Goal: Task Accomplishment & Management: Manage account settings

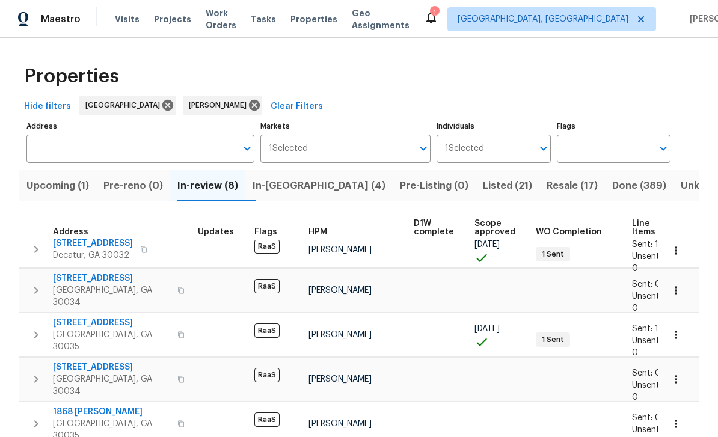
scroll to position [7, 0]
click at [292, 185] on span "In-[GEOGRAPHIC_DATA] (4)" at bounding box center [319, 185] width 133 height 17
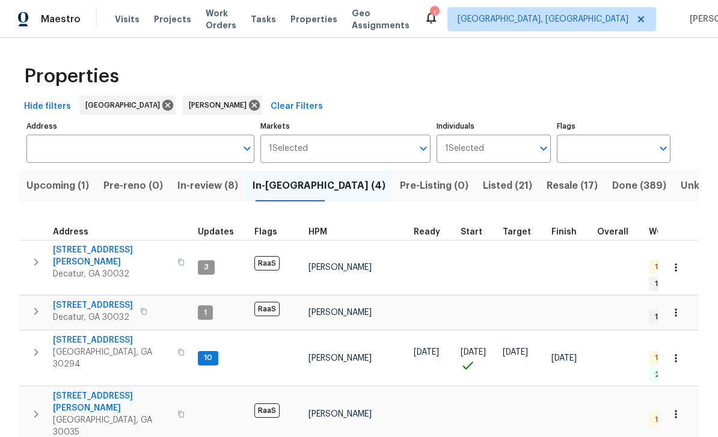
click at [79, 334] on span "3491 Saddle Creek Ln" at bounding box center [111, 340] width 117 height 12
click at [83, 255] on span "3517 Hyland Dr" at bounding box center [111, 256] width 117 height 24
click at [81, 300] on span "2303 Pinewood Dr" at bounding box center [93, 306] width 80 height 12
click at [85, 390] on span "2304 Wesley Chapel Rd" at bounding box center [111, 402] width 117 height 24
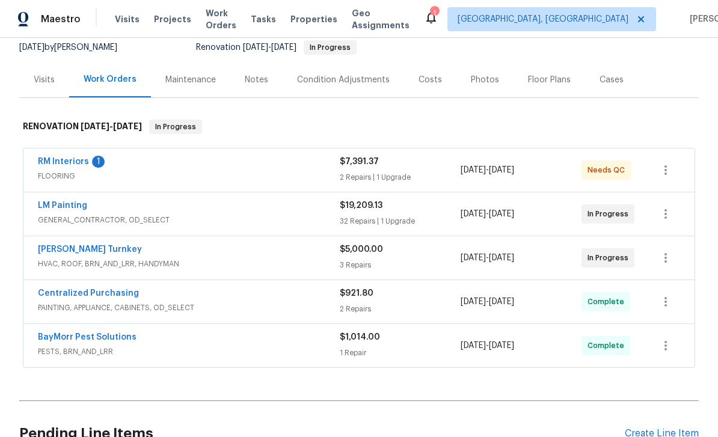
scroll to position [132, 0]
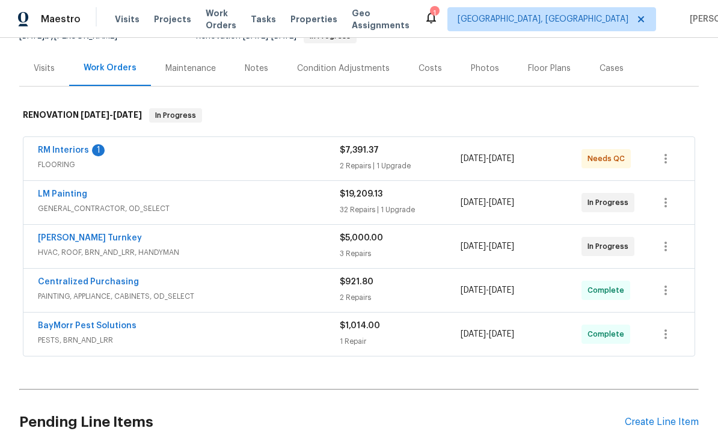
click at [70, 153] on link "RM Interiors" at bounding box center [63, 150] width 51 height 8
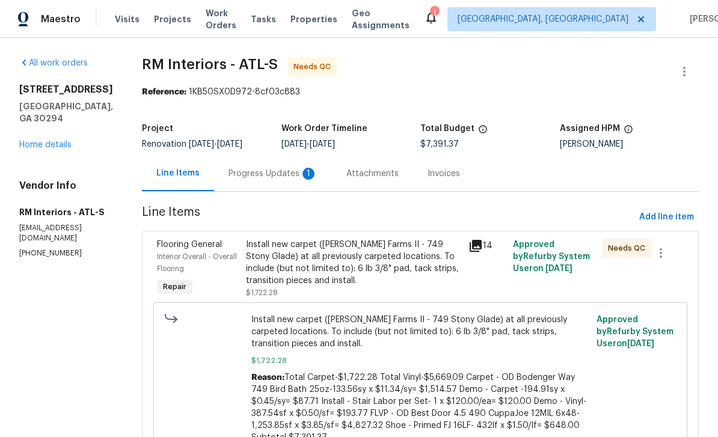
click at [303, 171] on div "1" at bounding box center [309, 174] width 12 height 12
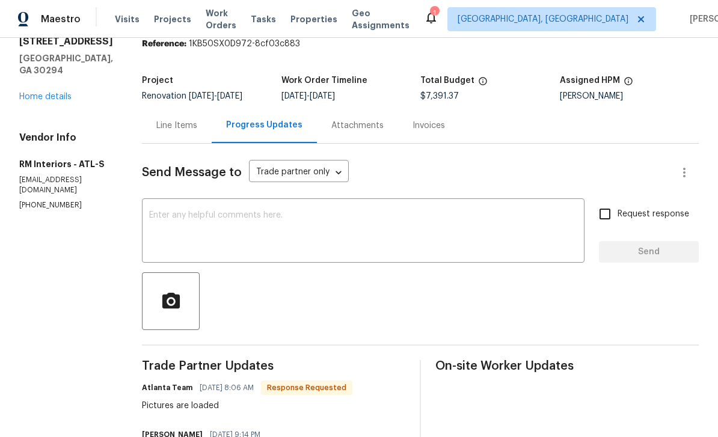
scroll to position [43, 0]
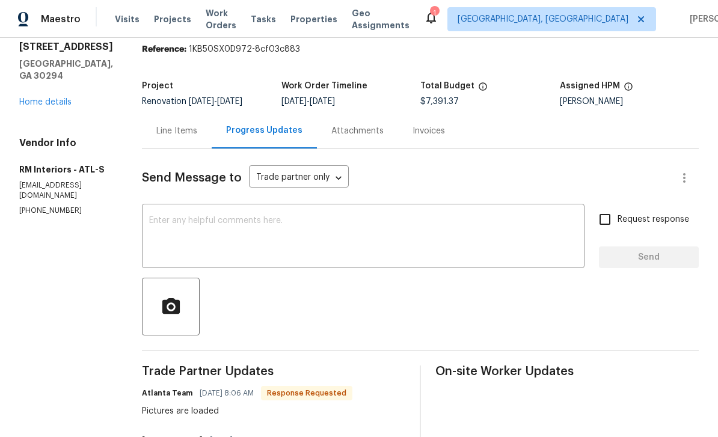
click at [162, 138] on div "Line Items" at bounding box center [177, 130] width 70 height 35
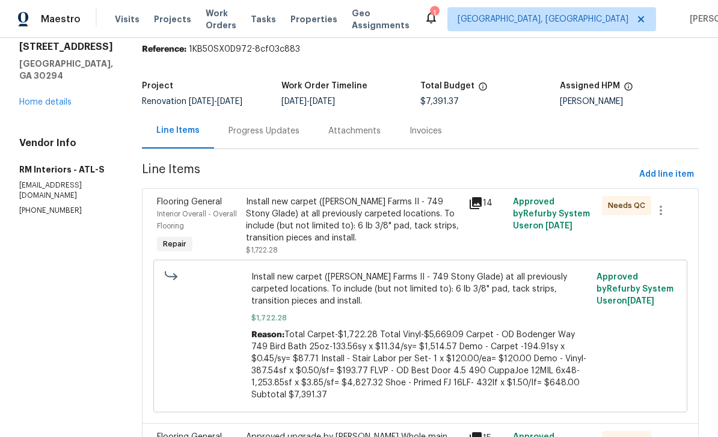
click at [478, 210] on icon at bounding box center [476, 203] width 14 height 14
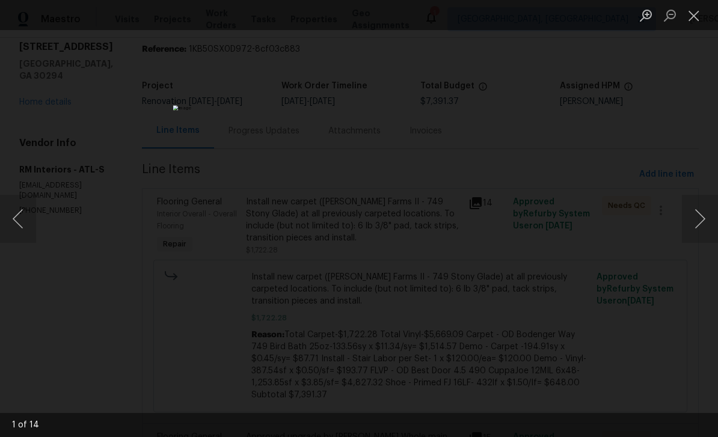
click at [697, 215] on button "Next image" at bounding box center [700, 219] width 36 height 48
click at [699, 215] on button "Next image" at bounding box center [700, 219] width 36 height 48
click at [698, 221] on button "Next image" at bounding box center [700, 219] width 36 height 48
click at [701, 218] on button "Next image" at bounding box center [700, 219] width 36 height 48
click at [703, 217] on button "Next image" at bounding box center [700, 219] width 36 height 48
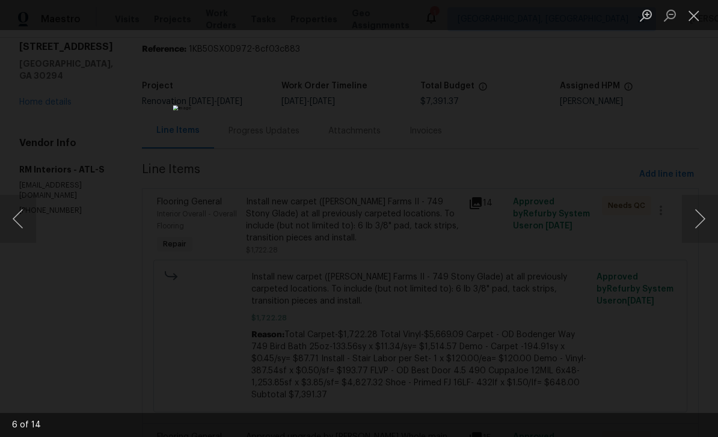
click at [704, 215] on button "Next image" at bounding box center [700, 219] width 36 height 48
click at [707, 216] on button "Next image" at bounding box center [700, 219] width 36 height 48
click at [704, 218] on button "Next image" at bounding box center [700, 219] width 36 height 48
click at [700, 220] on button "Next image" at bounding box center [700, 219] width 36 height 48
click at [701, 221] on button "Next image" at bounding box center [700, 219] width 36 height 48
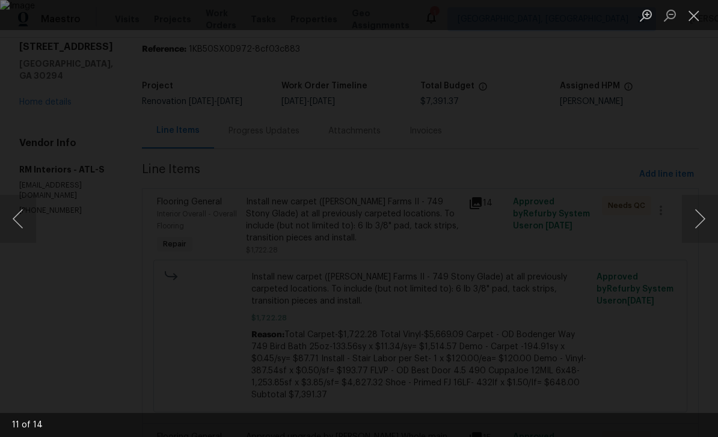
click at [700, 219] on button "Next image" at bounding box center [700, 219] width 36 height 48
click at [701, 218] on button "Next image" at bounding box center [700, 219] width 36 height 48
click at [701, 217] on button "Next image" at bounding box center [700, 219] width 36 height 48
click at [696, 17] on button "Close lightbox" at bounding box center [694, 15] width 24 height 21
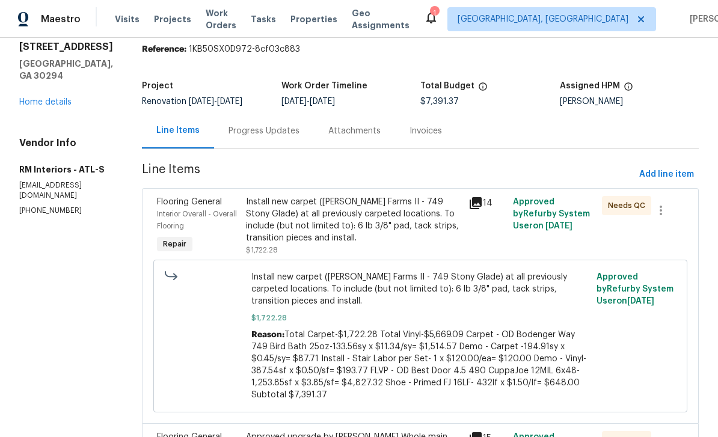
click at [49, 106] on link "Home details" at bounding box center [45, 102] width 52 height 8
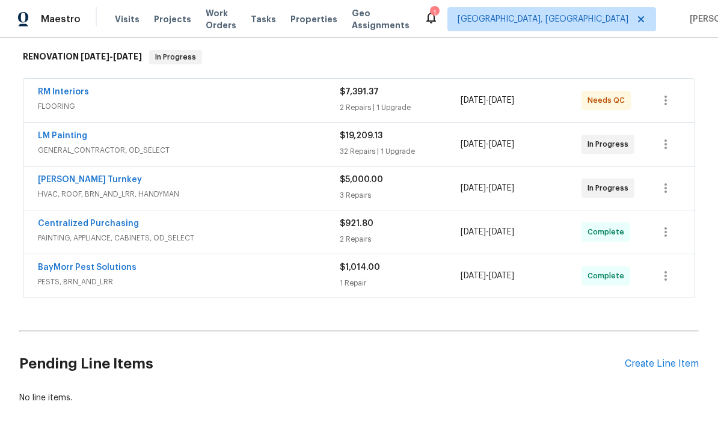
scroll to position [191, 0]
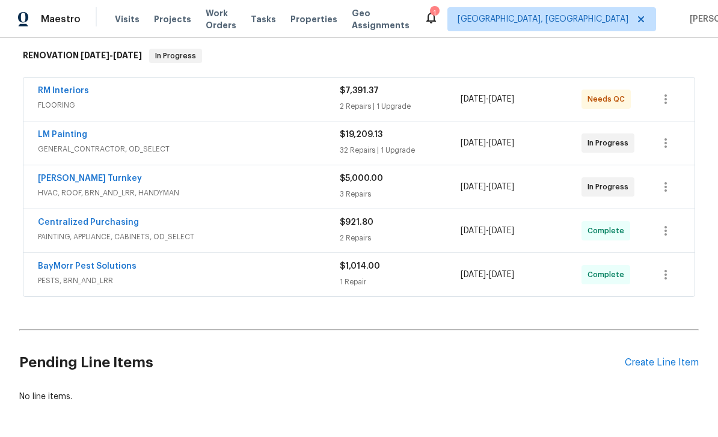
click at [49, 137] on link "LM Painting" at bounding box center [62, 135] width 49 height 8
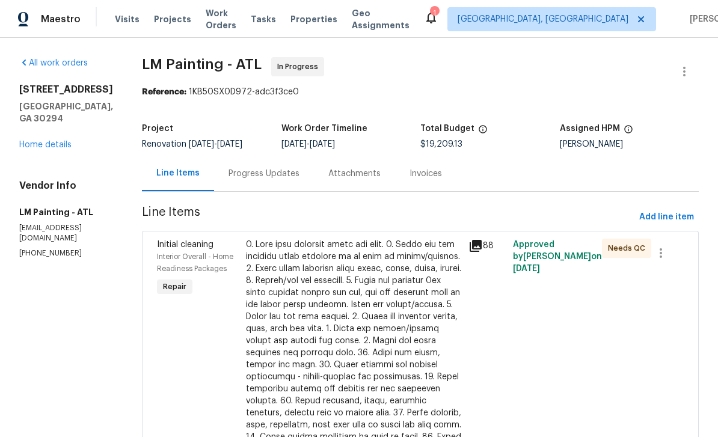
click at [40, 141] on link "Home details" at bounding box center [45, 145] width 52 height 8
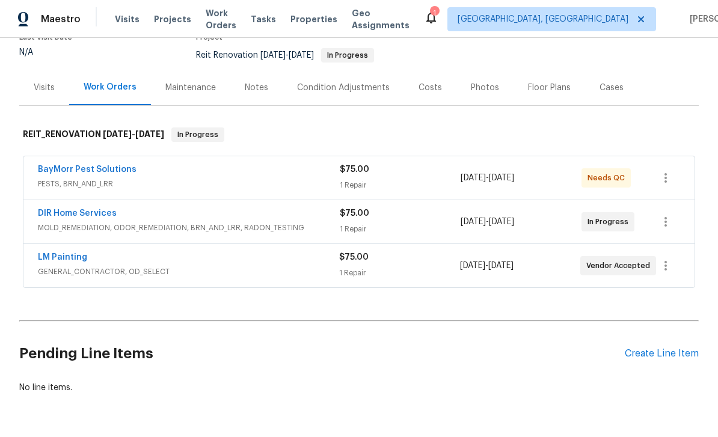
scroll to position [112, 0]
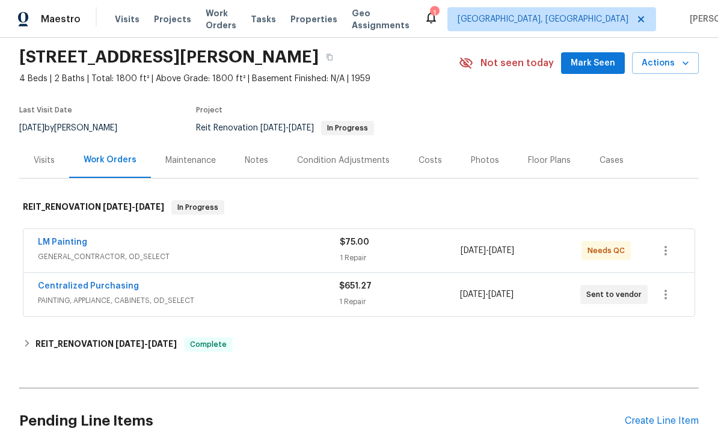
scroll to position [43, 0]
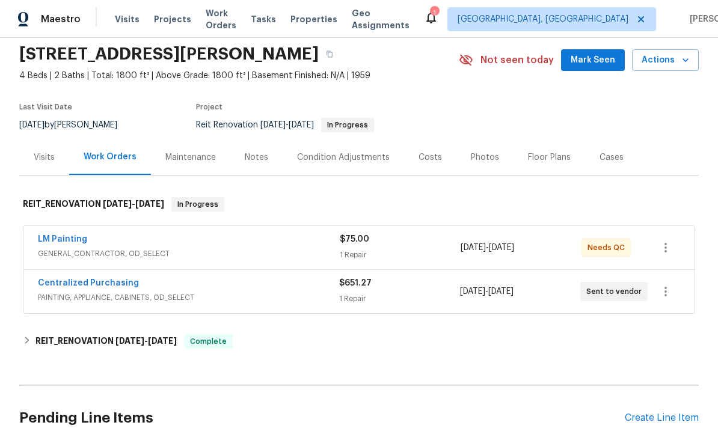
click at [78, 240] on link "LM Painting" at bounding box center [62, 239] width 49 height 8
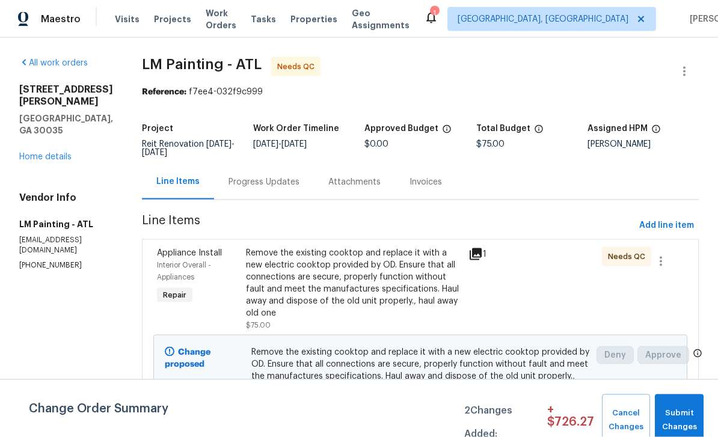
scroll to position [31, 0]
click at [688, 418] on span "Submit Changes" at bounding box center [679, 421] width 37 height 28
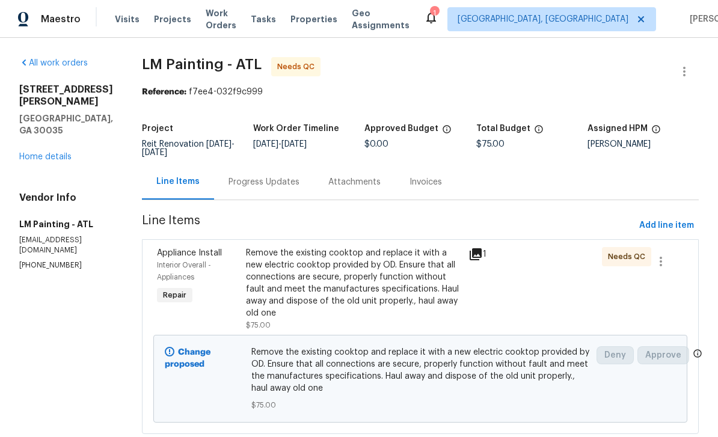
click at [40, 153] on link "Home details" at bounding box center [45, 157] width 52 height 8
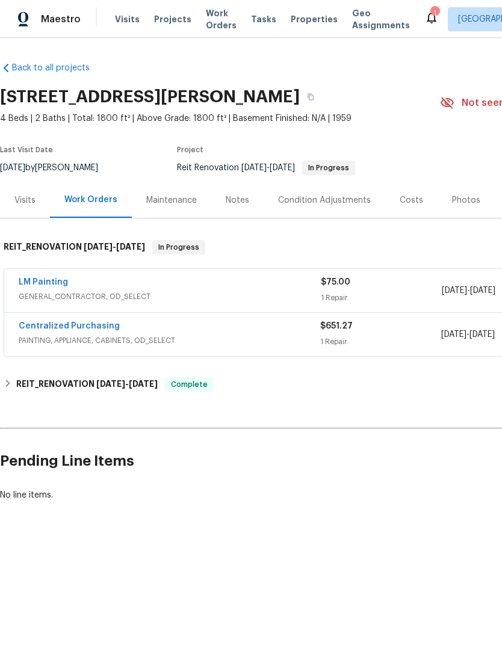
click at [319, 437] on html "Maestro Visits Projects Work Orders Tasks Properties Geo Assignments 1 Albuquer…" at bounding box center [251, 291] width 502 height 583
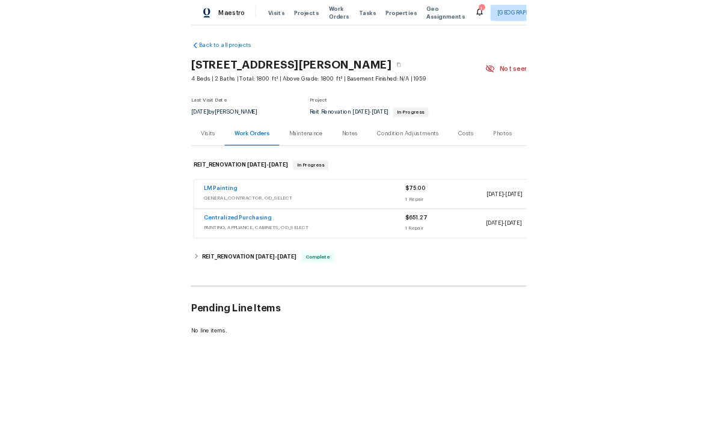
scroll to position [31, 0]
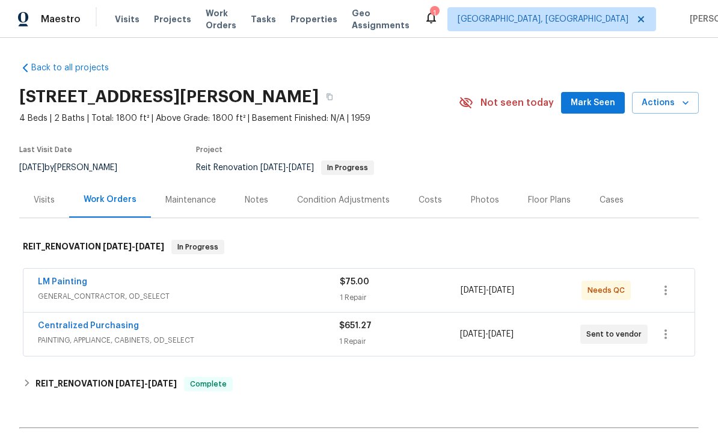
click at [61, 278] on link "LM Painting" at bounding box center [62, 282] width 49 height 8
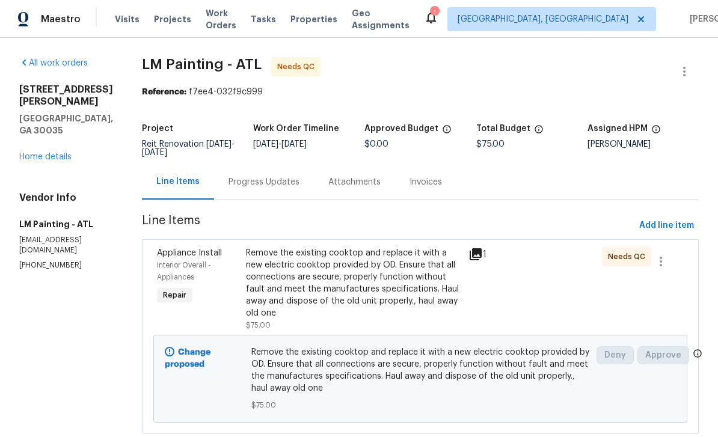
click at [436, 292] on div "Remove the existing cooktop and replace it with a new electric cooktop provided…" at bounding box center [353, 283] width 215 height 72
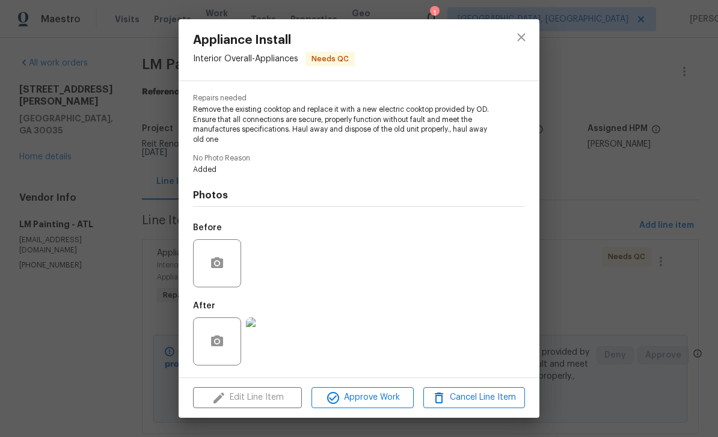
scroll to position [118, 0]
click at [522, 40] on icon "close" at bounding box center [521, 37] width 14 height 14
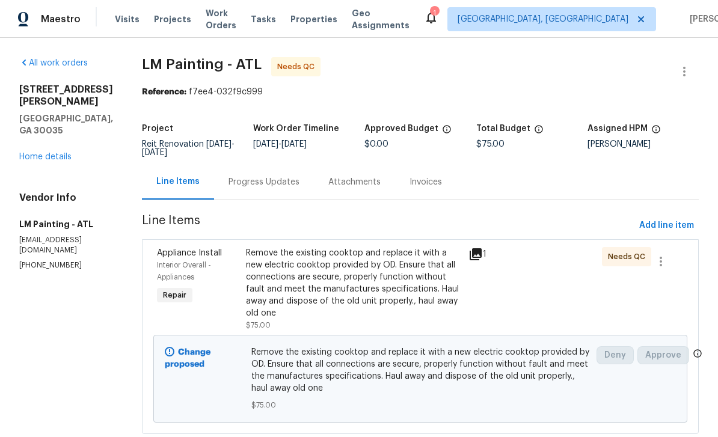
scroll to position [31, 0]
click at [459, 247] on div "Remove the existing cooktop and replace it with a new electric cooktop provided…" at bounding box center [353, 283] width 215 height 72
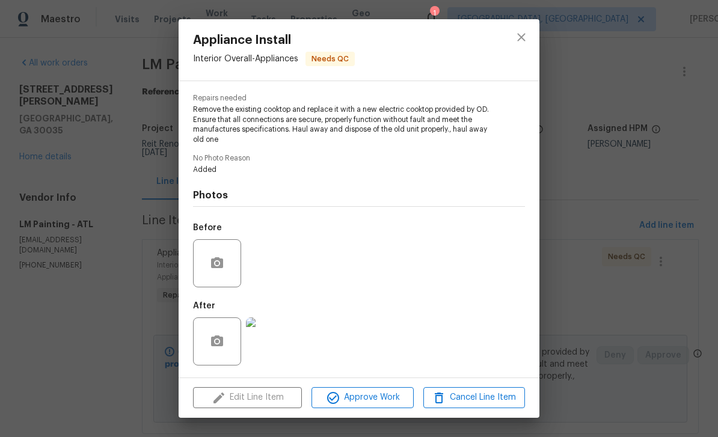
scroll to position [118, 0]
click at [523, 40] on icon "close" at bounding box center [521, 37] width 14 height 14
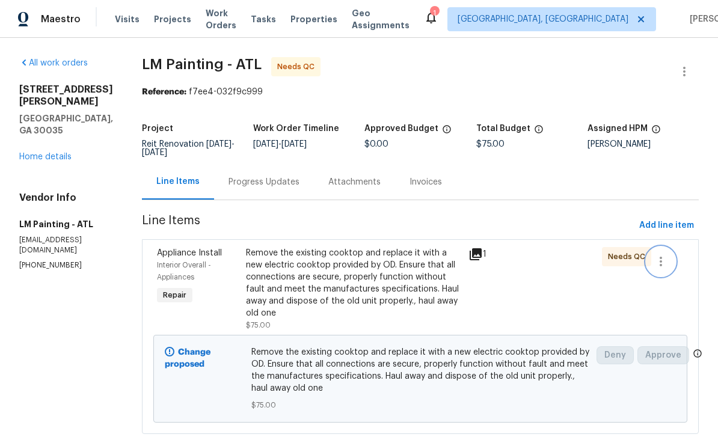
click at [664, 254] on icon "button" at bounding box center [661, 261] width 14 height 14
click at [622, 258] on div at bounding box center [359, 218] width 718 height 437
click at [482, 248] on icon at bounding box center [476, 254] width 12 height 12
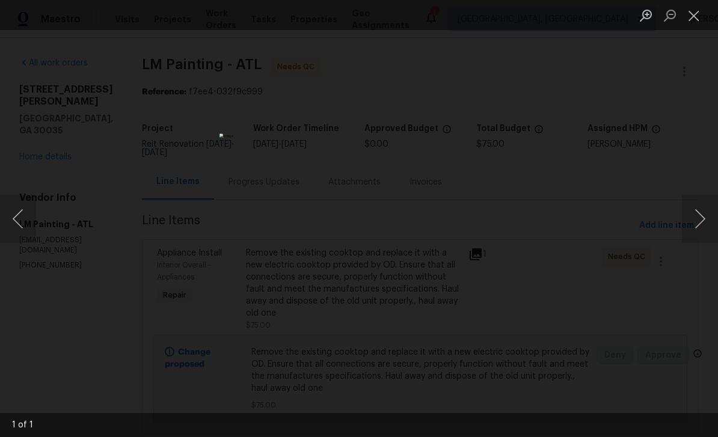
click at [699, 14] on button "Close lightbox" at bounding box center [694, 15] width 24 height 21
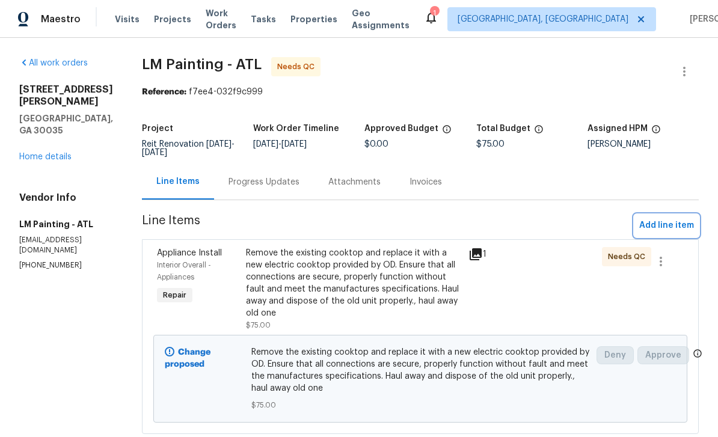
click at [659, 218] on span "Add line item" at bounding box center [666, 225] width 55 height 15
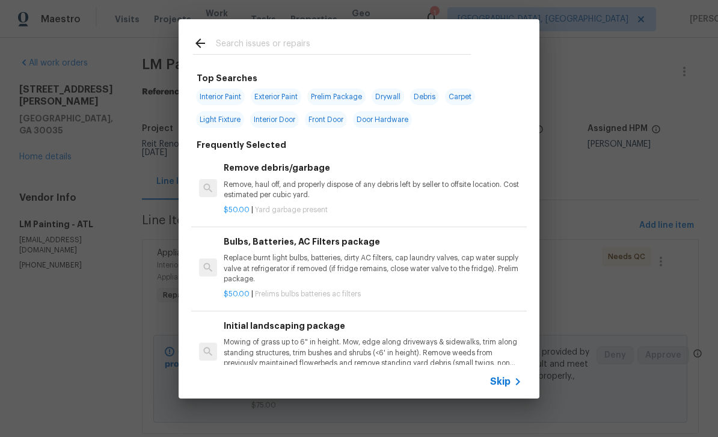
click at [444, 43] on input "text" at bounding box center [343, 45] width 255 height 18
type input "Applian"
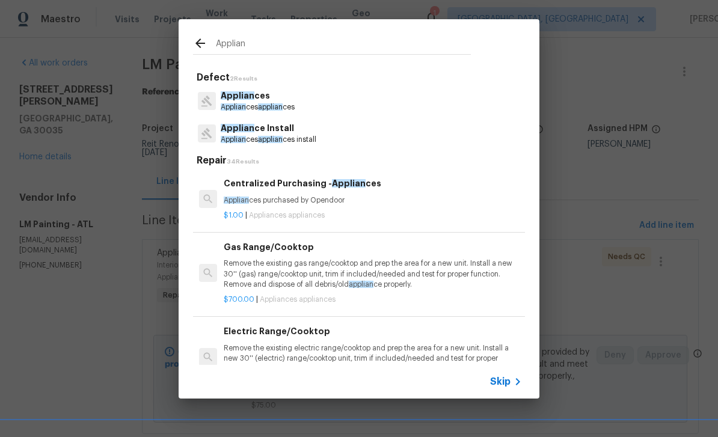
click at [300, 134] on p "Applian ce Install" at bounding box center [269, 128] width 96 height 13
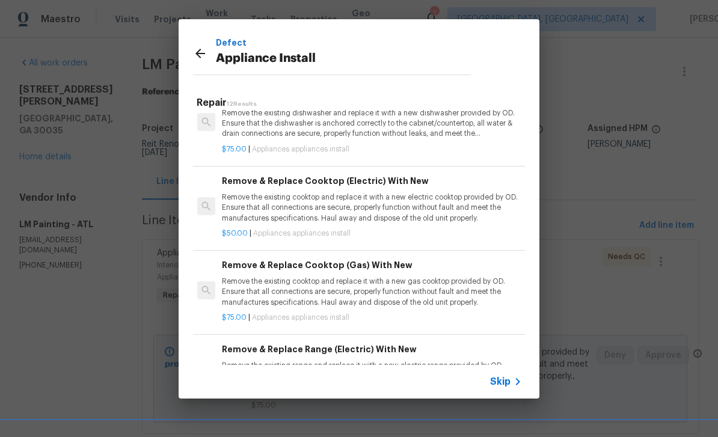
scroll to position [281, 2]
click at [462, 212] on p "Remove the existing cooktop and replace it with a new electric cooktop provided…" at bounding box center [371, 208] width 298 height 31
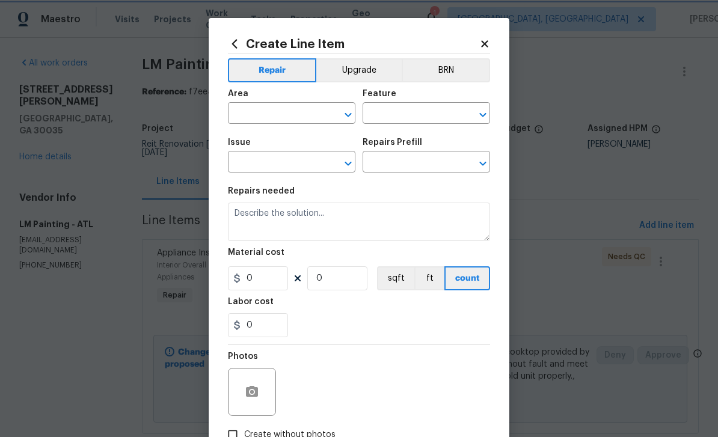
type input "Appliances"
type input "Appliance Install"
type input "Remove & Replace Cooktop (Electric) With New $50.00"
type textarea "Remove the existing cooktop and replace it with a new electric cooktop provided…"
type input "50"
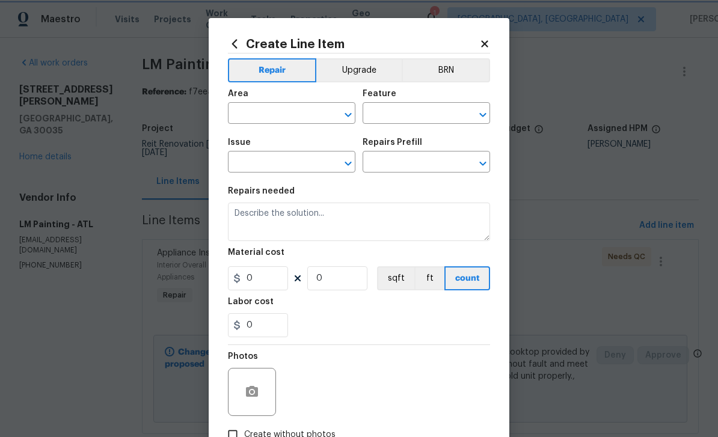
type input "1"
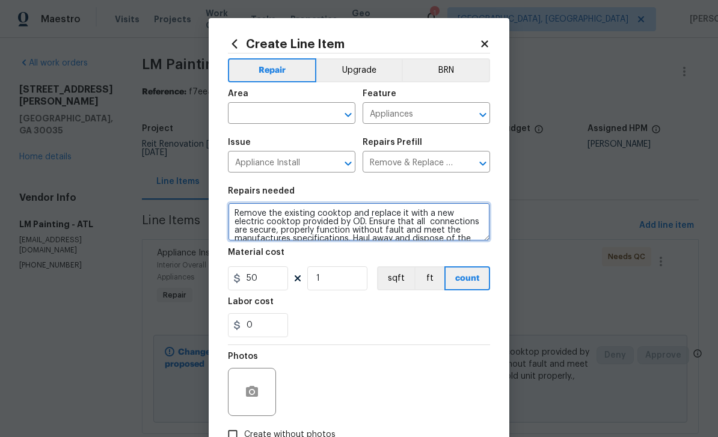
click at [235, 214] on textarea "Remove the existing cooktop and replace it with a new electric cooktop provided…" at bounding box center [359, 222] width 262 height 38
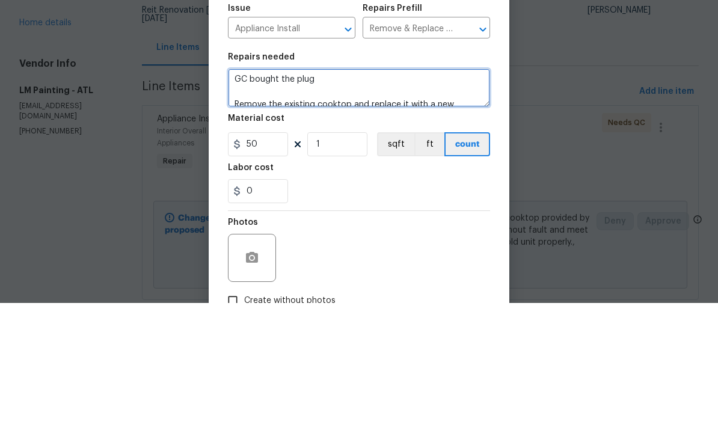
scroll to position [2, 0]
type textarea "GC bought the plug Remove the existing cooktop and replace it with a new electr…"
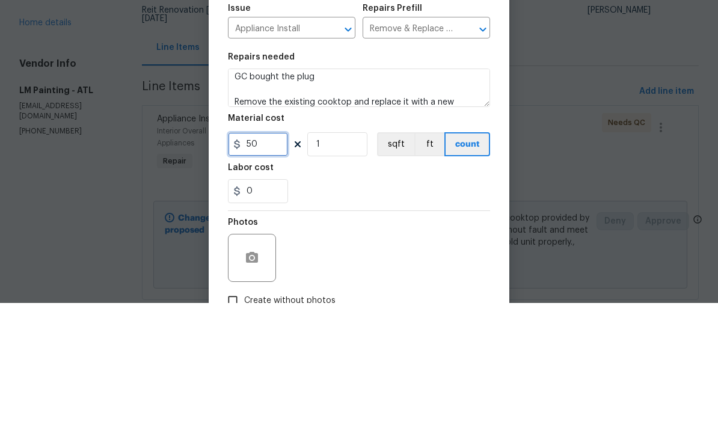
click at [274, 266] on input "50" at bounding box center [258, 278] width 60 height 24
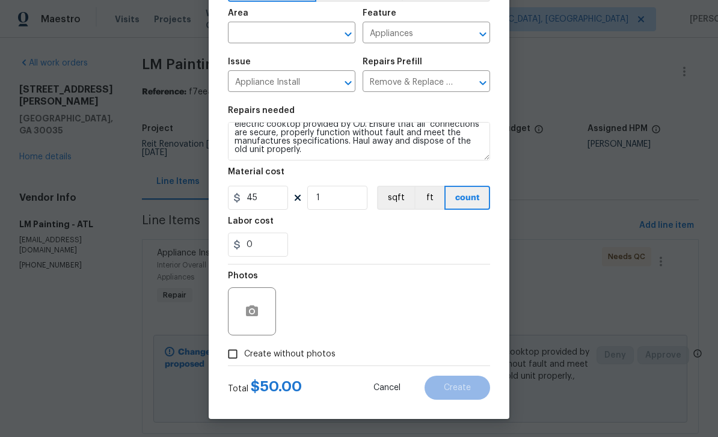
scroll to position [83, 0]
type input "45"
click at [364, 324] on div "Photos" at bounding box center [359, 304] width 262 height 78
click at [238, 355] on input "Create without photos" at bounding box center [232, 354] width 23 height 23
checkbox input "true"
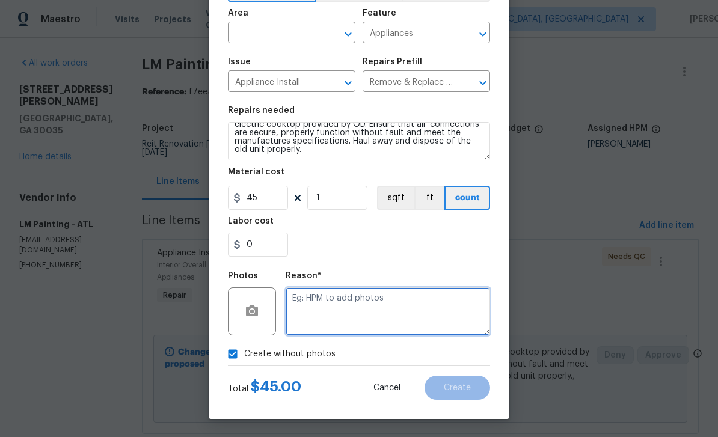
click at [333, 316] on textarea at bounding box center [388, 311] width 204 height 48
type textarea "Added"
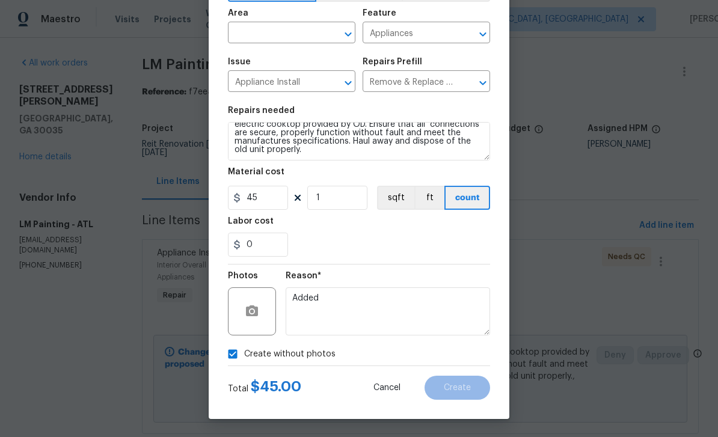
click at [309, 31] on input "text" at bounding box center [275, 34] width 94 height 19
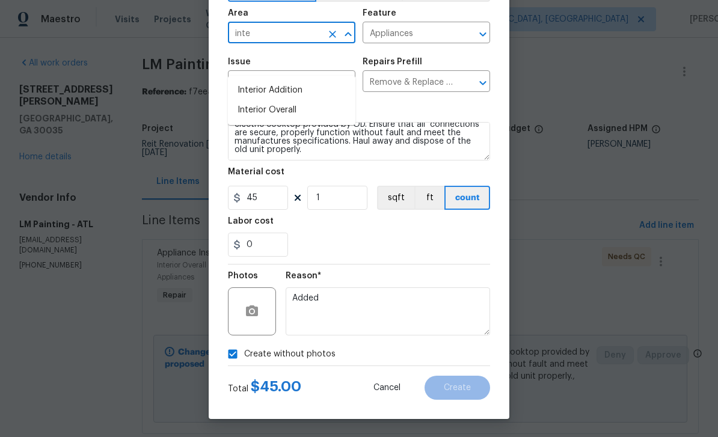
click at [300, 100] on li "Interior Overall" at bounding box center [292, 110] width 128 height 20
type input "Interior Overall"
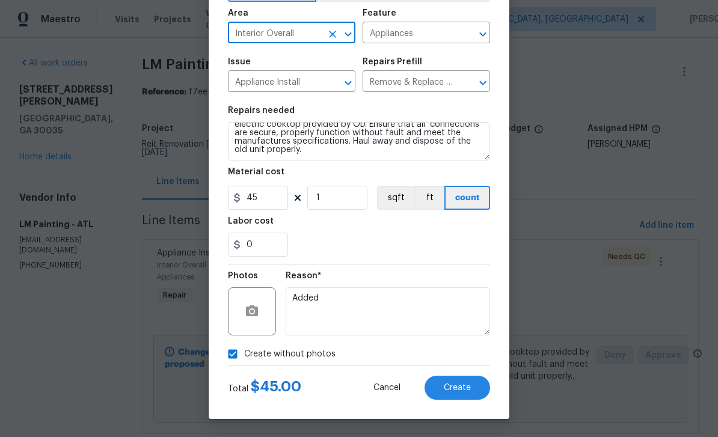
click at [472, 387] on button "Create" at bounding box center [458, 388] width 66 height 24
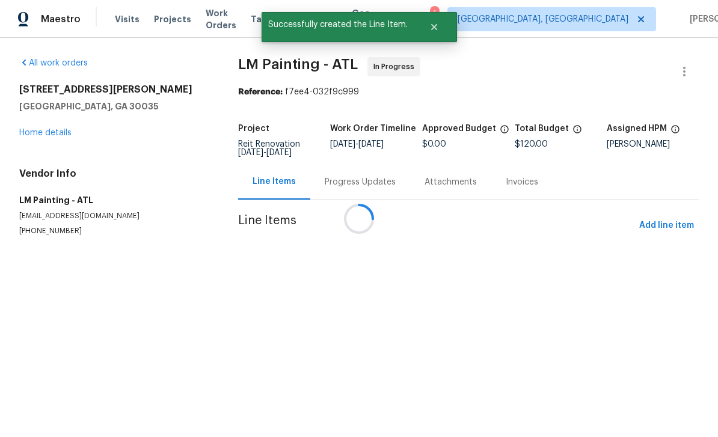
scroll to position [0, 0]
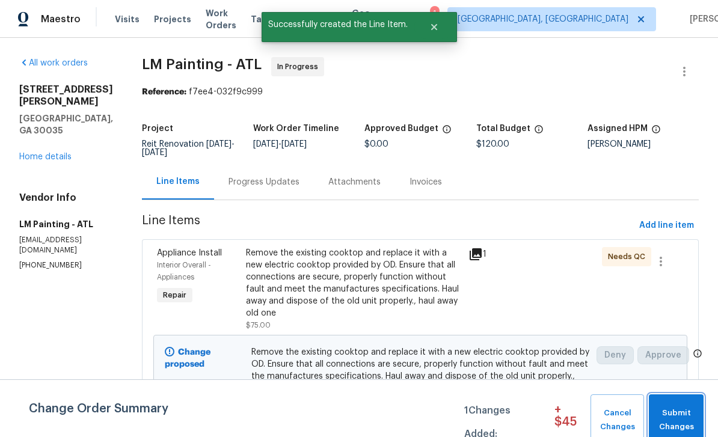
click at [683, 416] on span "Submit Changes" at bounding box center [676, 421] width 43 height 28
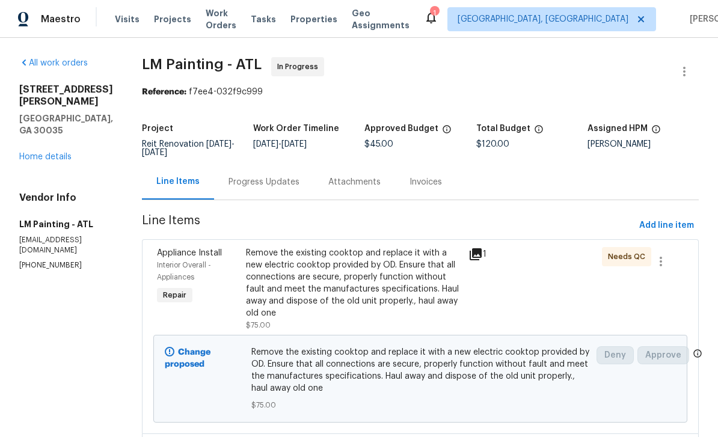
click at [51, 153] on link "Home details" at bounding box center [45, 157] width 52 height 8
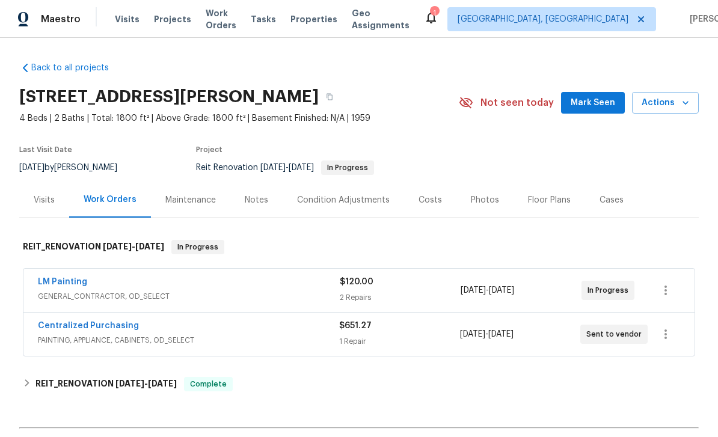
click at [69, 284] on link "LM Painting" at bounding box center [62, 282] width 49 height 8
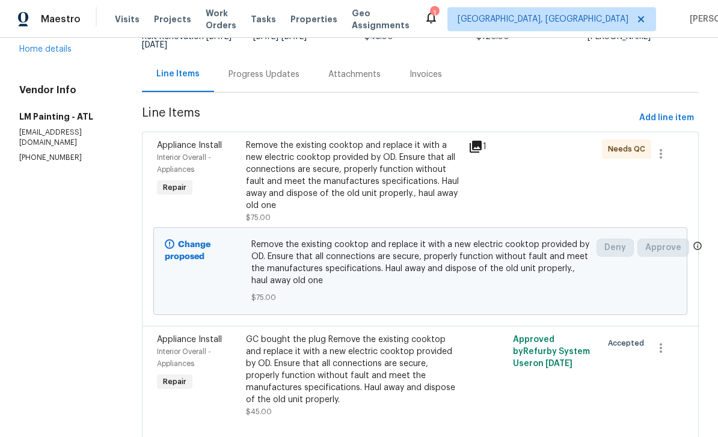
scroll to position [107, 0]
click at [434, 375] on div "GC bought the plug Remove the existing cooktop and replace it with a new electr…" at bounding box center [353, 370] width 215 height 72
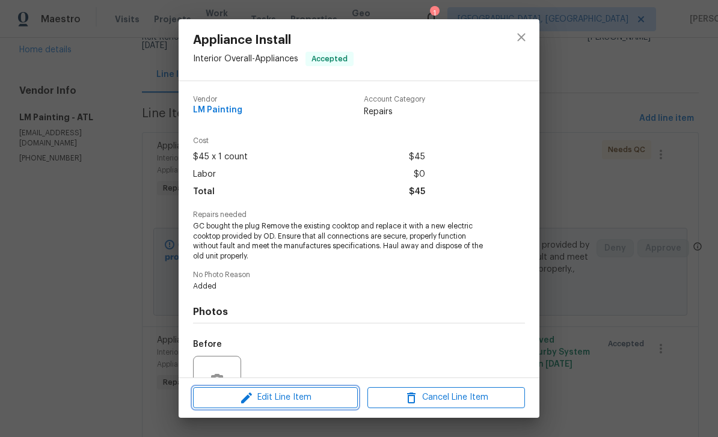
click at [323, 401] on span "Edit Line Item" at bounding box center [276, 397] width 158 height 15
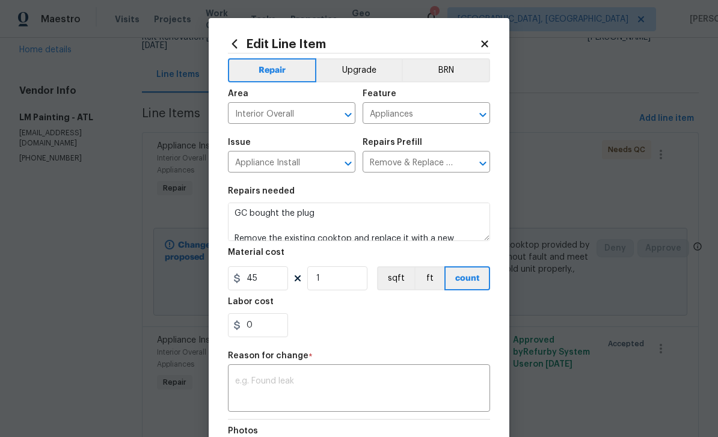
click at [487, 41] on icon at bounding box center [484, 43] width 7 height 7
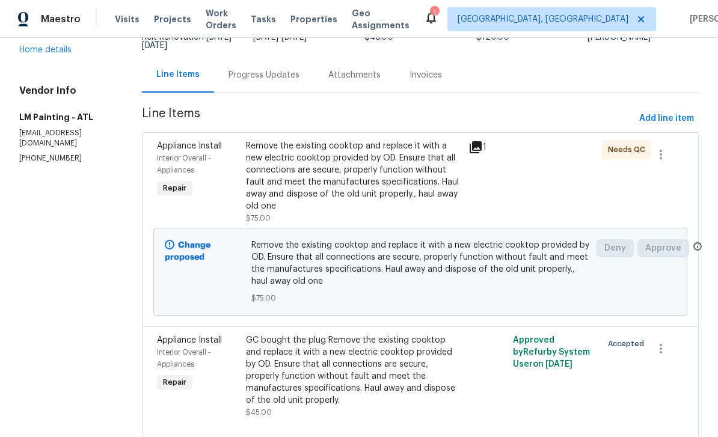
scroll to position [38, 0]
click at [394, 334] on div "GC bought the plug Remove the existing cooktop and replace it with a new electr…" at bounding box center [353, 370] width 215 height 72
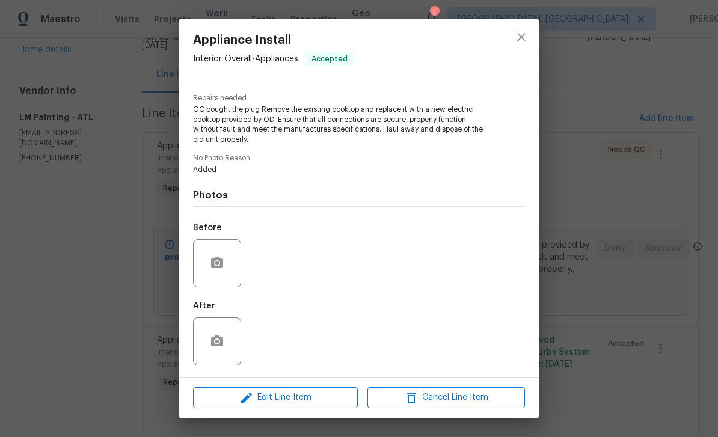
scroll to position [118, 0]
click at [229, 348] on button "button" at bounding box center [217, 341] width 29 height 29
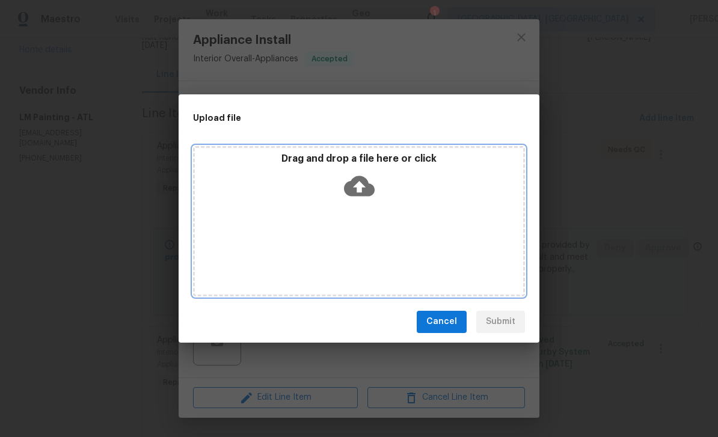
click at [368, 185] on icon at bounding box center [359, 186] width 31 height 20
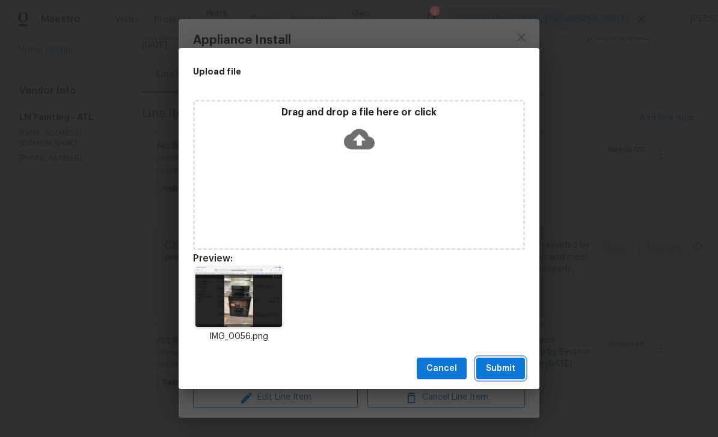
click at [509, 370] on span "Submit" at bounding box center [500, 368] width 29 height 15
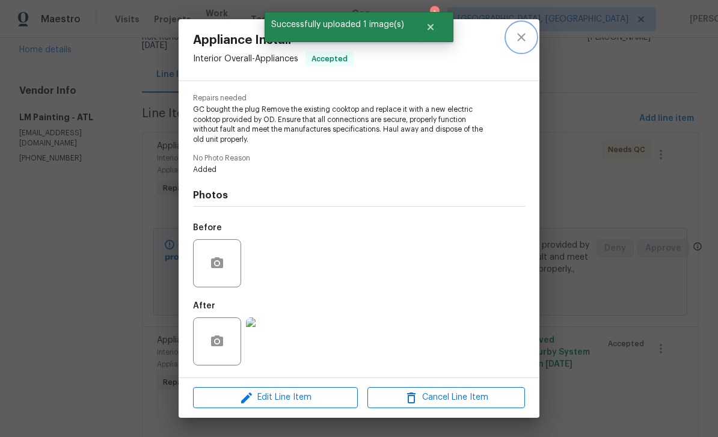
click at [523, 37] on icon "close" at bounding box center [521, 37] width 14 height 14
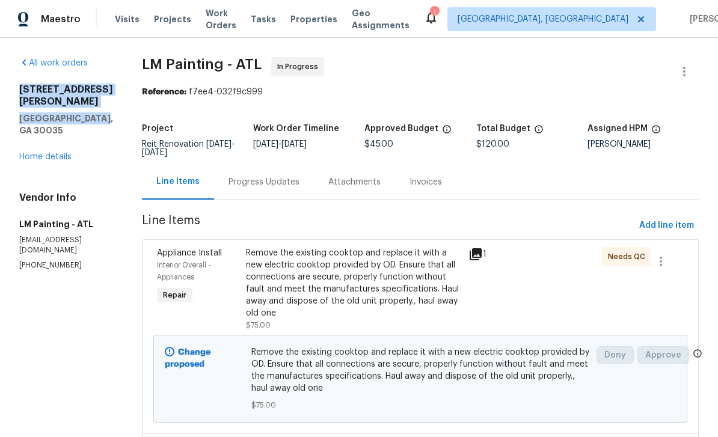
scroll to position [0, 0]
click at [211, 21] on span "Work Orders" at bounding box center [221, 19] width 31 height 24
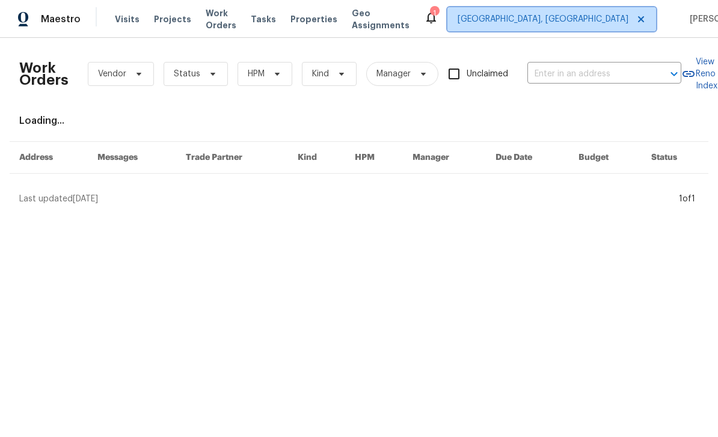
click at [569, 23] on span "[GEOGRAPHIC_DATA], [GEOGRAPHIC_DATA]" at bounding box center [543, 19] width 171 height 12
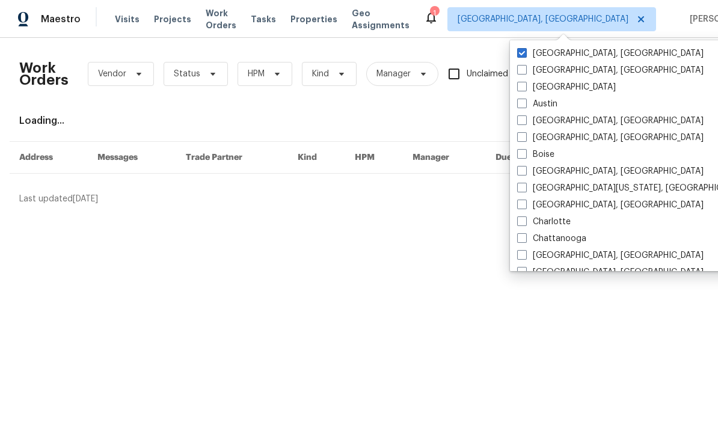
click at [526, 88] on span at bounding box center [522, 87] width 10 height 10
click at [525, 88] on input "[GEOGRAPHIC_DATA]" at bounding box center [521, 85] width 8 height 8
checkbox input "true"
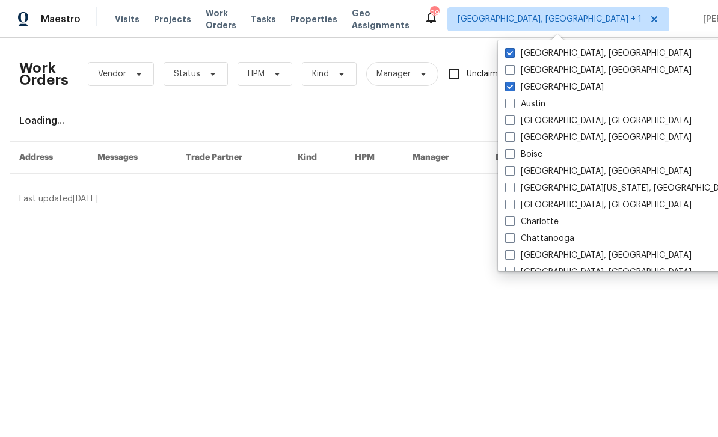
click at [546, 58] on label "[GEOGRAPHIC_DATA], [GEOGRAPHIC_DATA]" at bounding box center [598, 54] width 186 height 12
click at [513, 55] on input "[GEOGRAPHIC_DATA], [GEOGRAPHIC_DATA]" at bounding box center [509, 52] width 8 height 8
checkbox input "false"
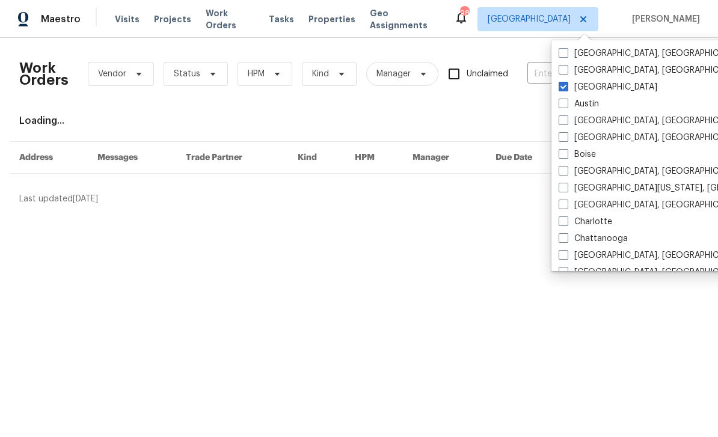
click at [527, 117] on div "Loading..." at bounding box center [359, 121] width 680 height 12
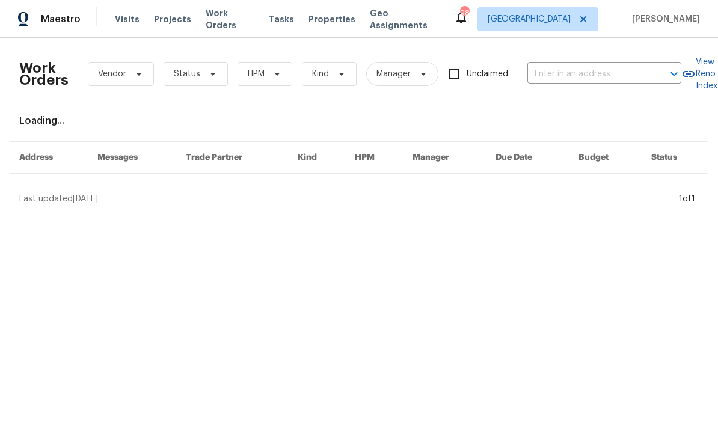
click at [558, 76] on input "text" at bounding box center [587, 74] width 120 height 19
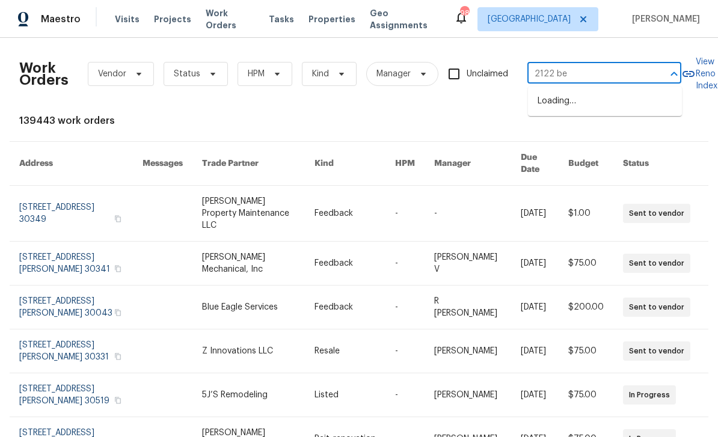
type input "2122 bel"
click at [633, 131] on li "[STREET_ADDRESS]" at bounding box center [605, 121] width 154 height 20
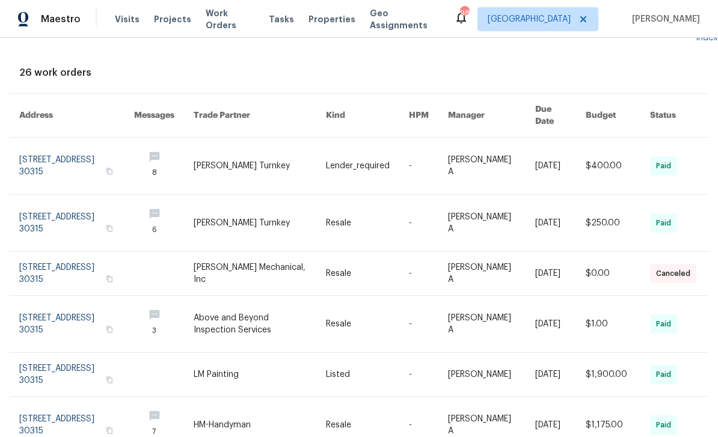
scroll to position [49, 0]
click at [44, 153] on link at bounding box center [76, 165] width 115 height 57
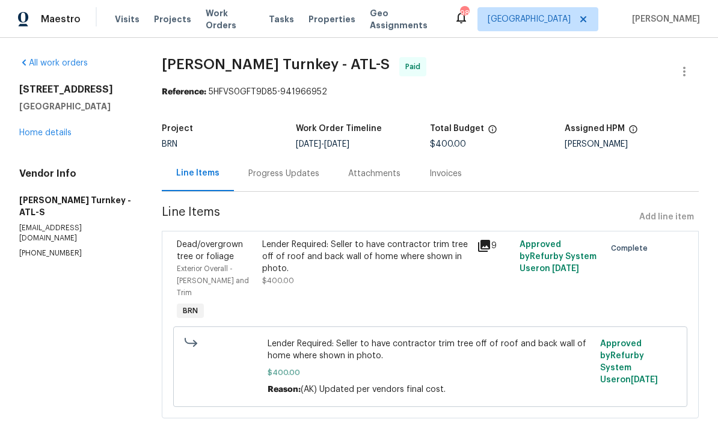
click at [486, 243] on icon at bounding box center [484, 246] width 12 height 12
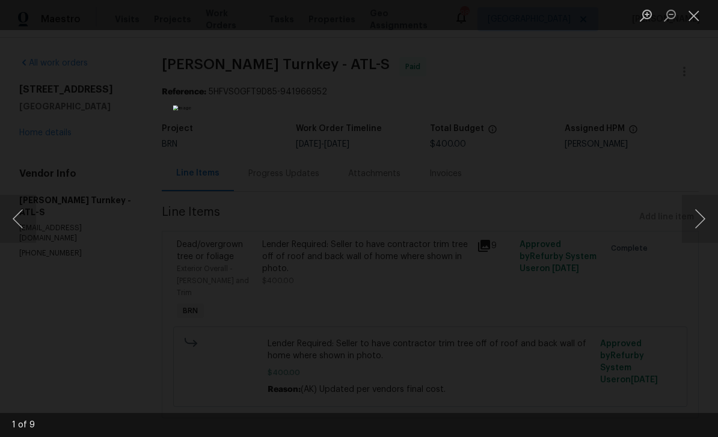
click at [695, 220] on button "Next image" at bounding box center [700, 219] width 36 height 48
click at [696, 225] on button "Next image" at bounding box center [700, 219] width 36 height 48
click at [701, 223] on button "Next image" at bounding box center [700, 219] width 36 height 48
click at [703, 225] on button "Next image" at bounding box center [700, 219] width 36 height 48
click at [698, 224] on button "Next image" at bounding box center [700, 219] width 36 height 48
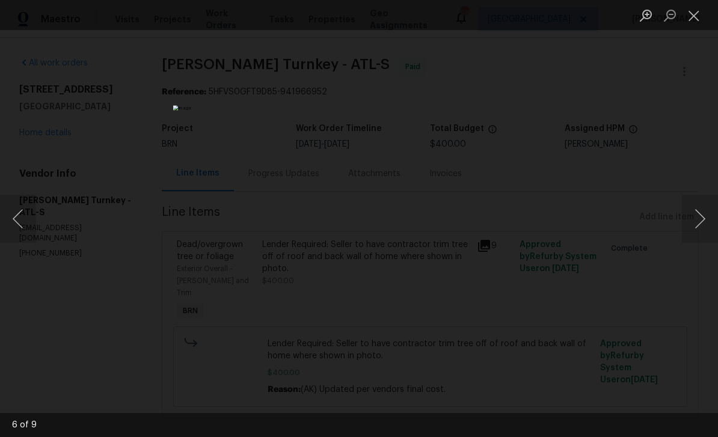
click at [700, 228] on button "Next image" at bounding box center [700, 219] width 36 height 48
click at [700, 231] on button "Next image" at bounding box center [700, 219] width 36 height 48
click at [694, 17] on button "Close lightbox" at bounding box center [694, 15] width 24 height 21
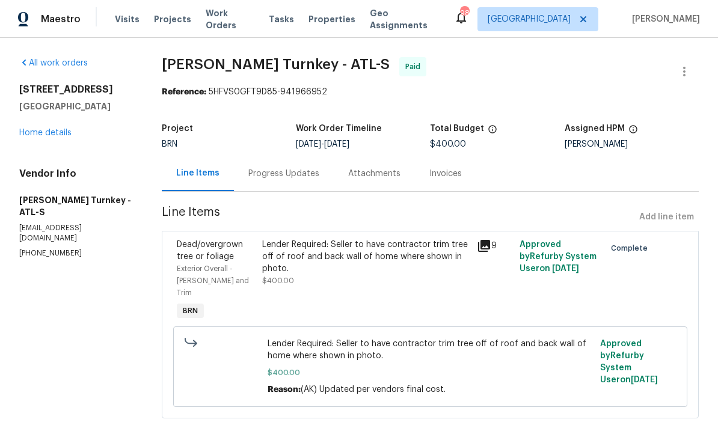
click at [38, 132] on link "Home details" at bounding box center [45, 133] width 52 height 8
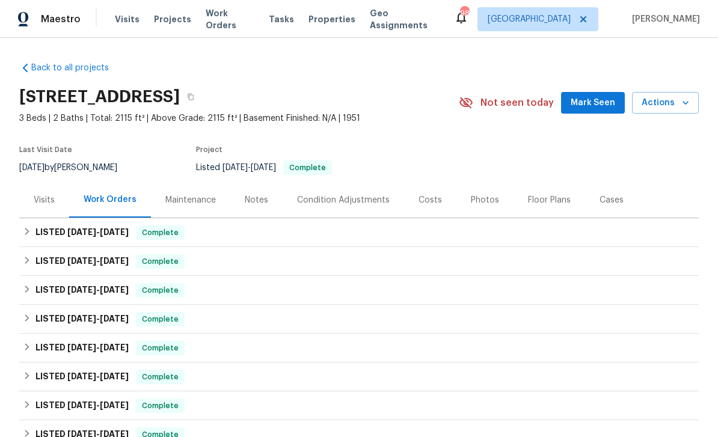
click at [228, 24] on span "Work Orders" at bounding box center [230, 19] width 49 height 24
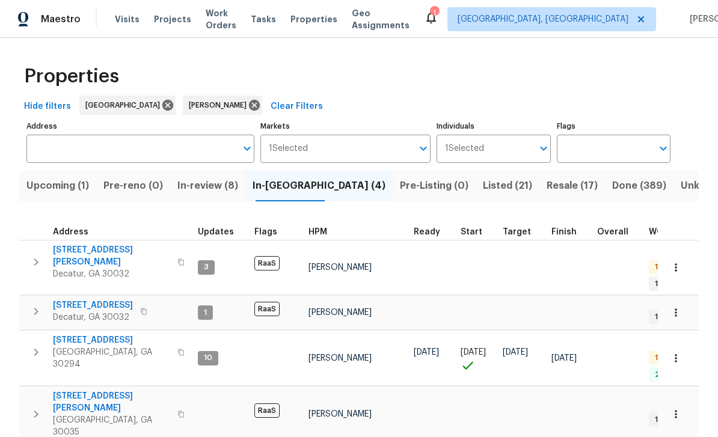
click at [50, 185] on span "Upcoming (1)" at bounding box center [57, 185] width 63 height 17
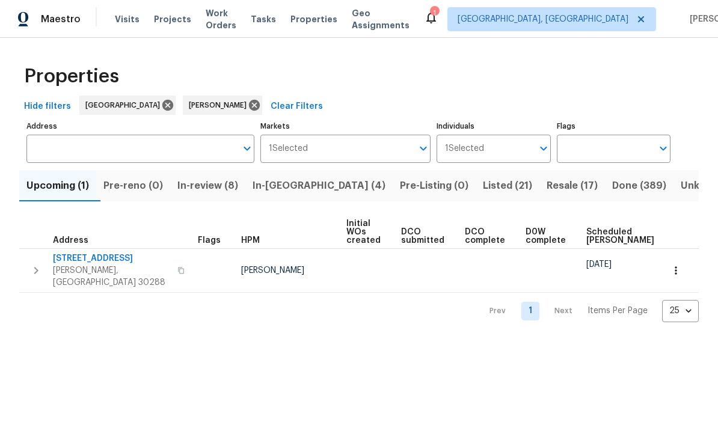
click at [303, 189] on span "In-[GEOGRAPHIC_DATA] (4)" at bounding box center [319, 185] width 133 height 17
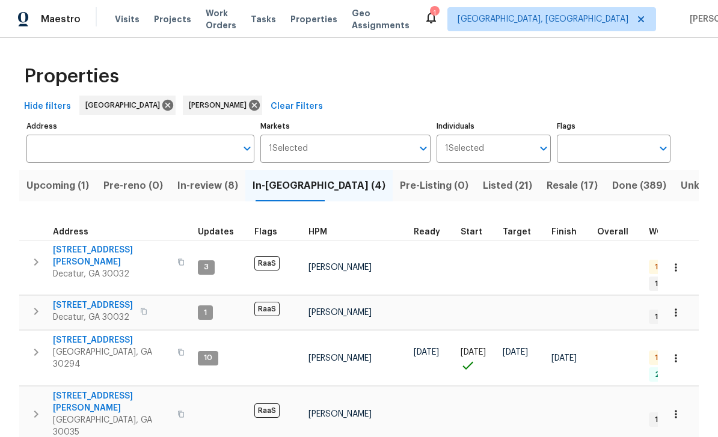
scroll to position [1, 0]
click at [207, 185] on span "In-review (8)" at bounding box center [207, 185] width 61 height 17
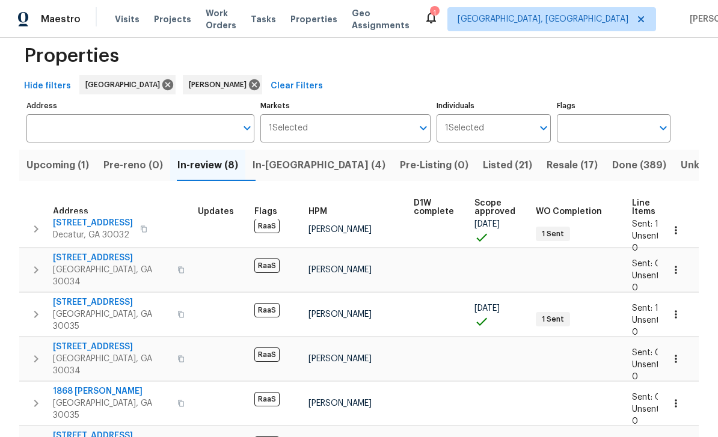
scroll to position [7, 0]
click at [68, 224] on span "[STREET_ADDRESS]" at bounding box center [93, 223] width 80 height 12
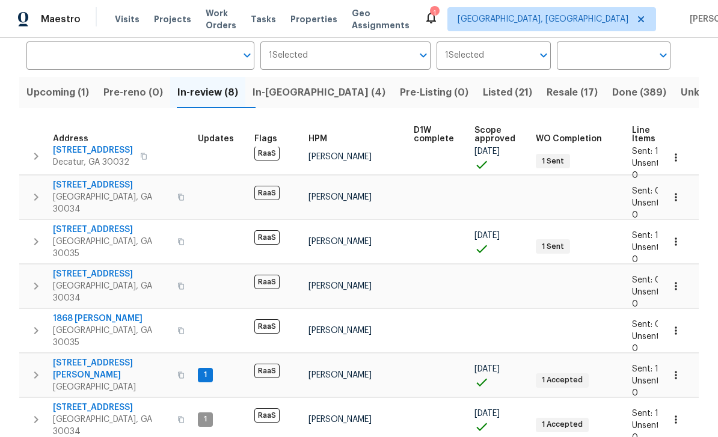
scroll to position [93, 0]
click at [76, 189] on span "[STREET_ADDRESS]" at bounding box center [111, 186] width 117 height 12
click at [80, 224] on span "[STREET_ADDRESS]" at bounding box center [111, 230] width 117 height 12
click at [82, 269] on span "[STREET_ADDRESS]" at bounding box center [111, 275] width 117 height 12
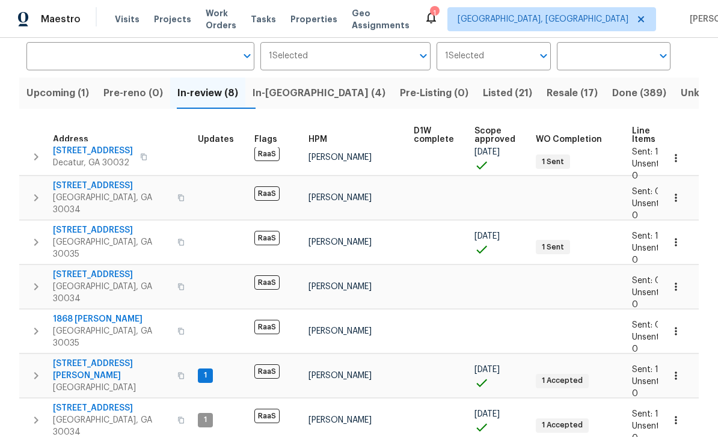
click at [75, 313] on span "1868 [PERSON_NAME]" at bounding box center [111, 319] width 117 height 12
click at [80, 358] on span "[STREET_ADDRESS][PERSON_NAME]" at bounding box center [111, 370] width 117 height 24
click at [75, 402] on span "[STREET_ADDRESS]" at bounding box center [111, 408] width 117 height 12
click at [304, 85] on span "In-[GEOGRAPHIC_DATA] (4)" at bounding box center [319, 93] width 133 height 17
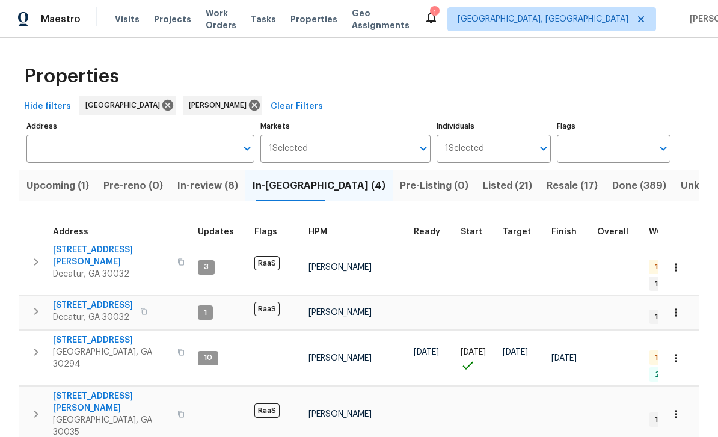
click at [73, 251] on span "3517 Hyland Dr" at bounding box center [111, 256] width 117 height 24
click at [224, 23] on span "Work Orders" at bounding box center [221, 19] width 31 height 24
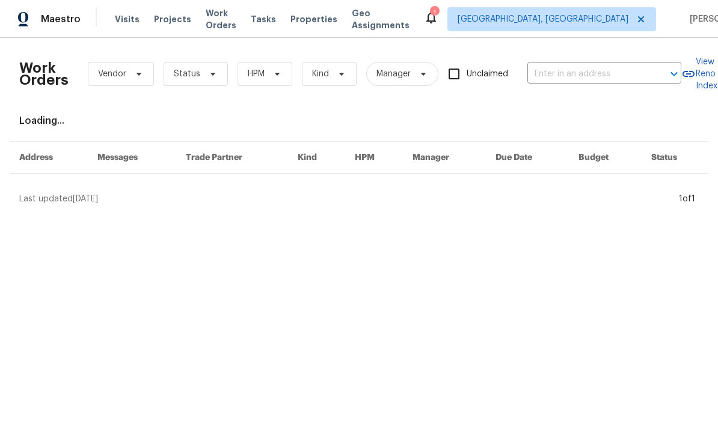
click at [579, 78] on input "text" at bounding box center [587, 74] width 120 height 19
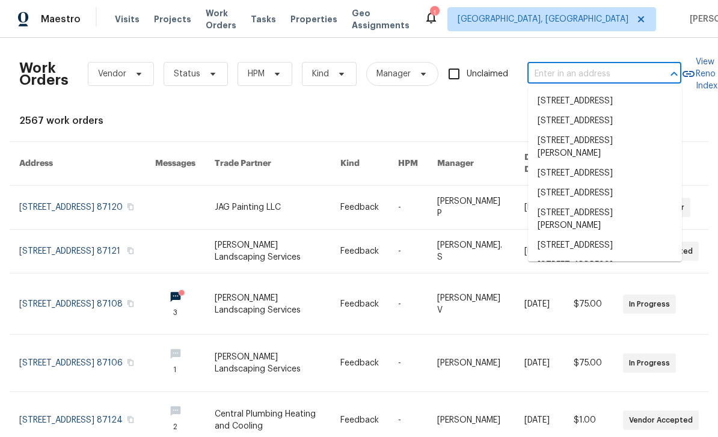
click at [576, 78] on input "text" at bounding box center [587, 74] width 120 height 19
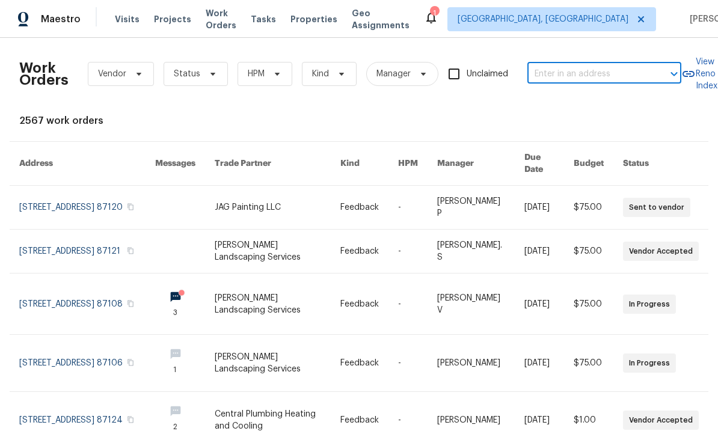
paste input "4024 Waldrop Hills Dr, Decatur, GA 30034"
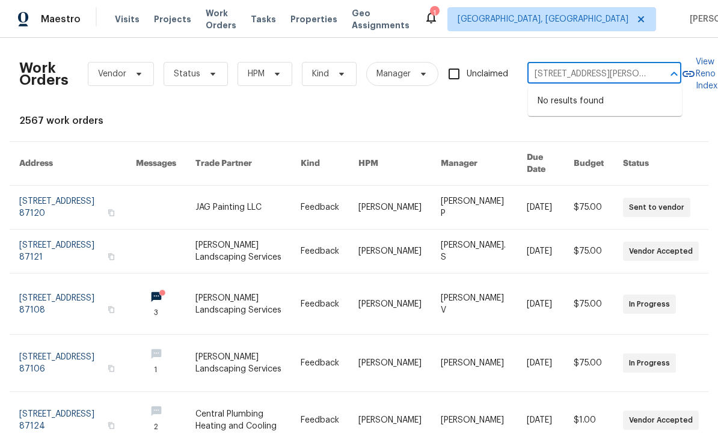
type input "4024 Waldrop Hills Dr, Decatur, GA 30034"
click at [551, 19] on span "[GEOGRAPHIC_DATA], [GEOGRAPHIC_DATA]" at bounding box center [543, 19] width 171 height 12
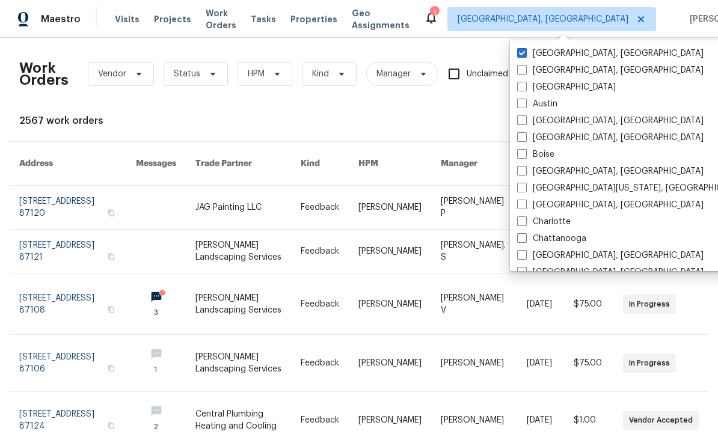
click at [563, 83] on div "Atlanta" at bounding box center [635, 87] width 242 height 17
click at [586, 55] on label "[GEOGRAPHIC_DATA], [GEOGRAPHIC_DATA]" at bounding box center [610, 54] width 186 height 12
click at [525, 55] on input "[GEOGRAPHIC_DATA], [GEOGRAPHIC_DATA]" at bounding box center [521, 52] width 8 height 8
click at [523, 54] on span at bounding box center [522, 53] width 10 height 10
click at [523, 54] on input "Albuquerque, NM" at bounding box center [521, 52] width 8 height 8
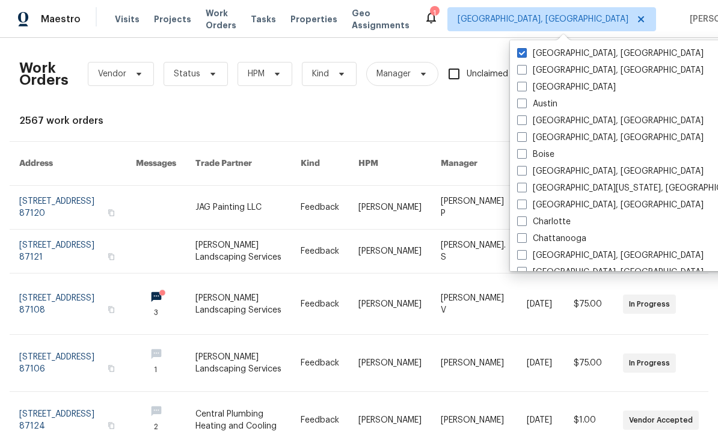
click at [529, 51] on label "Albuquerque, NM" at bounding box center [610, 54] width 186 height 12
click at [525, 51] on input "Albuquerque, NM" at bounding box center [521, 52] width 8 height 8
checkbox input "true"
click at [531, 82] on label "[GEOGRAPHIC_DATA]" at bounding box center [566, 87] width 99 height 12
click at [525, 82] on input "[GEOGRAPHIC_DATA]" at bounding box center [521, 85] width 8 height 8
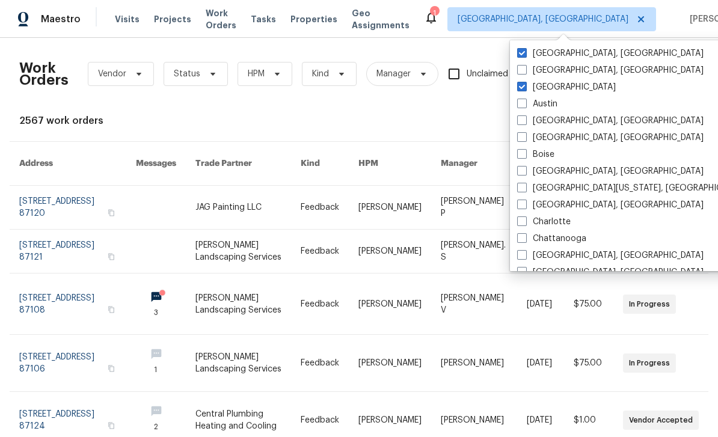
checkbox input "true"
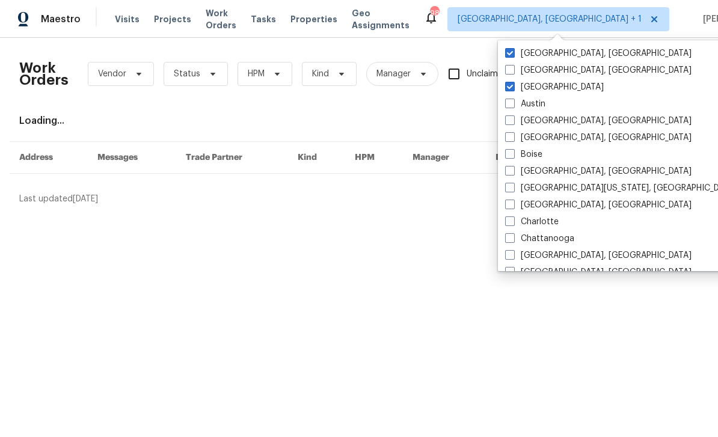
click at [562, 56] on label "Albuquerque, NM" at bounding box center [598, 54] width 186 height 12
click at [513, 55] on input "Albuquerque, NM" at bounding box center [509, 52] width 8 height 8
checkbox input "false"
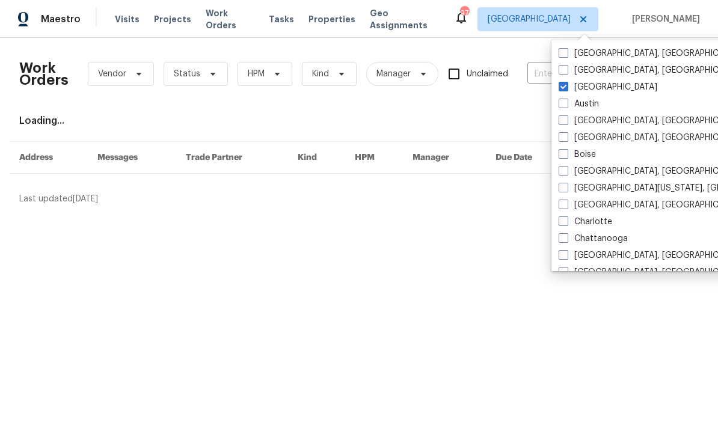
click at [539, 81] on input "text" at bounding box center [587, 74] width 120 height 19
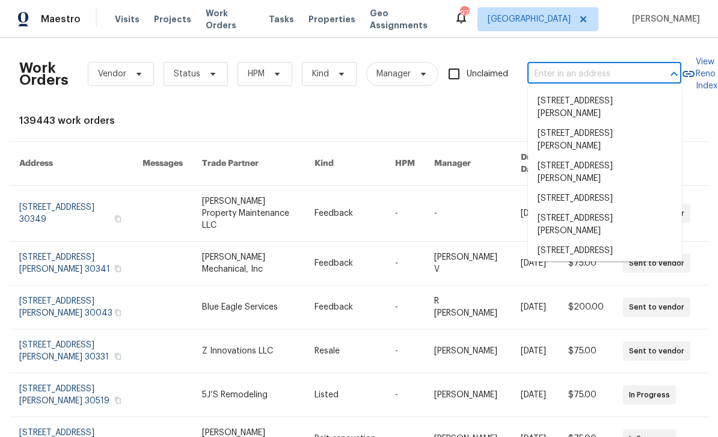
click at [566, 76] on input "text" at bounding box center [587, 74] width 120 height 19
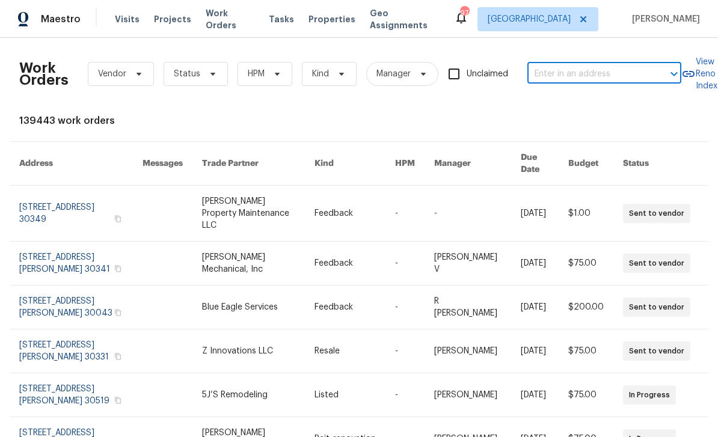
paste input "4024 Waldrop Hills Dr, Decatur, GA 30034"
type input "4024 Waldrop Hills Dr, Decatur, GA 30034"
click at [616, 103] on li "4024 Waldrop Hills Dr, Decatur, GA 30034" at bounding box center [605, 107] width 154 height 32
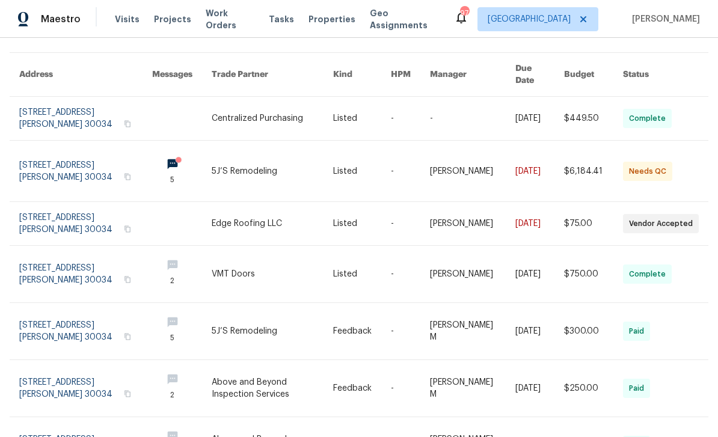
scroll to position [89, 1]
click at [51, 162] on link at bounding box center [85, 171] width 133 height 61
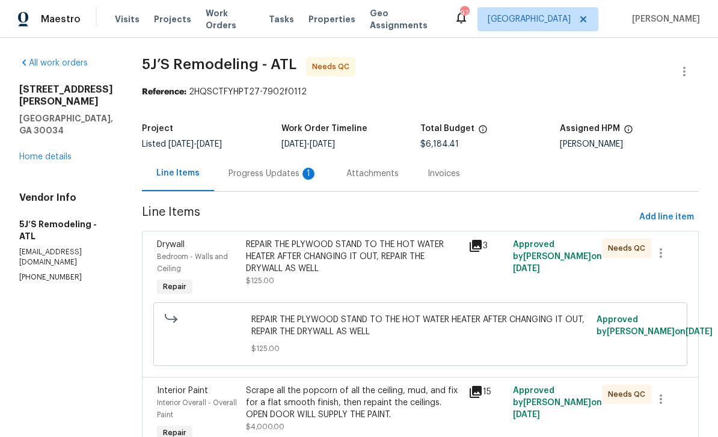
click at [300, 179] on div "Progress Updates 1" at bounding box center [273, 174] width 89 height 12
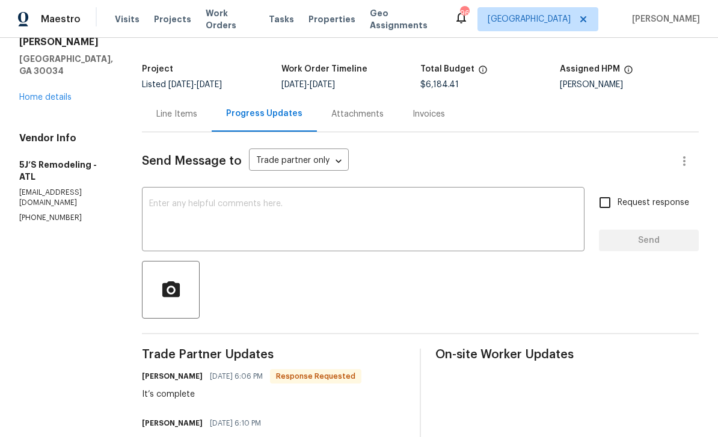
scroll to position [53, 0]
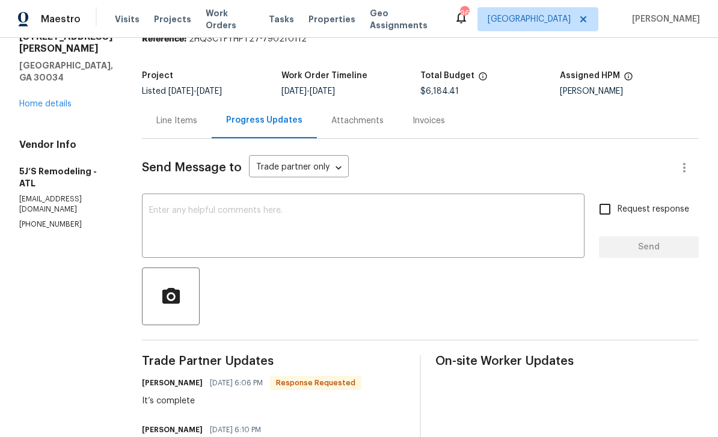
click at [194, 120] on div "Line Items" at bounding box center [176, 121] width 41 height 12
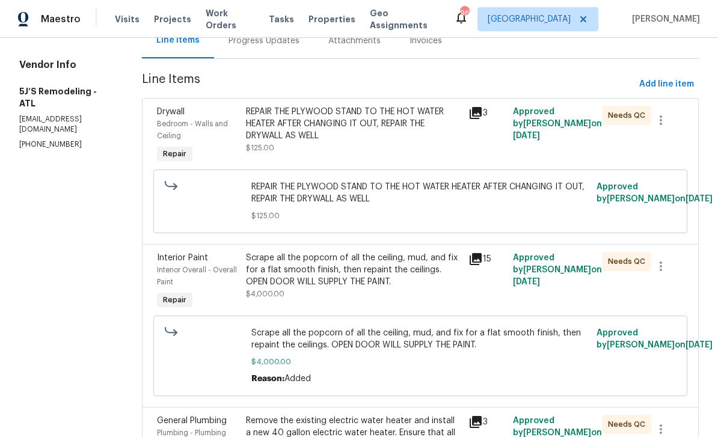
scroll to position [139, 0]
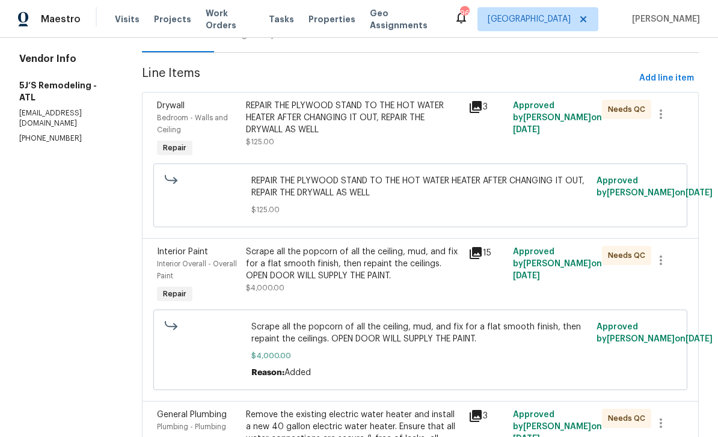
click at [478, 109] on icon at bounding box center [476, 107] width 12 height 12
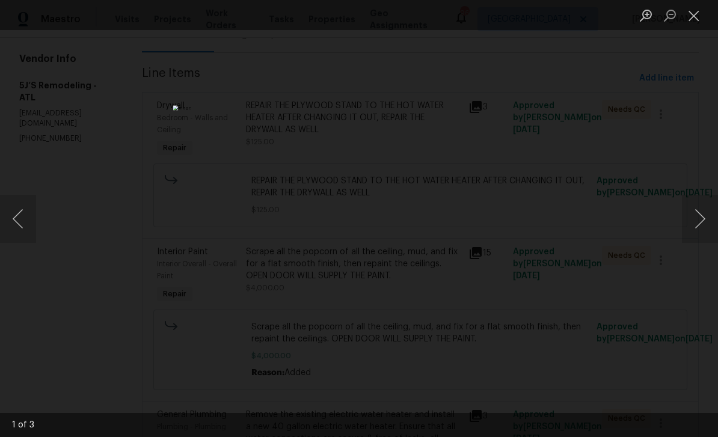
click at [700, 221] on button "Next image" at bounding box center [700, 219] width 36 height 48
click at [701, 222] on button "Next image" at bounding box center [700, 219] width 36 height 48
click at [699, 16] on button "Close lightbox" at bounding box center [694, 15] width 24 height 21
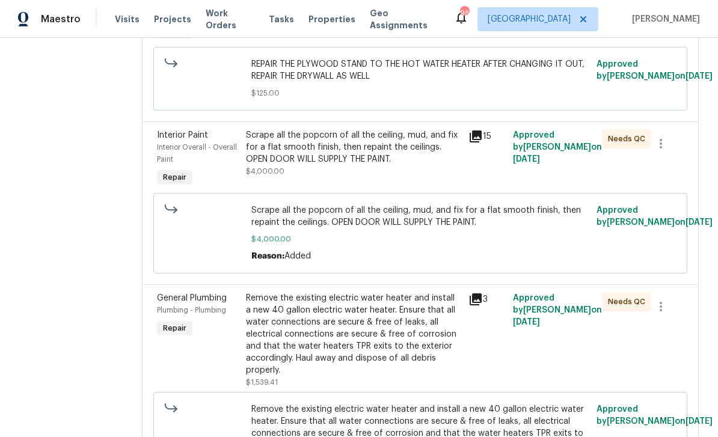
scroll to position [262, 0]
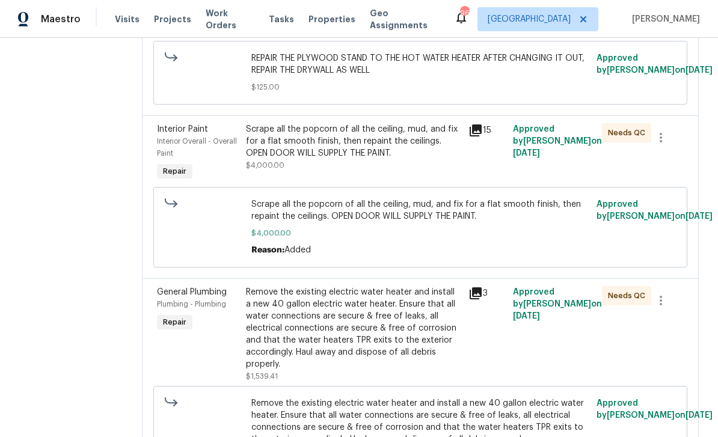
click at [476, 138] on icon at bounding box center [476, 130] width 14 height 14
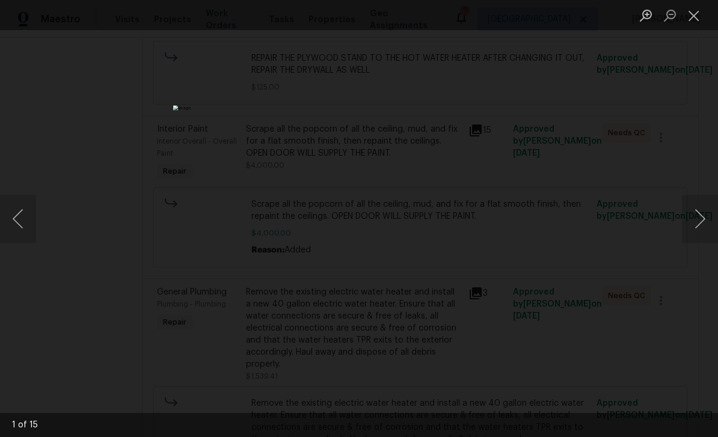
click at [705, 220] on button "Next image" at bounding box center [700, 219] width 36 height 48
click at [703, 224] on button "Next image" at bounding box center [700, 219] width 36 height 48
click at [697, 224] on button "Next image" at bounding box center [700, 219] width 36 height 48
click at [695, 226] on button "Next image" at bounding box center [700, 219] width 36 height 48
click at [695, 223] on button "Next image" at bounding box center [700, 219] width 36 height 48
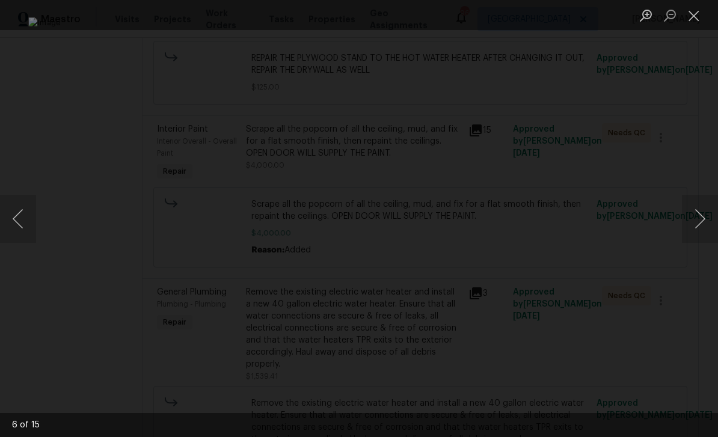
click at [701, 220] on button "Next image" at bounding box center [700, 219] width 36 height 48
click at [701, 221] on button "Next image" at bounding box center [700, 219] width 36 height 48
click at [701, 223] on button "Next image" at bounding box center [700, 219] width 36 height 48
click at [701, 225] on button "Next image" at bounding box center [700, 219] width 36 height 48
click at [699, 225] on button "Next image" at bounding box center [700, 219] width 36 height 48
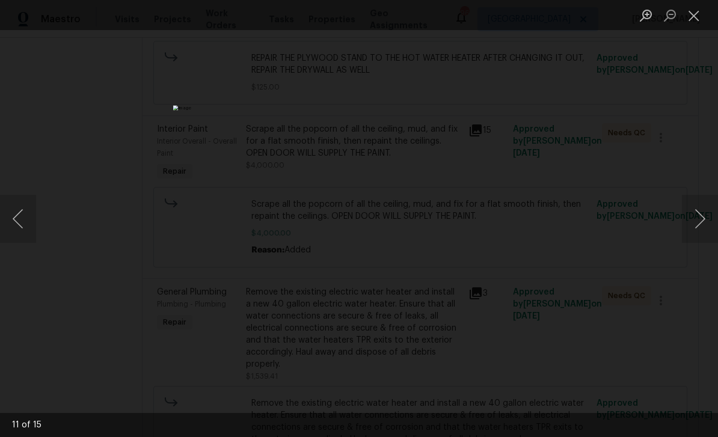
click at [702, 224] on button "Next image" at bounding box center [700, 219] width 36 height 48
click at [703, 221] on button "Next image" at bounding box center [700, 219] width 36 height 48
click at [696, 12] on button "Close lightbox" at bounding box center [694, 15] width 24 height 21
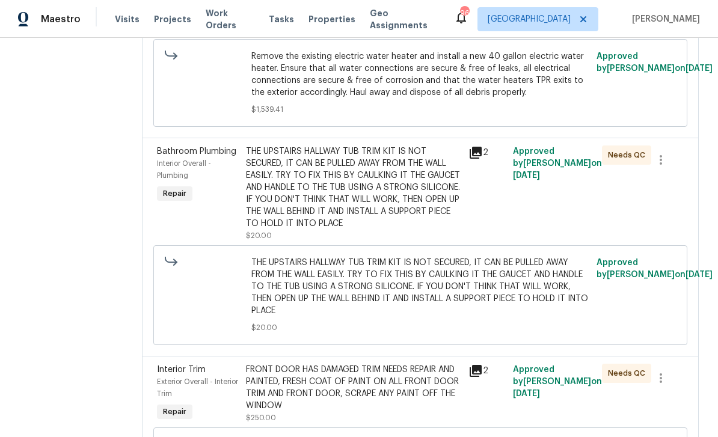
scroll to position [615, 0]
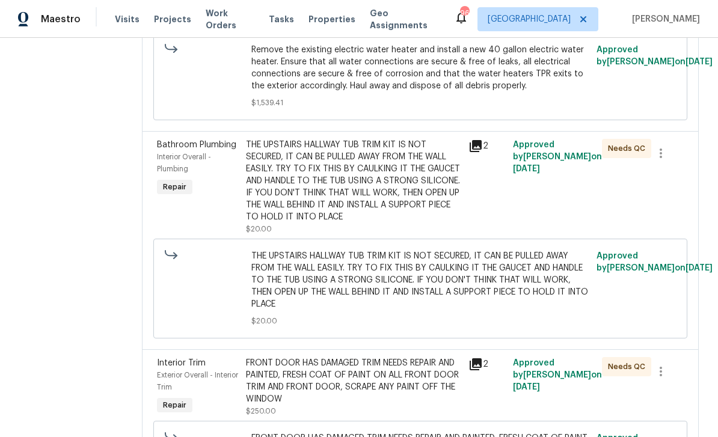
click at [479, 153] on icon at bounding box center [476, 146] width 14 height 14
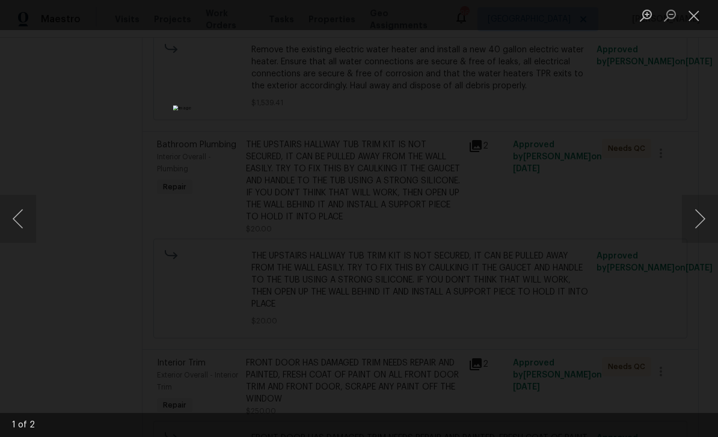
click at [702, 222] on button "Next image" at bounding box center [700, 219] width 36 height 48
click at [701, 226] on button "Next image" at bounding box center [700, 219] width 36 height 48
click at [696, 14] on button "Close lightbox" at bounding box center [694, 15] width 24 height 21
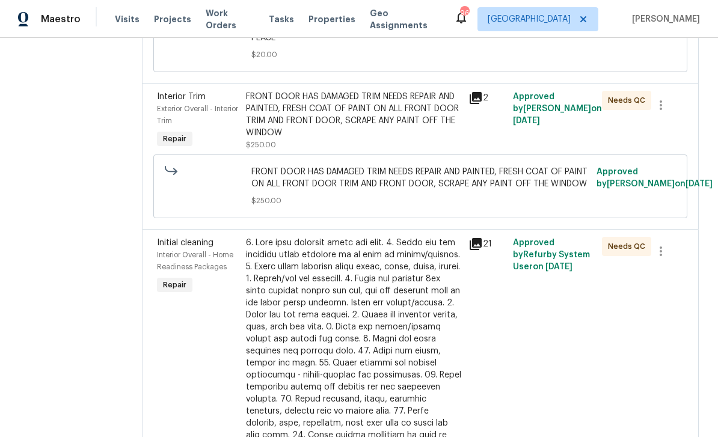
scroll to position [881, 0]
click at [476, 106] on icon at bounding box center [476, 98] width 14 height 14
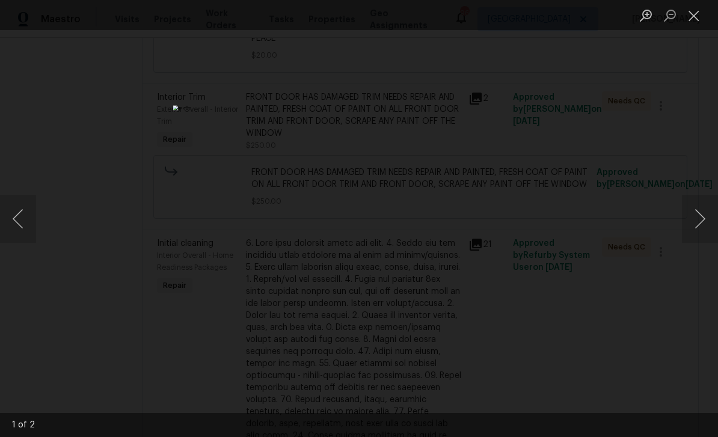
click at [705, 220] on button "Next image" at bounding box center [700, 219] width 36 height 48
click at [704, 221] on button "Next image" at bounding box center [700, 219] width 36 height 48
click at [693, 16] on button "Close lightbox" at bounding box center [694, 15] width 24 height 21
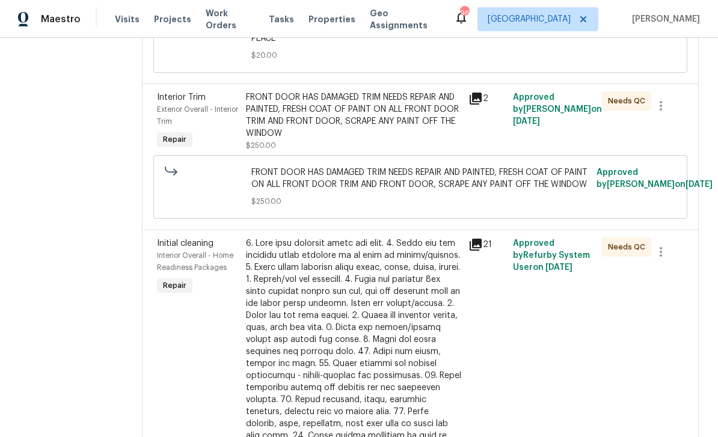
click at [475, 105] on icon at bounding box center [476, 99] width 12 height 12
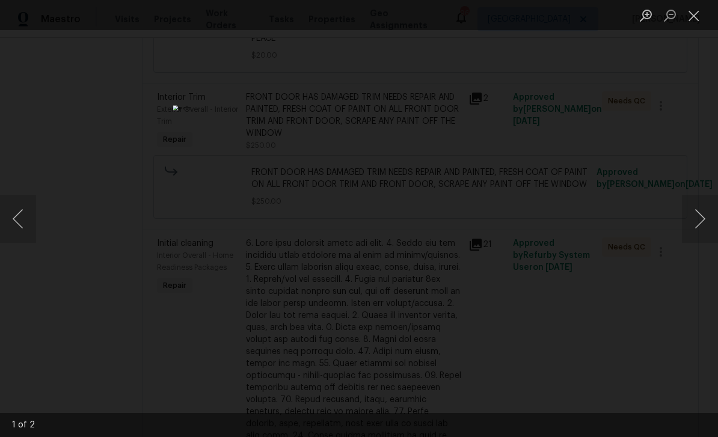
click at [700, 13] on button "Close lightbox" at bounding box center [694, 15] width 24 height 21
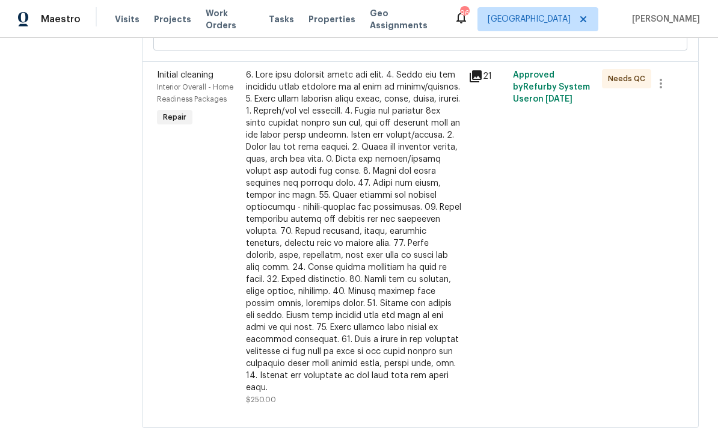
scroll to position [1049, 0]
click at [433, 220] on div at bounding box center [353, 232] width 215 height 325
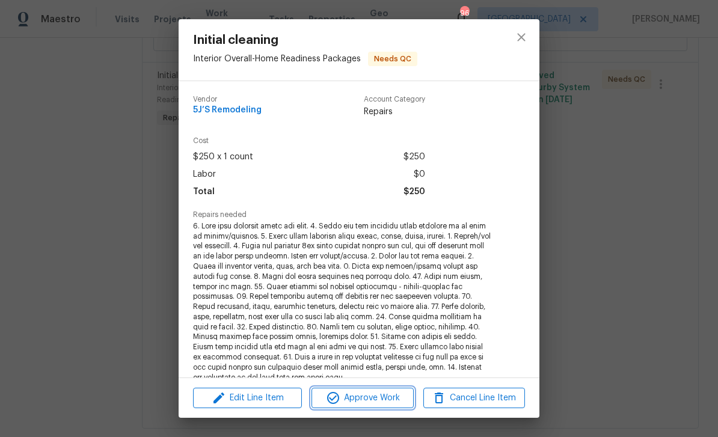
click at [385, 397] on span "Approve Work" at bounding box center [362, 398] width 94 height 15
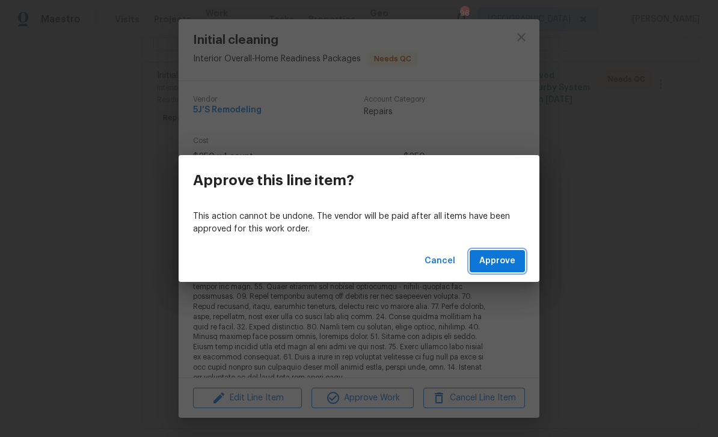
click at [503, 261] on span "Approve" at bounding box center [497, 261] width 36 height 15
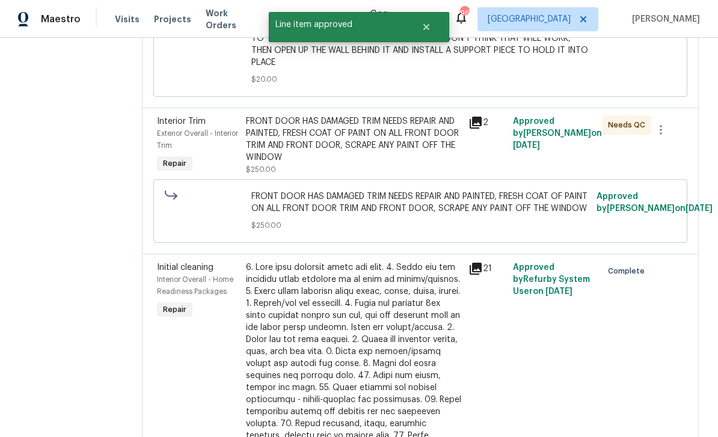
scroll to position [853, 0]
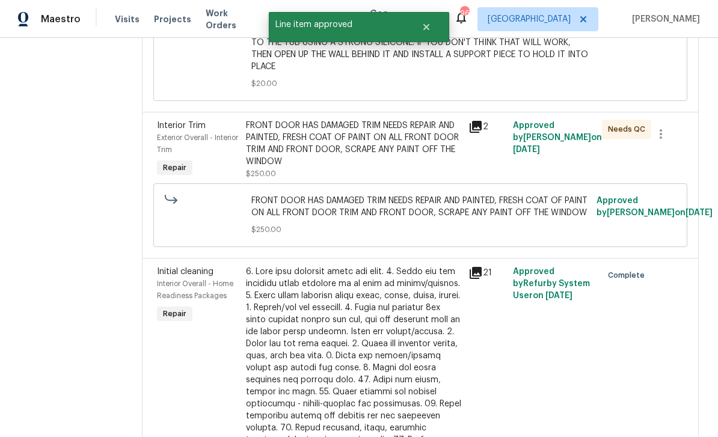
click at [420, 160] on div "FRONT DOOR HAS DAMAGED TRIM NEEDS REPAIR AND PAINTED, FRESH COAT OF PAINT ON AL…" at bounding box center [353, 144] width 215 height 48
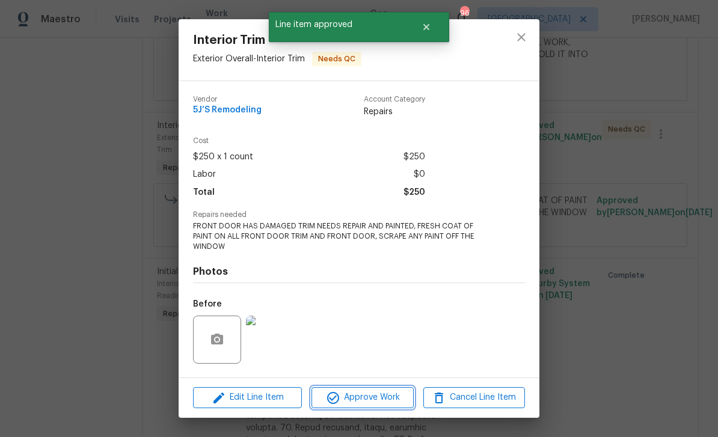
click at [394, 401] on span "Approve Work" at bounding box center [362, 397] width 94 height 15
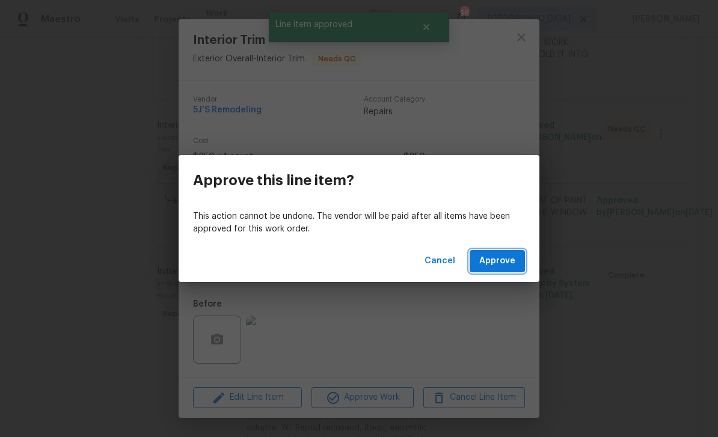
click at [503, 265] on span "Approve" at bounding box center [497, 261] width 36 height 15
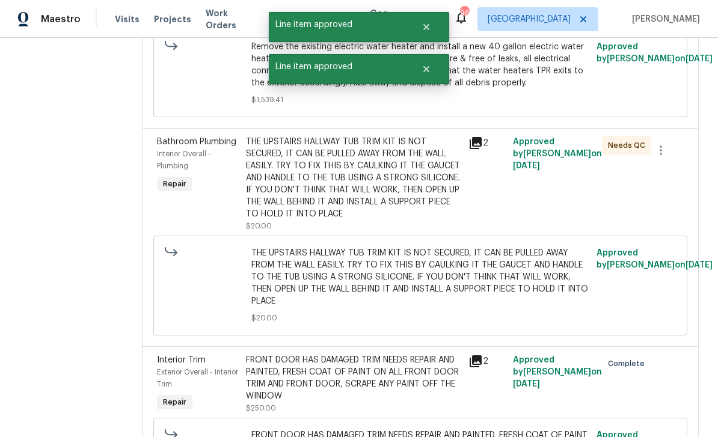
scroll to position [585, 0]
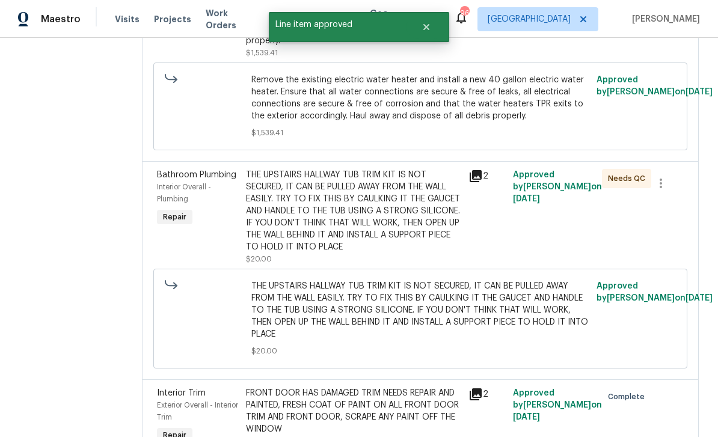
click at [414, 226] on div "THE UPSTAIRS HALLWAY TUB TRIM KIT IS NOT SECURED, IT CAN BE PULLED AWAY FROM TH…" at bounding box center [353, 211] width 215 height 84
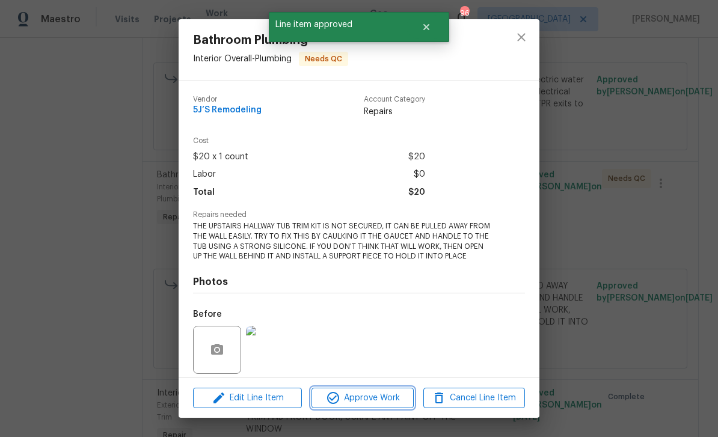
click at [400, 394] on span "Approve Work" at bounding box center [362, 398] width 94 height 15
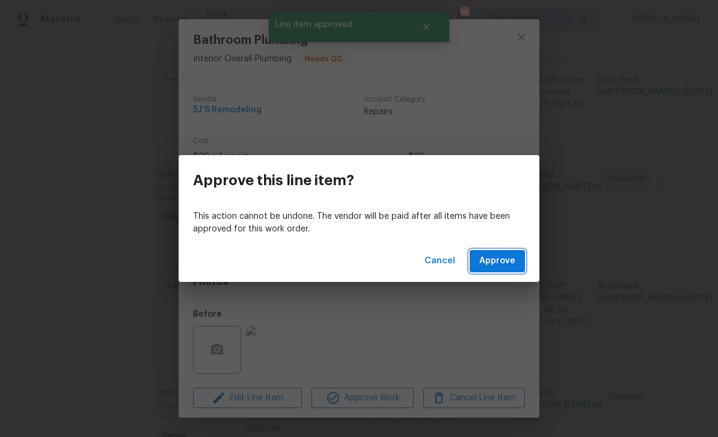
click at [506, 260] on span "Approve" at bounding box center [497, 261] width 36 height 15
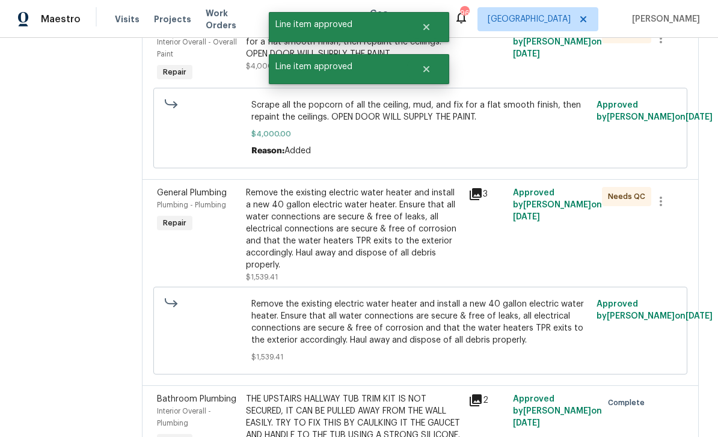
scroll to position [319, 0]
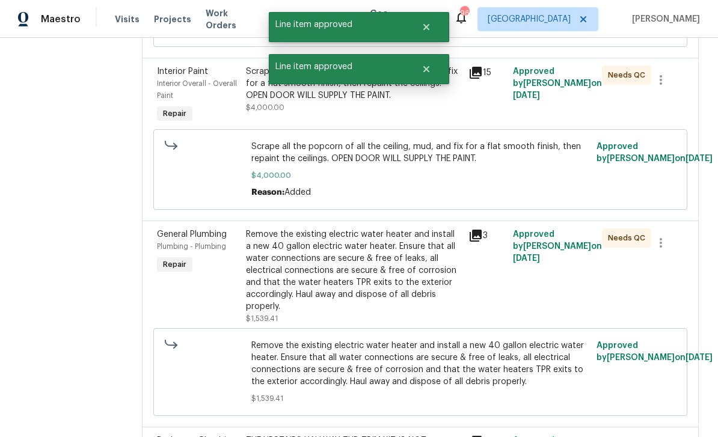
click at [440, 269] on div "Remove the existing electric water heater and install a new 40 gallon electric …" at bounding box center [353, 271] width 215 height 84
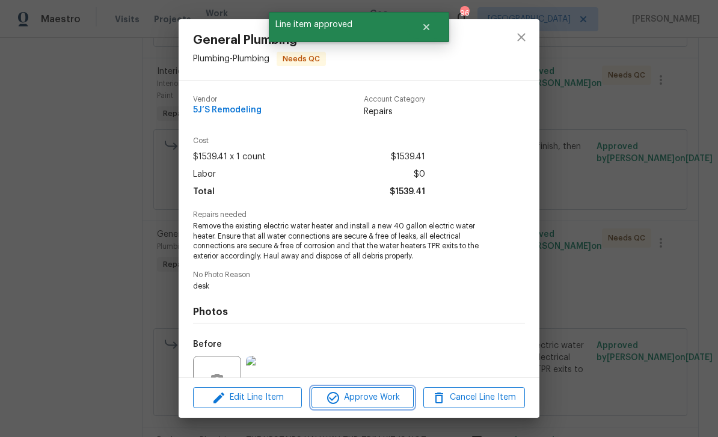
click at [393, 396] on span "Approve Work" at bounding box center [362, 397] width 94 height 15
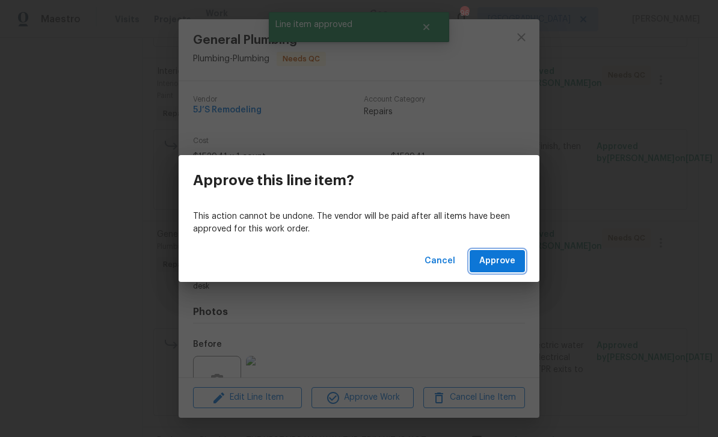
click at [506, 263] on span "Approve" at bounding box center [497, 261] width 36 height 15
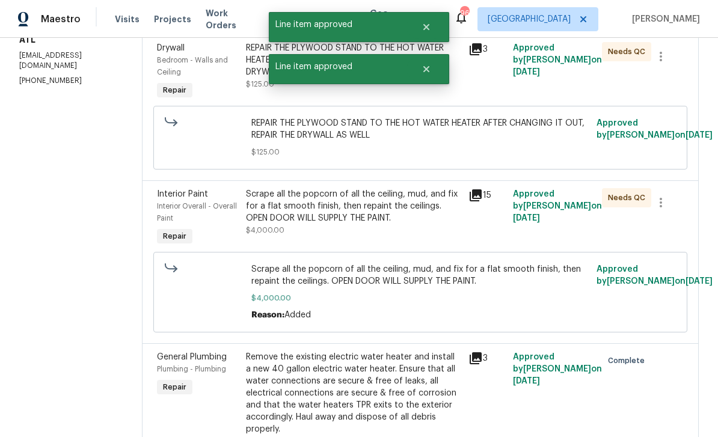
scroll to position [190, 0]
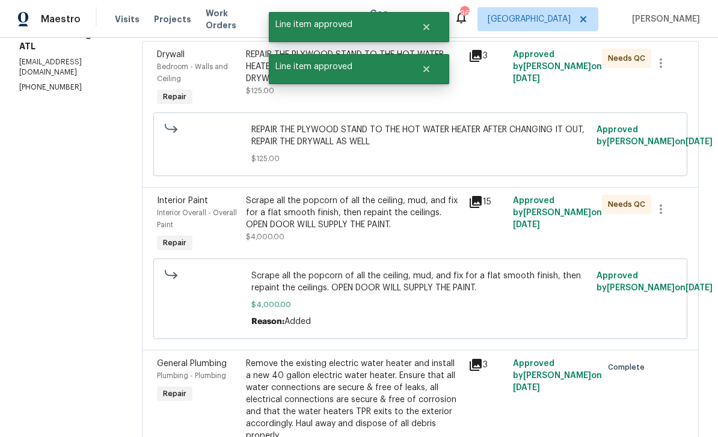
click at [420, 240] on div "Scrape all the popcorn of all the ceiling, mud, and fix for a flat smooth finis…" at bounding box center [353, 219] width 215 height 48
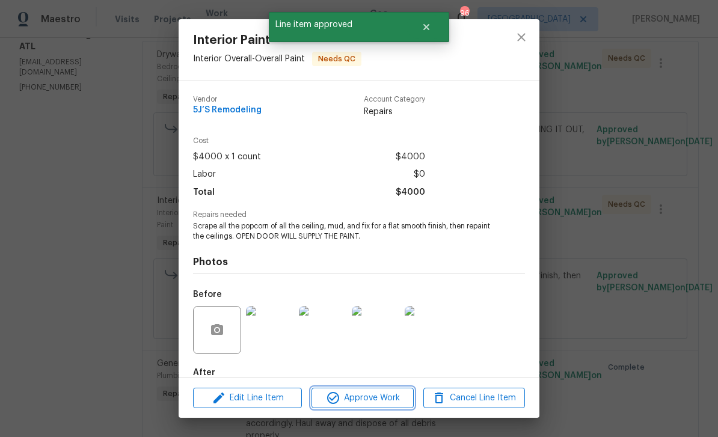
click at [381, 405] on span "Approve Work" at bounding box center [362, 398] width 94 height 15
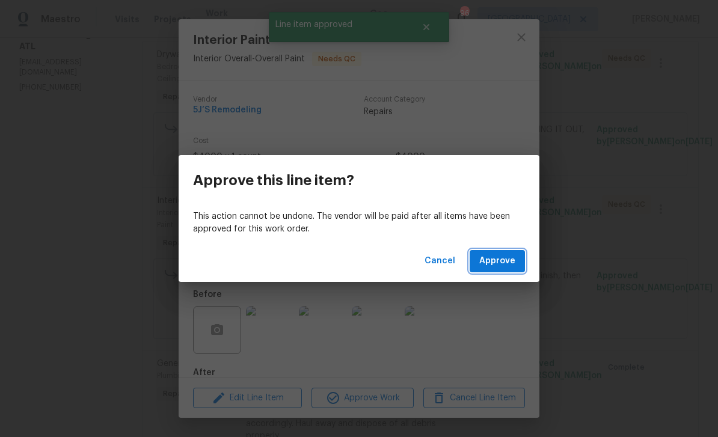
click at [494, 270] on button "Approve" at bounding box center [497, 261] width 55 height 22
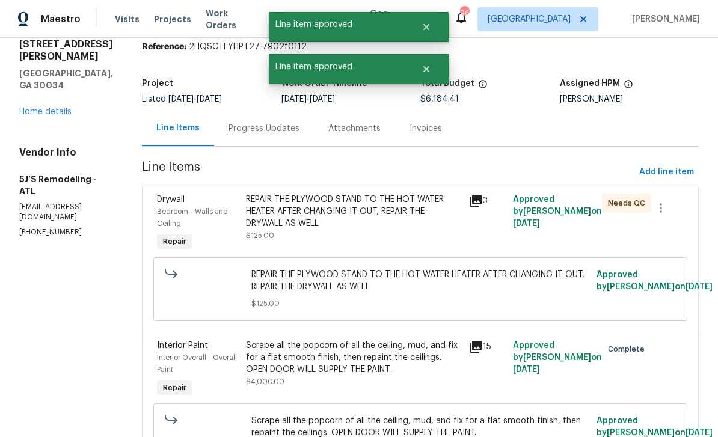
scroll to position [23, 0]
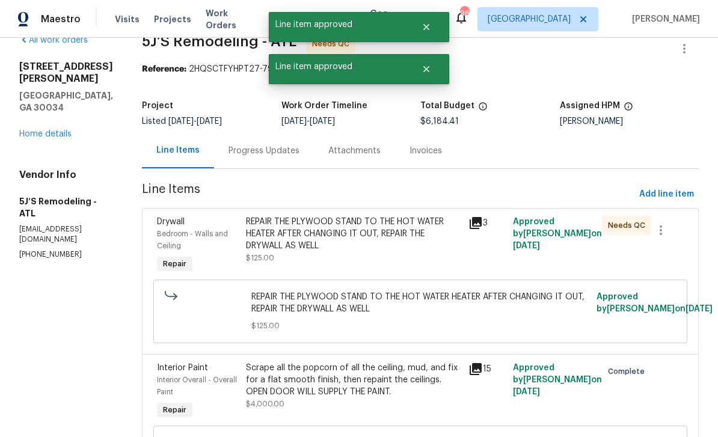
click at [424, 235] on div "REPAIR THE PLYWOOD STAND TO THE HOT WATER HEATER AFTER CHANGING IT OUT, REPAIR …" at bounding box center [353, 234] width 215 height 36
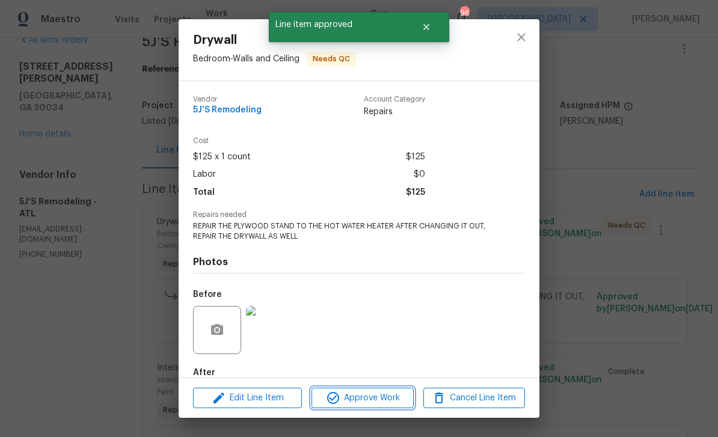
click at [398, 394] on span "Approve Work" at bounding box center [362, 398] width 94 height 15
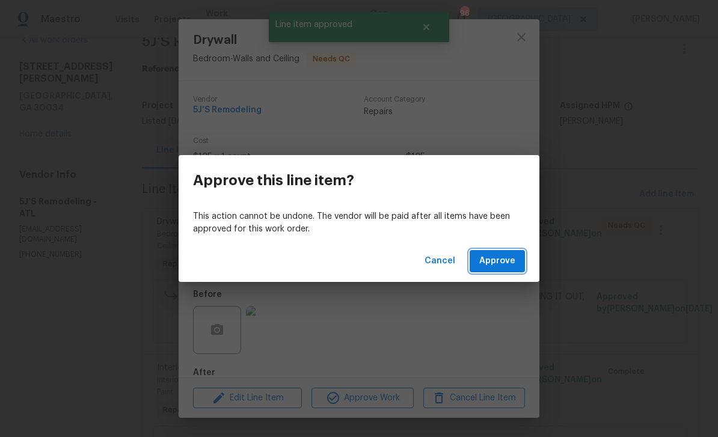
click at [513, 266] on span "Approve" at bounding box center [497, 261] width 36 height 15
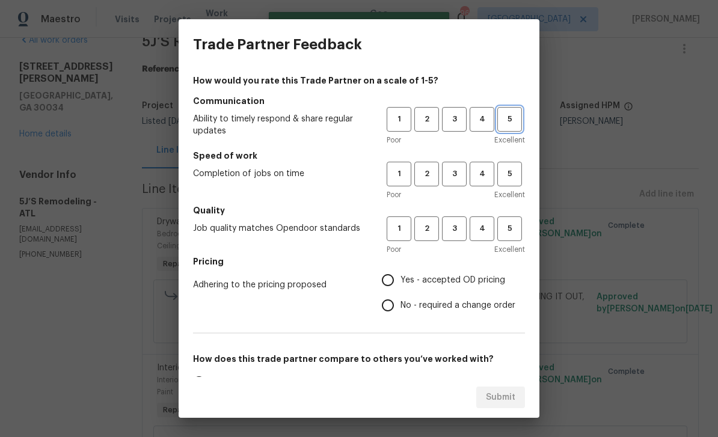
click at [510, 126] on span "5" at bounding box center [510, 119] width 22 height 14
click at [506, 186] on button "5" at bounding box center [509, 174] width 25 height 25
click at [517, 241] on button "5" at bounding box center [509, 229] width 25 height 25
click at [398, 284] on input "Yes - accepted OD pricing" at bounding box center [387, 280] width 25 height 25
radio input "true"
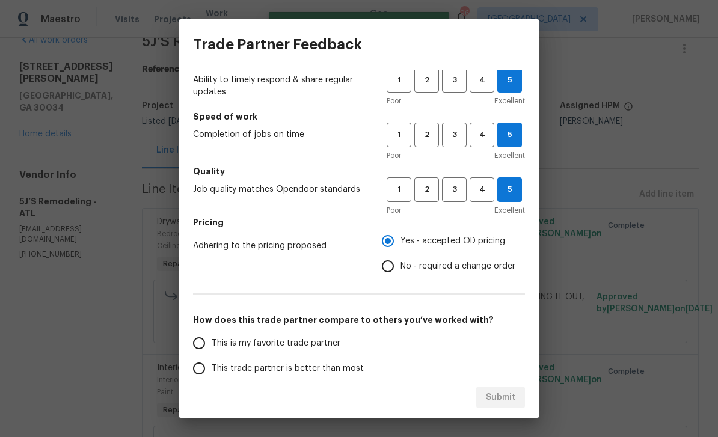
scroll to position [40, 0]
click at [190, 337] on input "This is my favorite trade partner" at bounding box center [198, 342] width 25 height 25
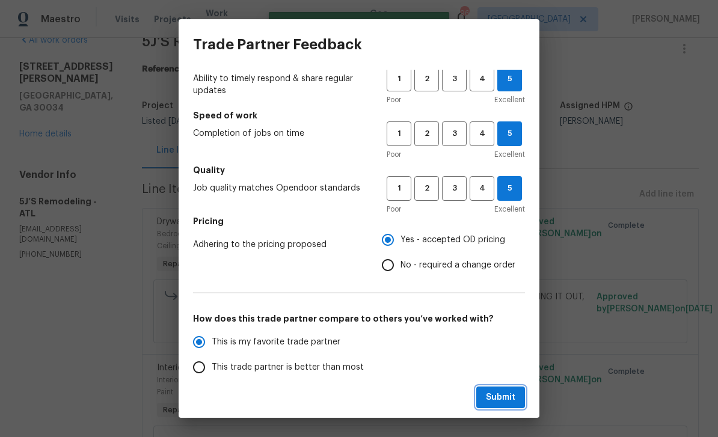
click at [508, 397] on span "Submit" at bounding box center [500, 397] width 29 height 15
radio input "true"
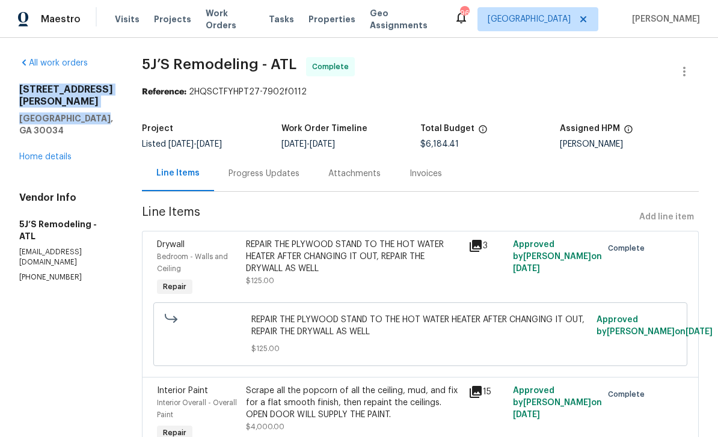
scroll to position [0, 0]
click at [214, 22] on span "Work Orders" at bounding box center [230, 19] width 49 height 24
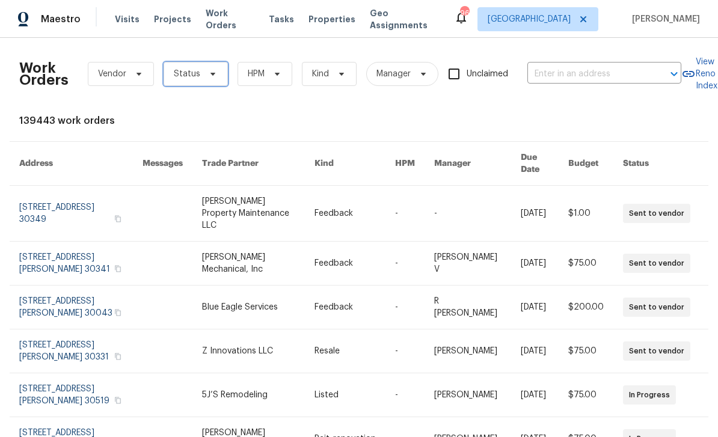
click at [199, 70] on span "Status" at bounding box center [196, 74] width 64 height 24
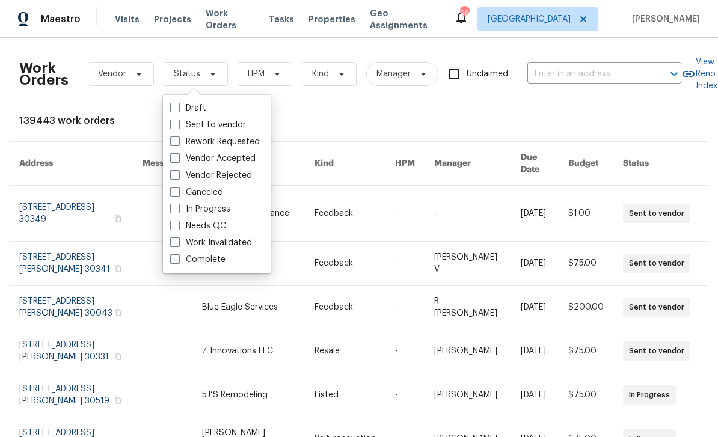
click at [179, 226] on span at bounding box center [175, 226] width 10 height 10
click at [178, 226] on input "Needs QC" at bounding box center [174, 224] width 8 height 8
checkbox input "true"
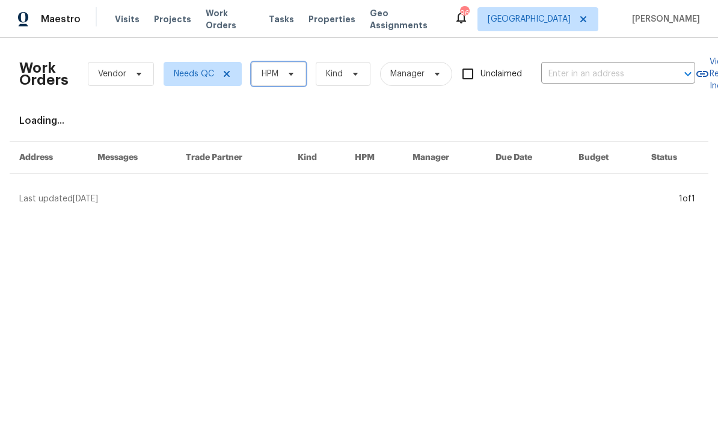
click at [284, 77] on span at bounding box center [289, 74] width 13 height 10
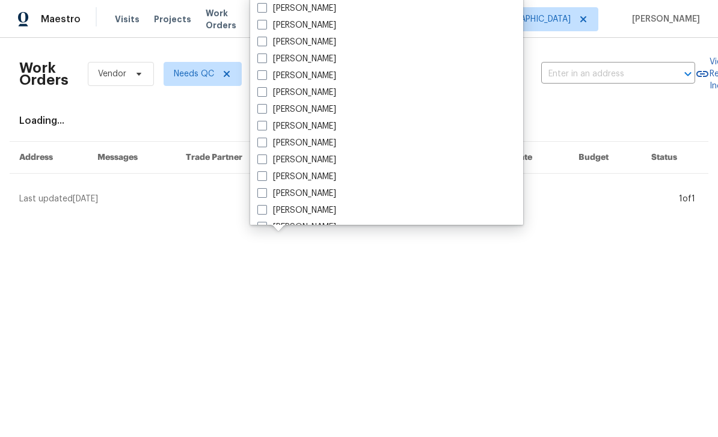
scroll to position [393, 0]
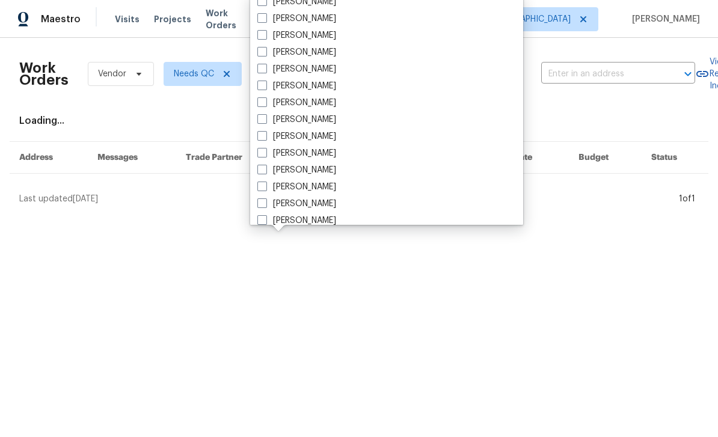
click at [321, 169] on label "[PERSON_NAME]" at bounding box center [296, 170] width 79 height 12
click at [265, 169] on input "[PERSON_NAME]" at bounding box center [261, 168] width 8 height 8
checkbox input "true"
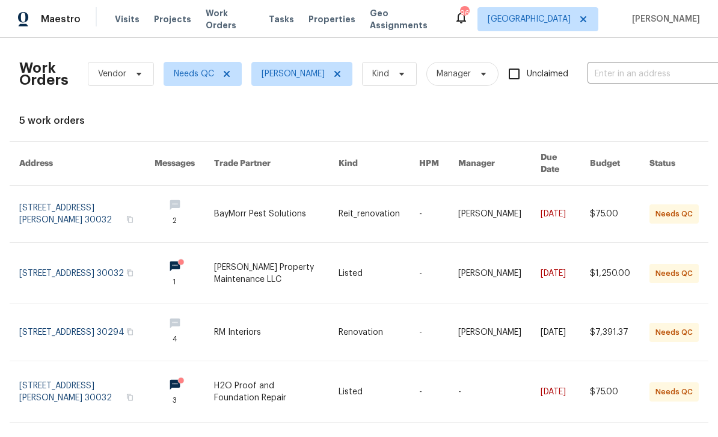
click at [127, 17] on span "Visits" at bounding box center [127, 19] width 25 height 12
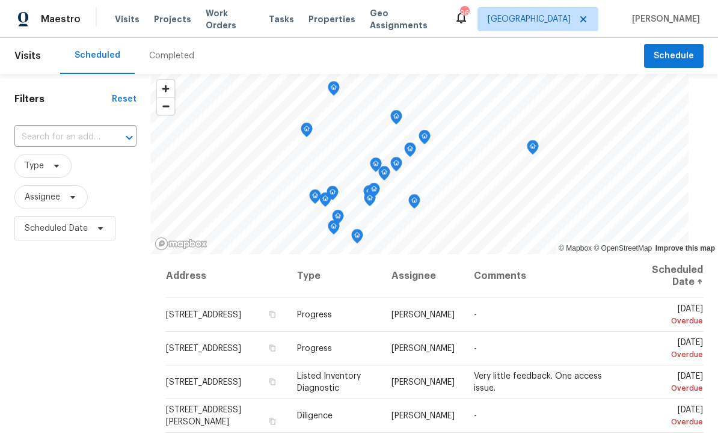
click at [49, 138] on input "text" at bounding box center [58, 137] width 88 height 19
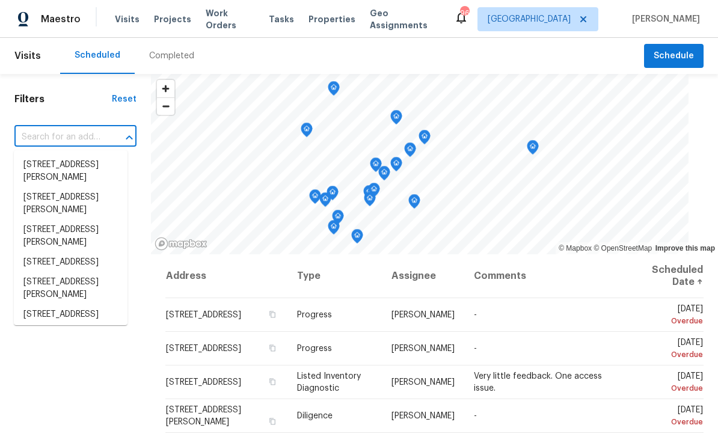
click at [48, 137] on input "text" at bounding box center [58, 137] width 88 height 19
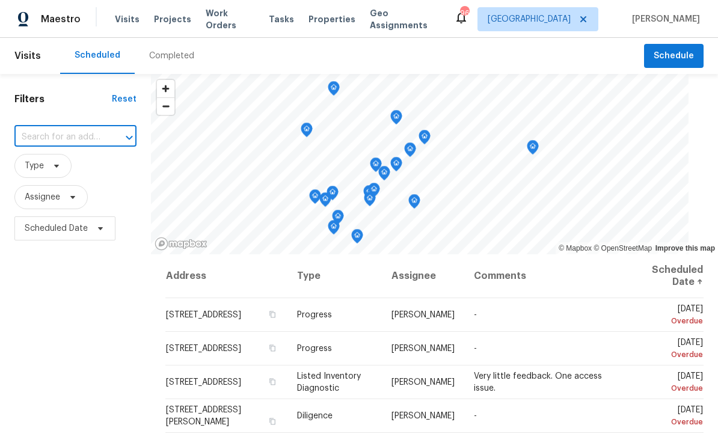
paste input "4024 Waldrop Hills Dr, Decatur, GA 30034"
type input "4024 Waldrop Hills Dr, Decatur, GA 30034"
click at [56, 166] on li "4024 Waldrop Hills Dr, Decatur, GA 30034" at bounding box center [71, 171] width 114 height 32
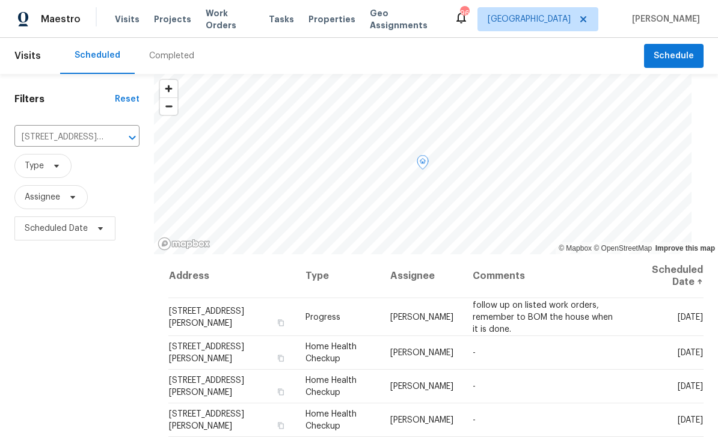
click at [0, 0] on icon at bounding box center [0, 0] width 0 height 0
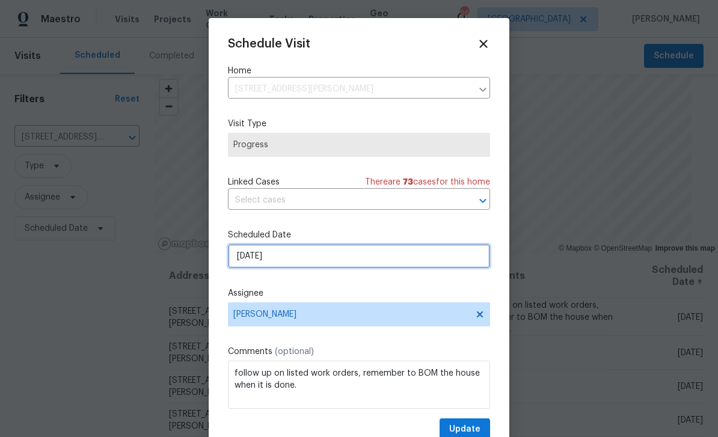
click at [426, 263] on input "8/27/2025" at bounding box center [359, 256] width 262 height 24
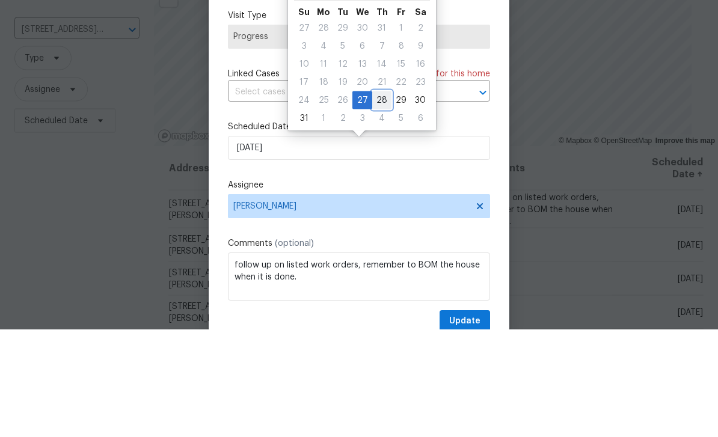
click at [378, 200] on div "28" at bounding box center [381, 208] width 19 height 17
type input "8/28/2025"
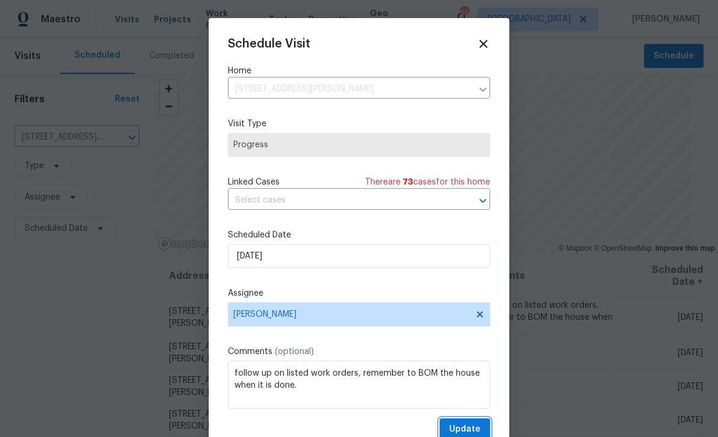
click at [473, 428] on span "Update" at bounding box center [464, 429] width 31 height 15
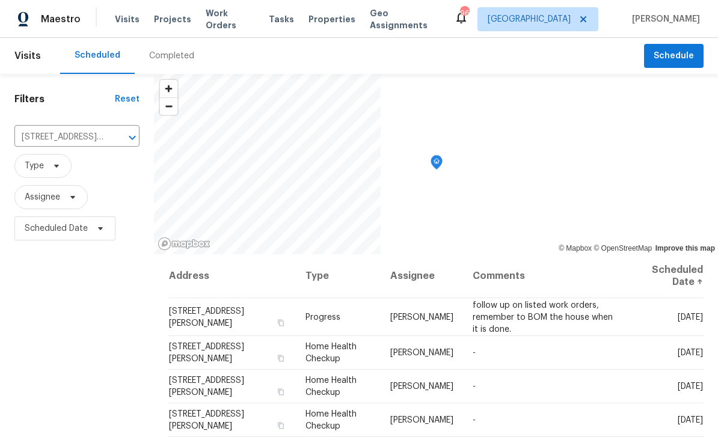
scroll to position [0, 0]
click at [111, 136] on icon "Clear" at bounding box center [117, 138] width 12 height 12
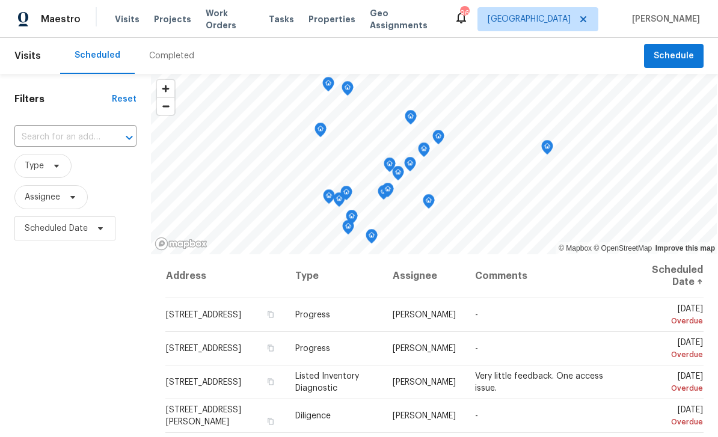
click at [52, 137] on input "text" at bounding box center [58, 137] width 88 height 19
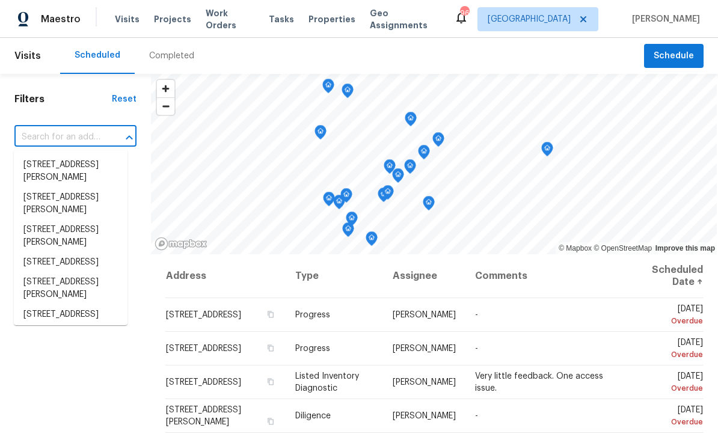
click at [43, 137] on input "text" at bounding box center [58, 137] width 88 height 19
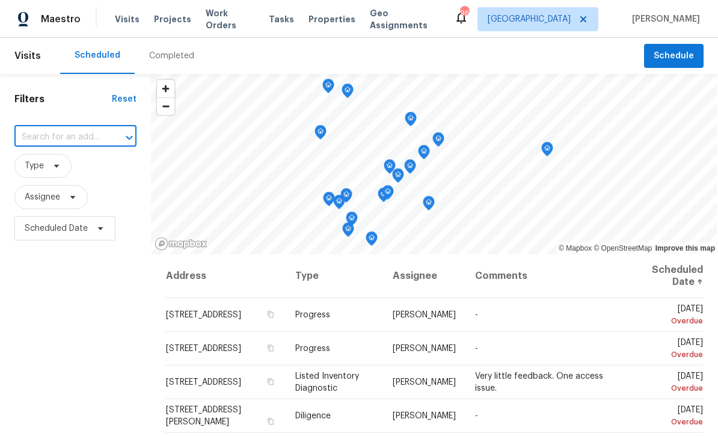
paste input "219 Cobblestone Trl, Avondale Estates, GA 30002"
type input "219 Cobblestone Trl, Avondale Estates, GA 30002"
click at [49, 165] on li "219 Cobblestone Trl, Avondale Estates, GA 30002" at bounding box center [71, 165] width 114 height 20
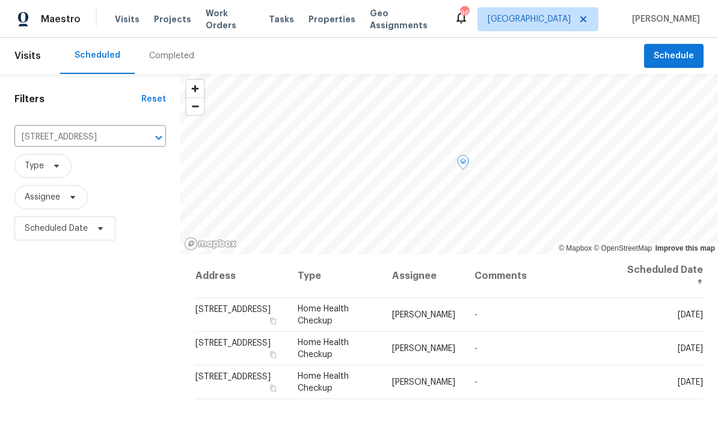
click at [0, 0] on span at bounding box center [0, 0] width 0 height 0
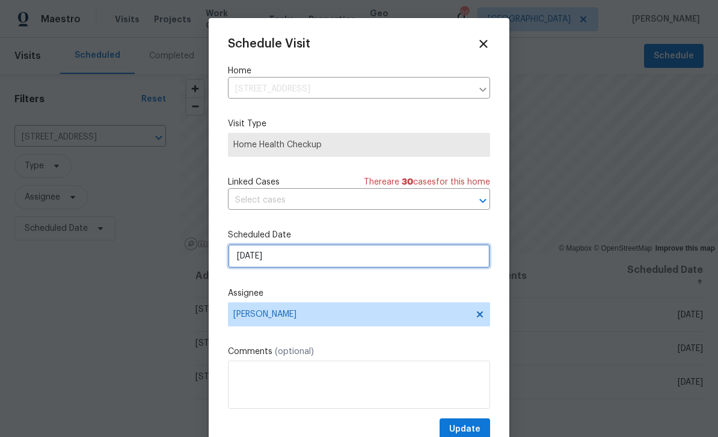
click at [414, 264] on input "8/27/2025" at bounding box center [359, 256] width 262 height 24
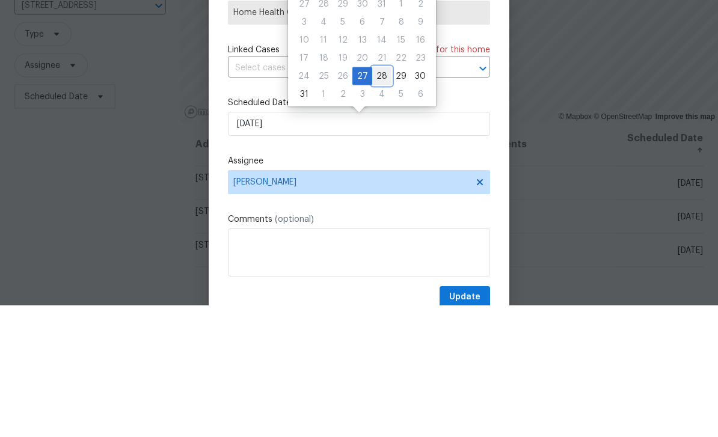
click at [380, 200] on div "28" at bounding box center [381, 208] width 19 height 17
type input "8/28/2025"
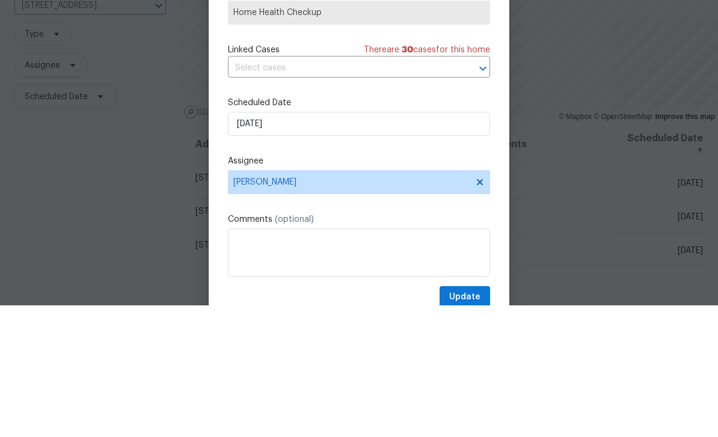
scroll to position [38, 0]
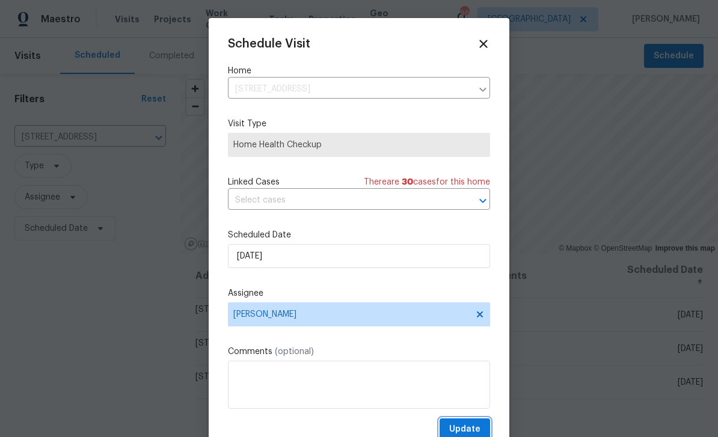
click at [486, 423] on button "Update" at bounding box center [465, 430] width 51 height 22
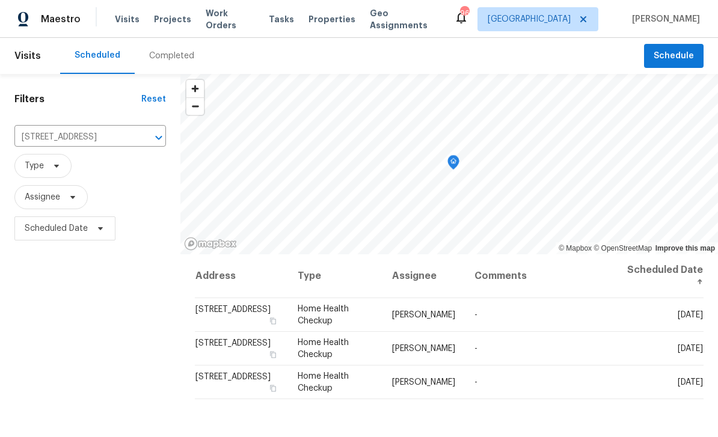
scroll to position [0, 0]
click at [135, 134] on button "Clear" at bounding box center [143, 137] width 17 height 17
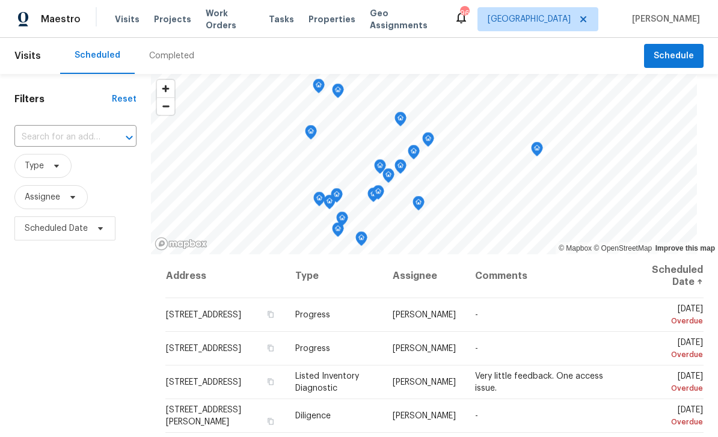
click at [54, 134] on input "text" at bounding box center [58, 137] width 88 height 19
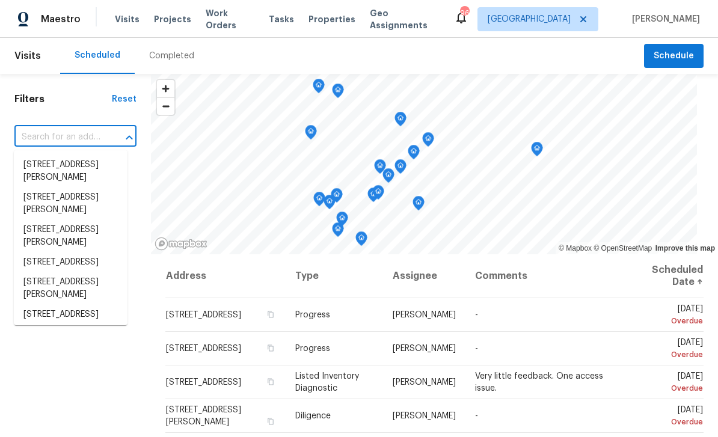
click at [51, 138] on input "text" at bounding box center [58, 137] width 88 height 19
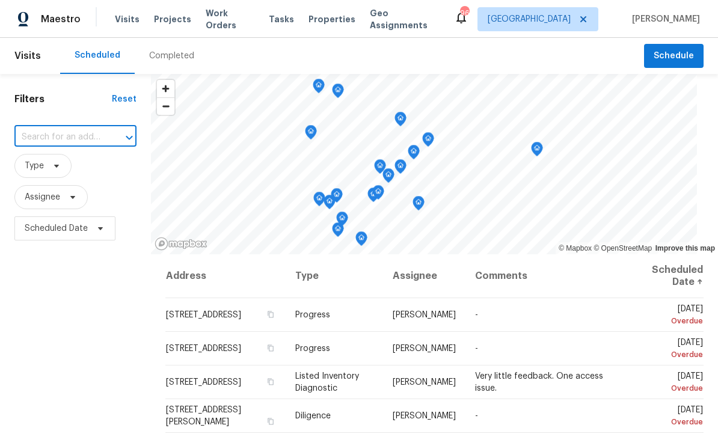
paste input "2122 Belhaven Ln SE, Atlanta, GA 30315"
type input "2122 Belhaven Ln SE, Atlanta, GA 30315"
click at [53, 165] on li "2122 Belhaven Ln SE, Atlanta, GA 30315" at bounding box center [71, 165] width 114 height 20
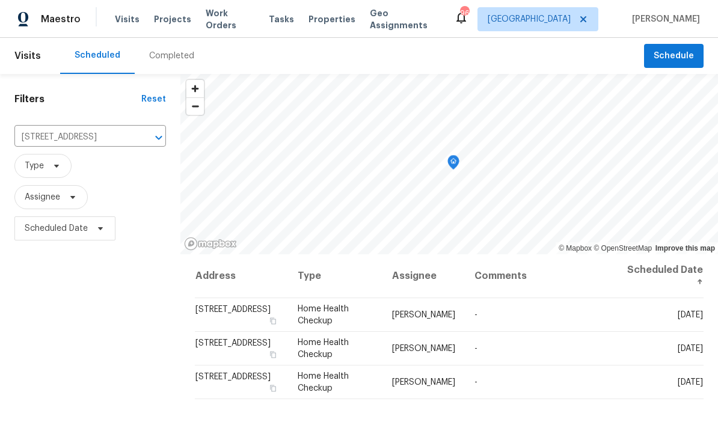
click at [144, 138] on icon "Clear" at bounding box center [143, 138] width 12 height 12
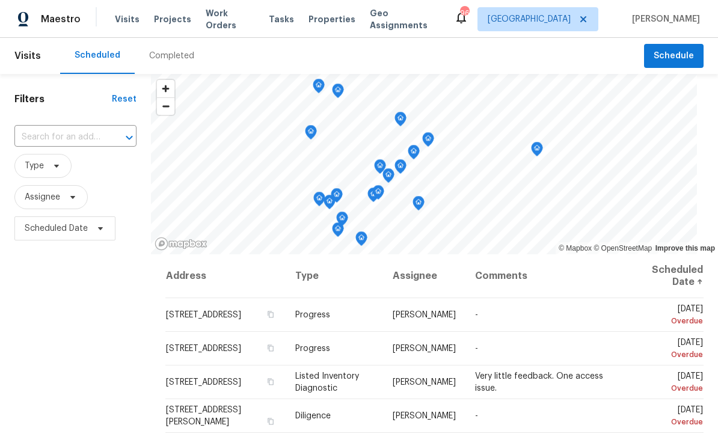
click at [55, 131] on input "text" at bounding box center [58, 137] width 88 height 19
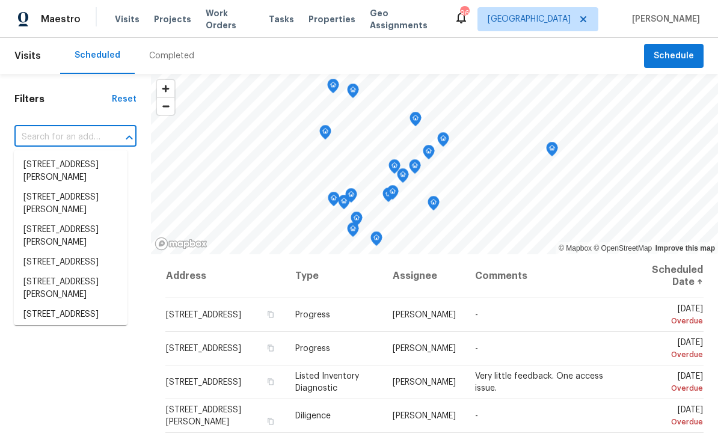
paste input "200 Renaissance Pkwy NE Apt 302, Atlanta, GA 30308"
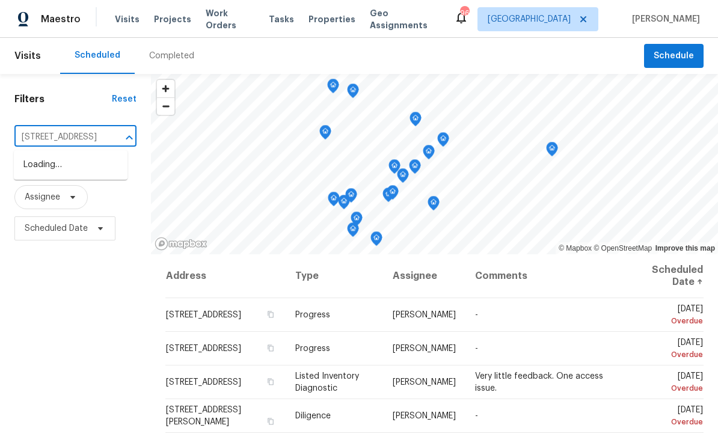
type input "200 Renaissance Pkwy NE"
click at [42, 163] on li "200 Renaissance Pkwy NE Apt 302, Atlanta, GA 30308" at bounding box center [71, 165] width 114 height 20
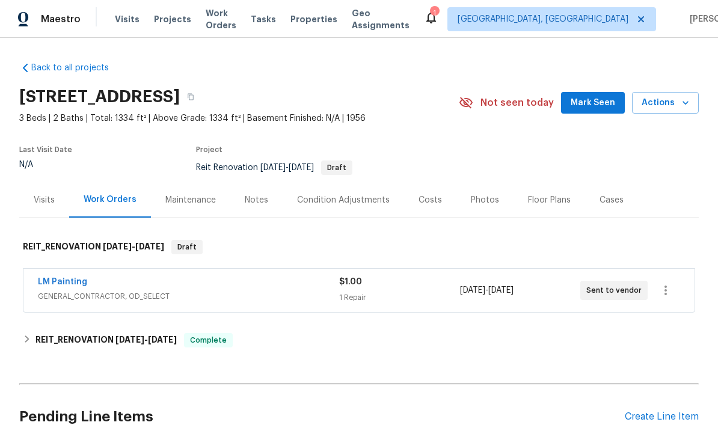
click at [65, 280] on link "LM Painting" at bounding box center [62, 282] width 49 height 8
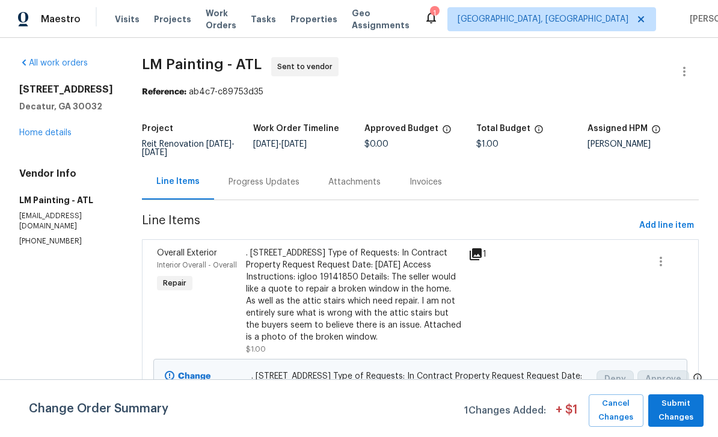
click at [46, 135] on link "Home details" at bounding box center [45, 133] width 52 height 8
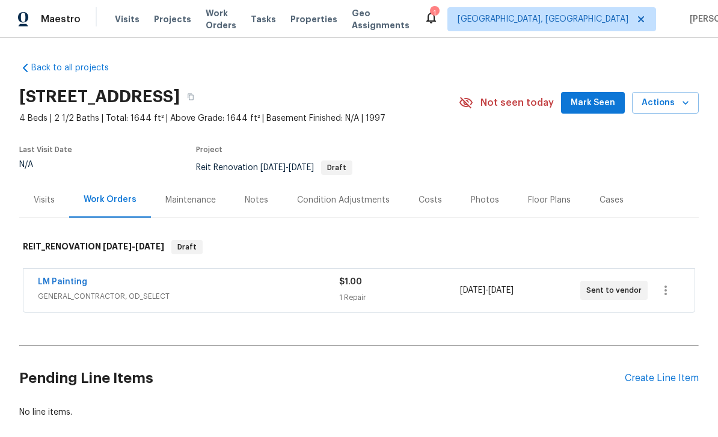
click at [59, 283] on link "LM Painting" at bounding box center [62, 282] width 49 height 8
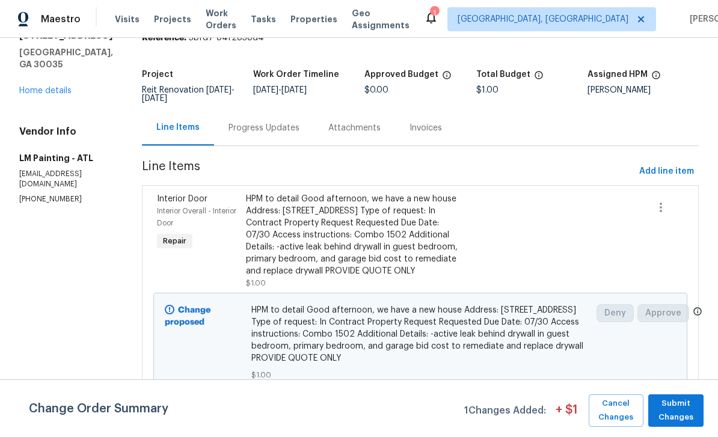
scroll to position [53, 0]
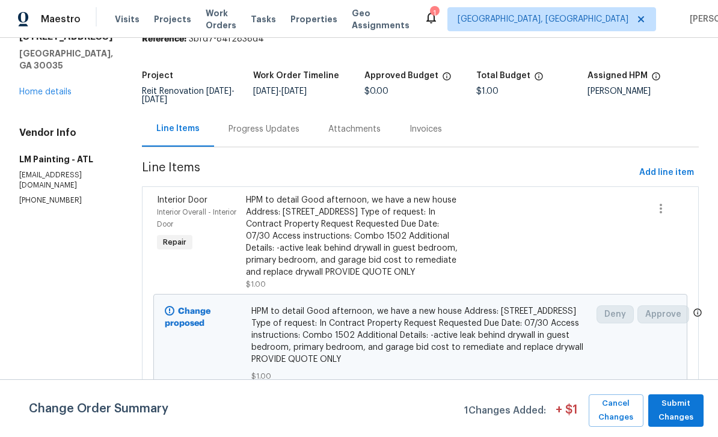
click at [44, 88] on link "Home details" at bounding box center [45, 92] width 52 height 8
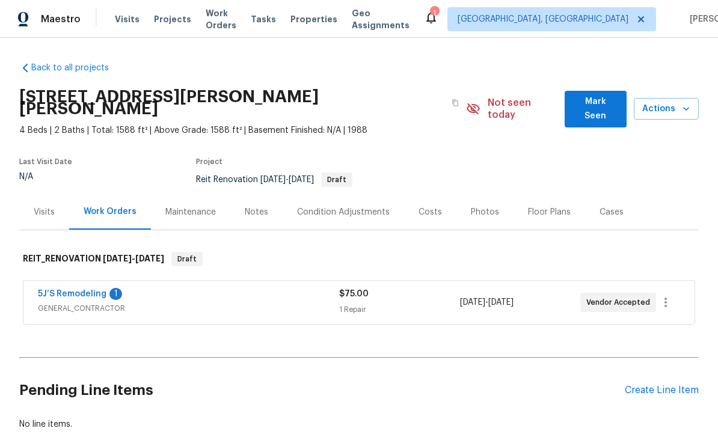
click at [64, 290] on link "5J’S Remodeling" at bounding box center [72, 294] width 69 height 8
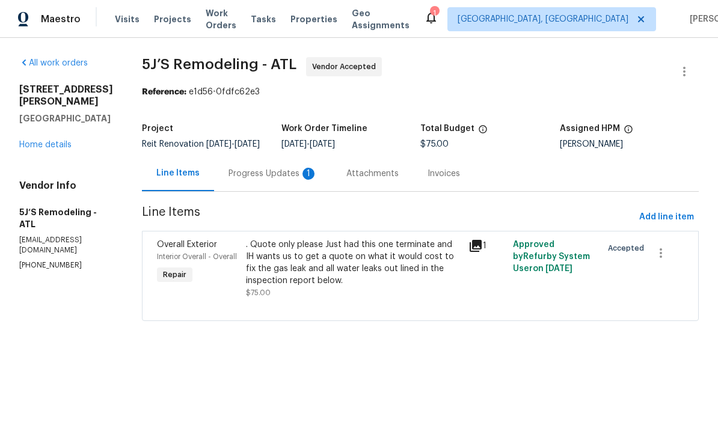
click at [300, 175] on div "Progress Updates 1" at bounding box center [273, 173] width 118 height 35
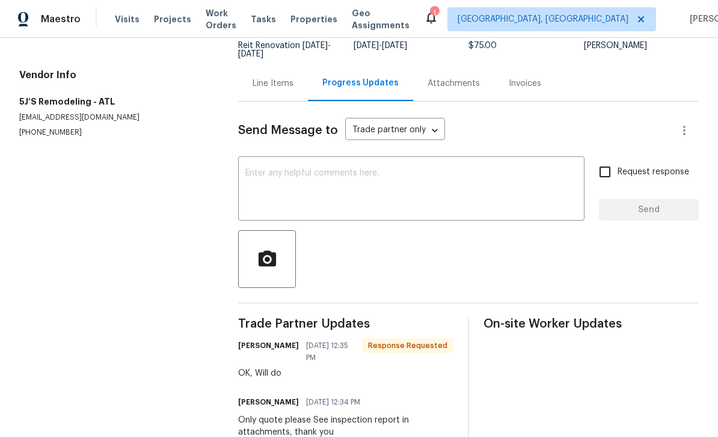
scroll to position [98, 0]
click at [505, 193] on textarea at bounding box center [411, 191] width 332 height 42
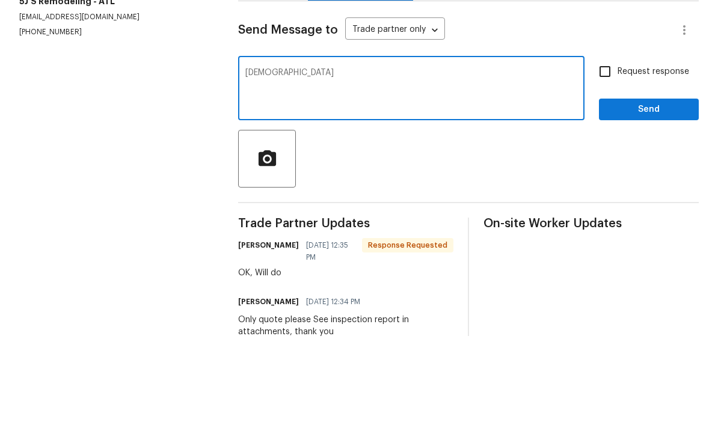
type textarea "Y"
type textarea "T"
type textarea "Awesome thank you"
click at [606, 160] on input "Request response" at bounding box center [604, 172] width 25 height 25
checkbox input "true"
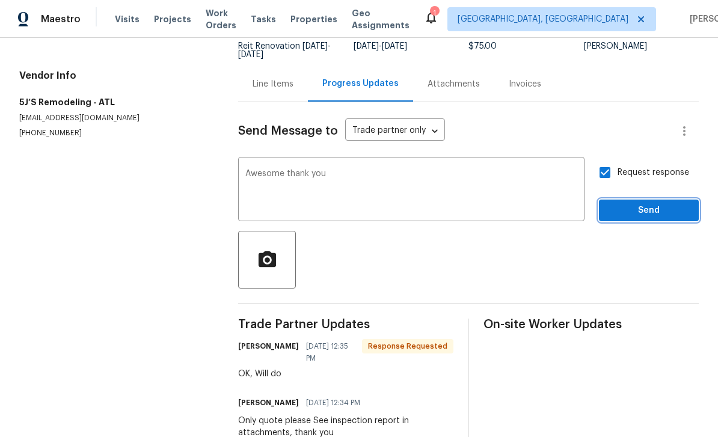
click at [657, 203] on span "Send" at bounding box center [649, 210] width 81 height 15
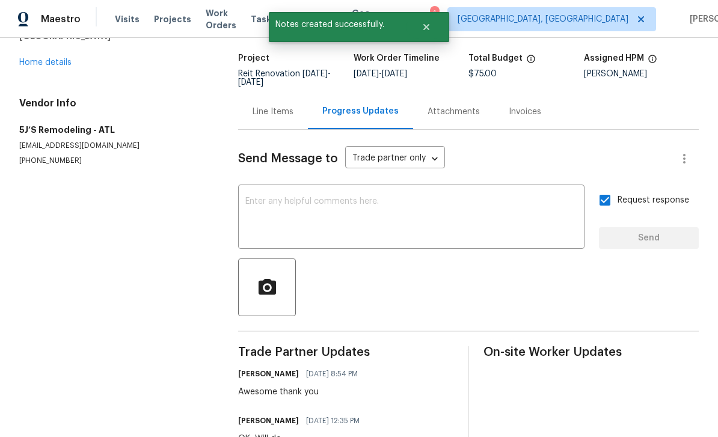
scroll to position [57, 0]
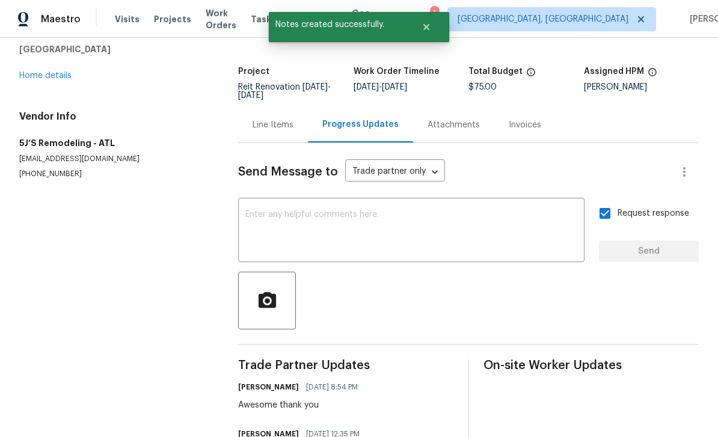
click at [42, 72] on link "Home details" at bounding box center [45, 76] width 52 height 8
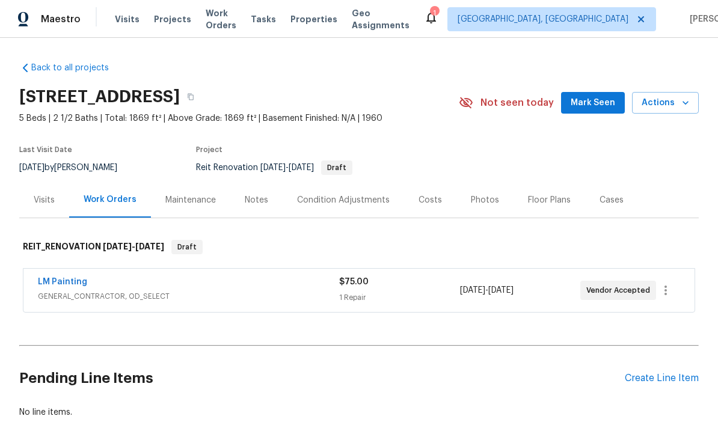
click at [66, 283] on link "LM Painting" at bounding box center [62, 282] width 49 height 8
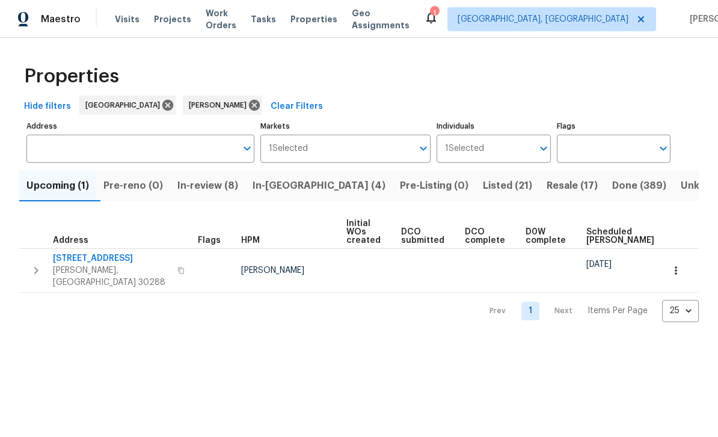
click at [547, 192] on span "Resale (17)" at bounding box center [572, 185] width 51 height 17
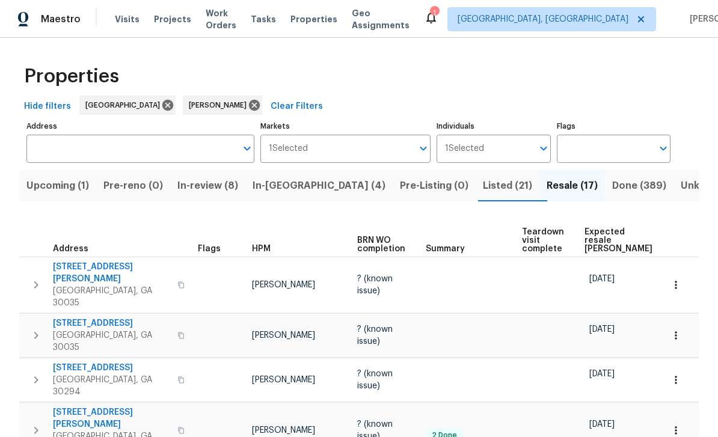
click at [309, 183] on span "In-reno (4)" at bounding box center [319, 185] width 133 height 17
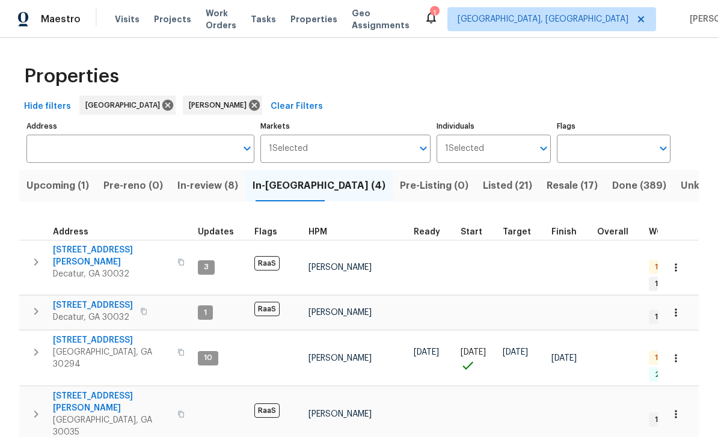
click at [483, 187] on span "Listed (21)" at bounding box center [507, 185] width 49 height 17
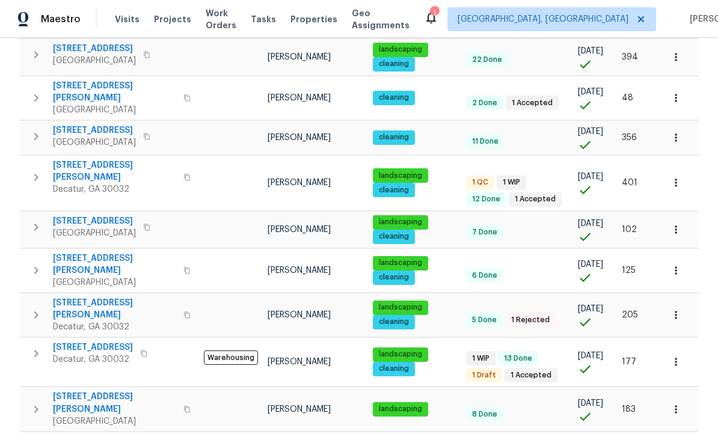
scroll to position [479, 0]
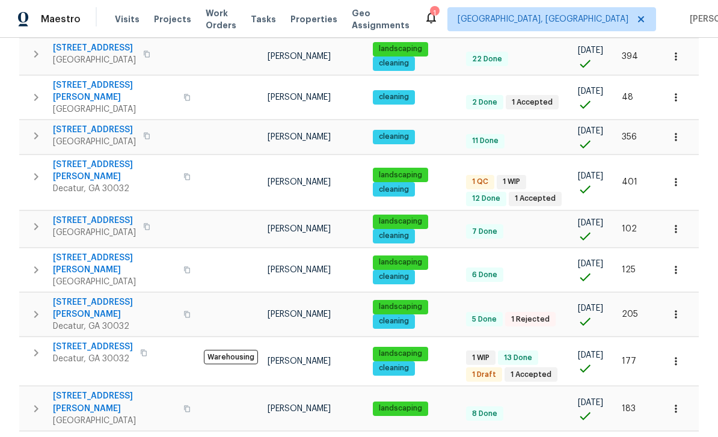
click at [81, 159] on span "[STREET_ADDRESS][PERSON_NAME]" at bounding box center [114, 171] width 123 height 24
copy div "2653 Tilson Rd Decatur, GA 30032"
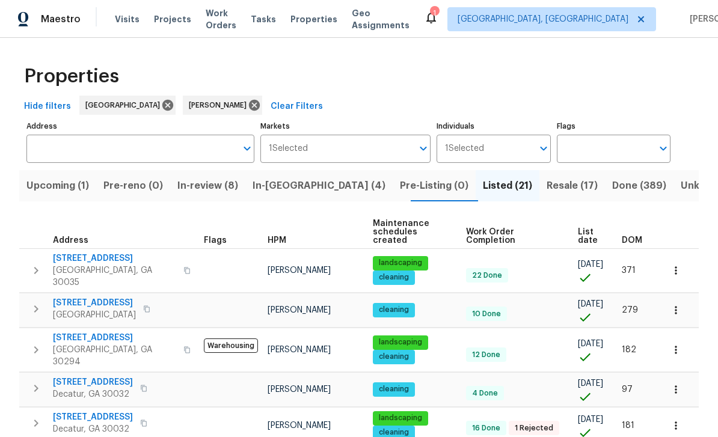
scroll to position [0, 0]
click at [123, 19] on span "Visits" at bounding box center [127, 19] width 25 height 12
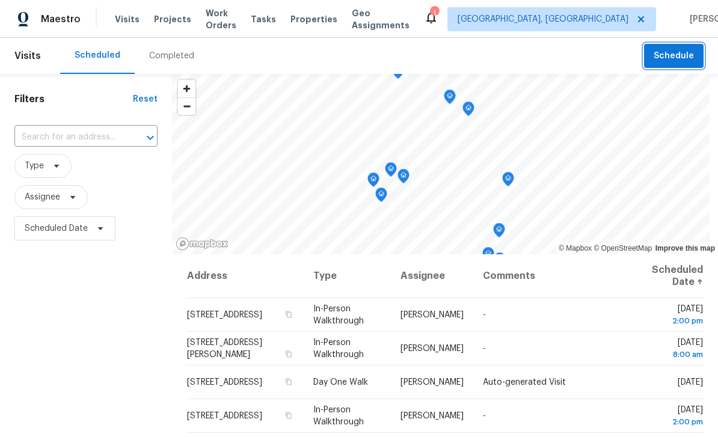
click at [652, 60] on button "Schedule" at bounding box center [674, 56] width 60 height 25
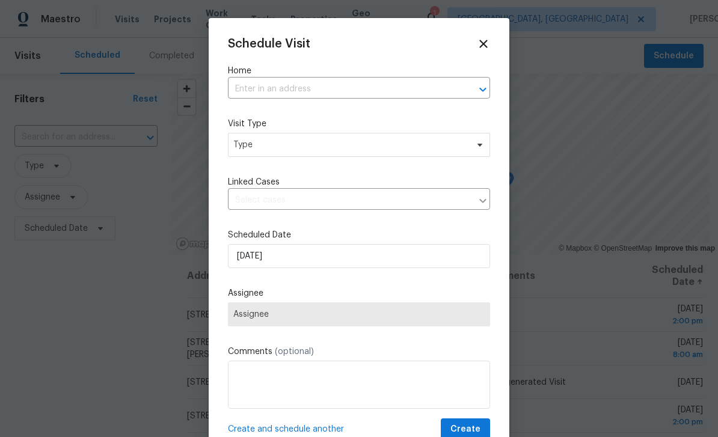
click at [354, 88] on input "text" at bounding box center [342, 89] width 229 height 19
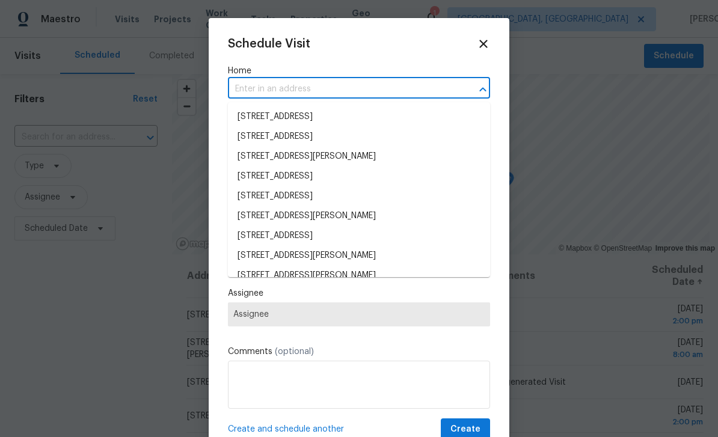
click at [341, 88] on input "text" at bounding box center [342, 89] width 229 height 19
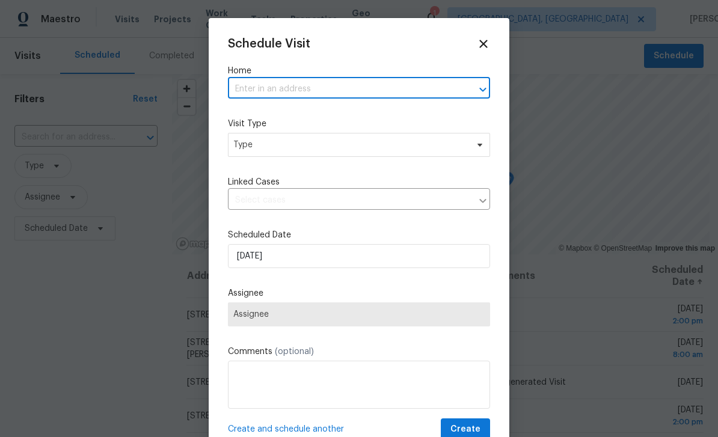
paste input "2653 Tilson Rd Decatur, GA 30032"
type input "2653 Tilson Rd Decatur, GA 30032"
click at [574, 81] on div at bounding box center [359, 218] width 718 height 437
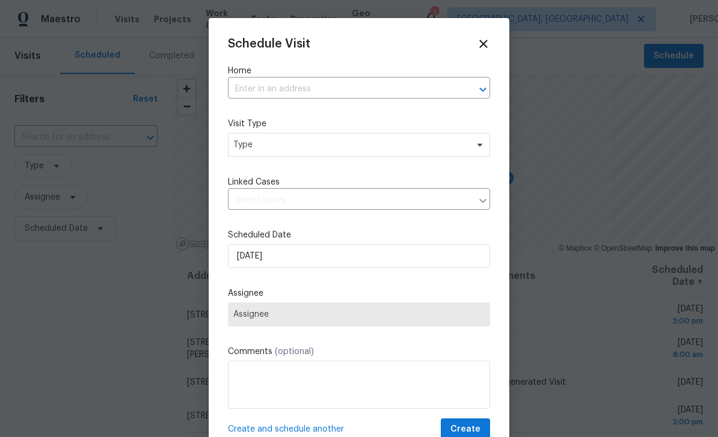
click at [567, 20] on div at bounding box center [359, 218] width 718 height 437
click at [478, 44] on icon at bounding box center [483, 43] width 13 height 13
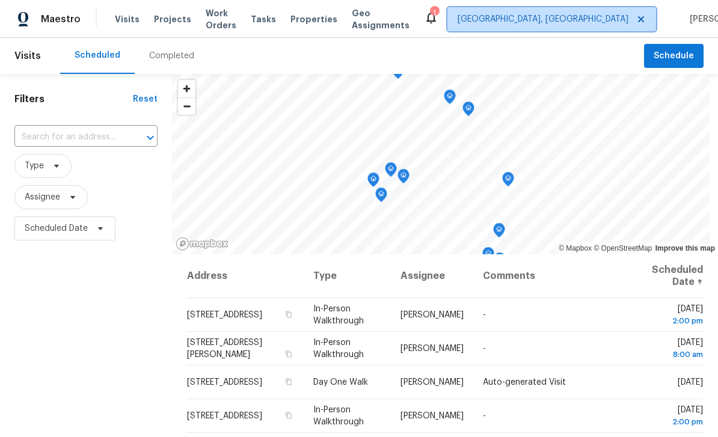
click at [564, 22] on span "Albuquerque, NM" at bounding box center [543, 19] width 171 height 12
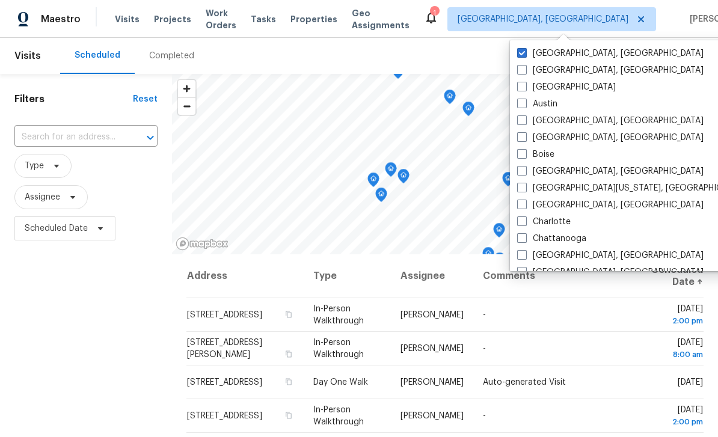
click at [528, 87] on label "[GEOGRAPHIC_DATA]" at bounding box center [566, 87] width 99 height 12
click at [525, 87] on input "[GEOGRAPHIC_DATA]" at bounding box center [521, 85] width 8 height 8
checkbox input "true"
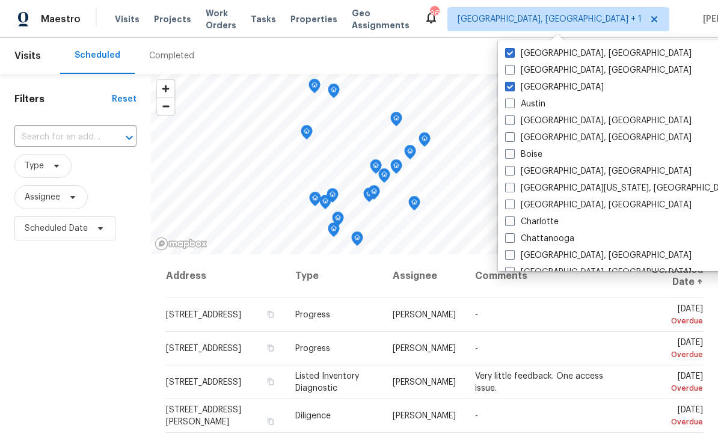
click at [513, 52] on span at bounding box center [510, 53] width 10 height 10
click at [513, 52] on input "[GEOGRAPHIC_DATA], [GEOGRAPHIC_DATA]" at bounding box center [509, 52] width 8 height 8
checkbox input "false"
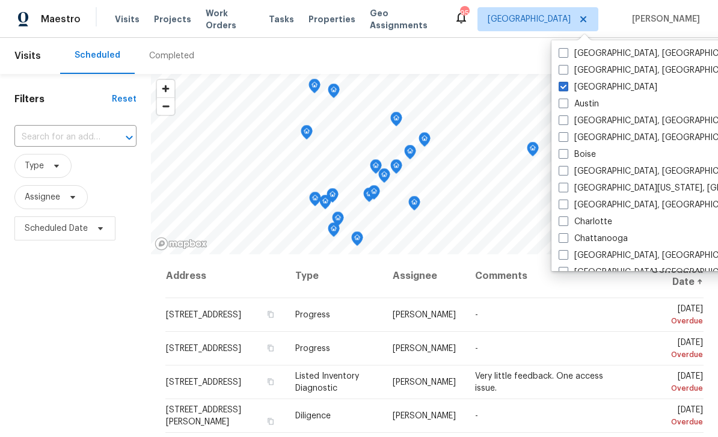
click at [526, 57] on div "Scheduled Completed" at bounding box center [352, 56] width 584 height 36
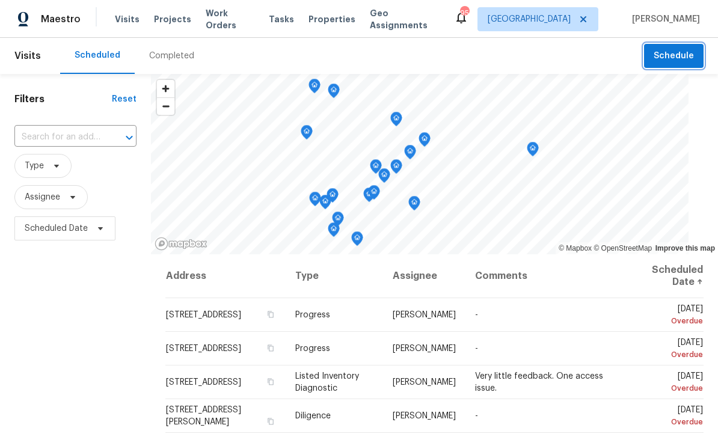
click at [657, 56] on span "Schedule" at bounding box center [674, 56] width 40 height 15
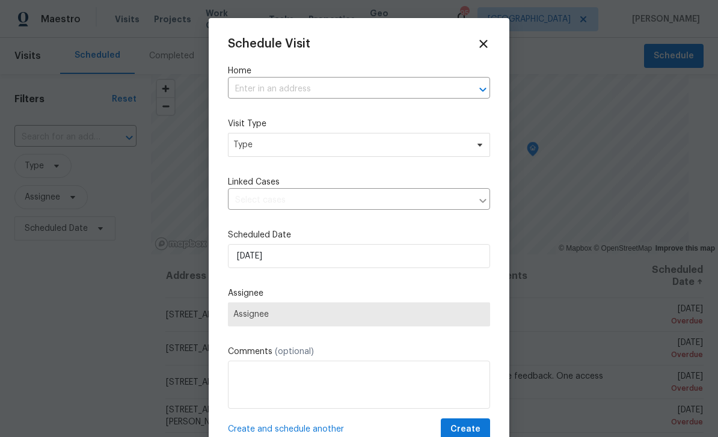
click at [426, 93] on input "text" at bounding box center [342, 89] width 229 height 19
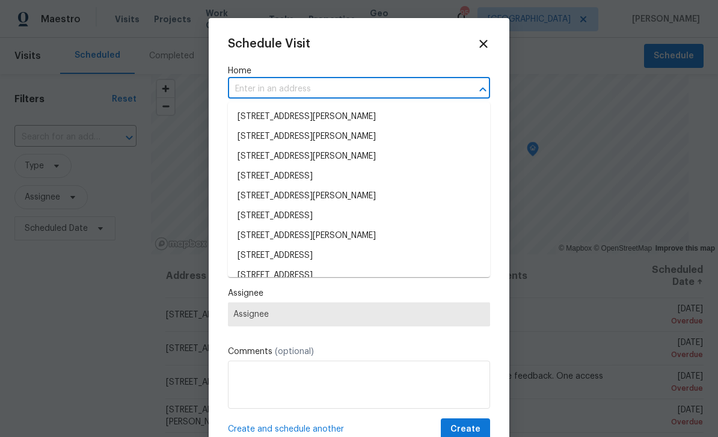
click at [284, 92] on input "text" at bounding box center [342, 89] width 229 height 19
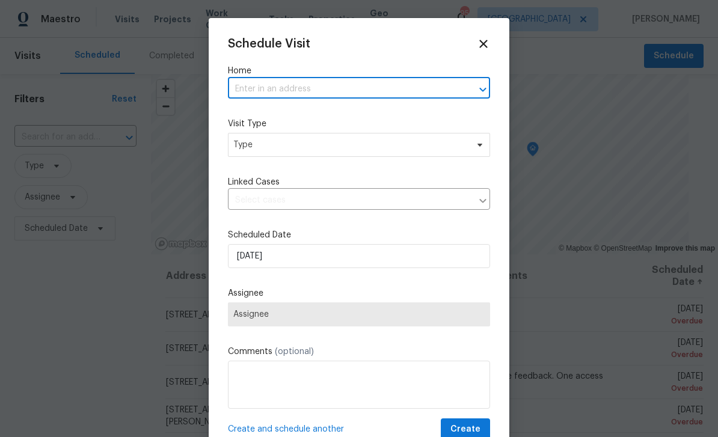
paste input "2653 Tilson Rd Decatur, GA 30032"
type input "2653 Tilson Rd Decatur, GA 30032"
click at [372, 120] on li "2653 Tilson Rd, Decatur, GA 30032" at bounding box center [359, 117] width 262 height 20
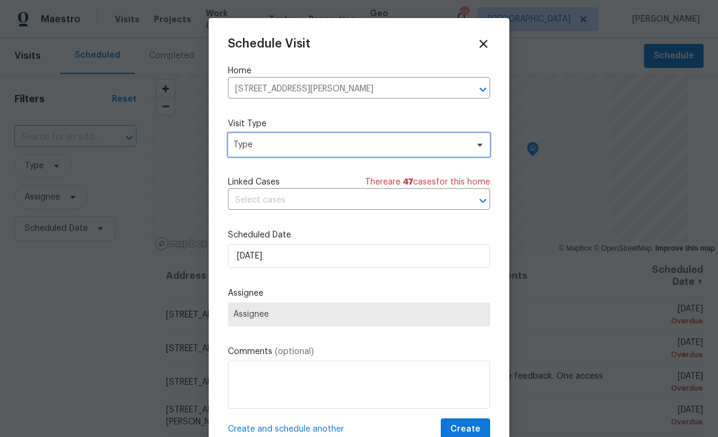
click at [454, 144] on span "Type" at bounding box center [350, 145] width 234 height 12
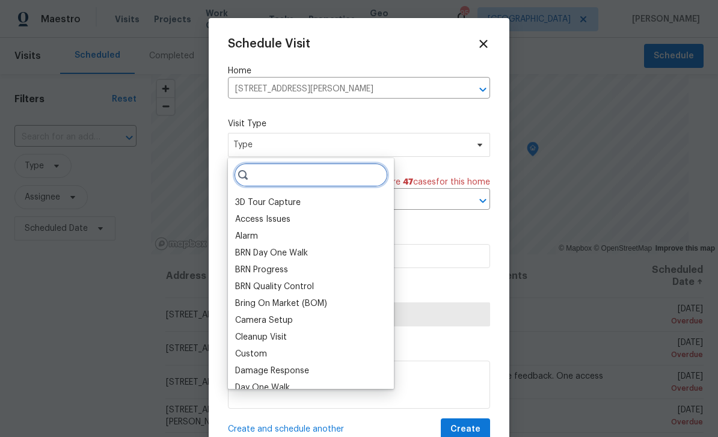
click at [354, 172] on input "search" at bounding box center [311, 175] width 154 height 24
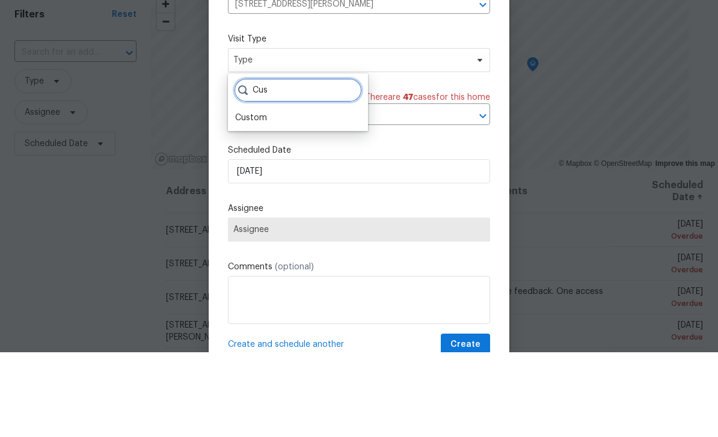
type input "Cus"
click at [265, 197] on div "Custom" at bounding box center [251, 203] width 32 height 12
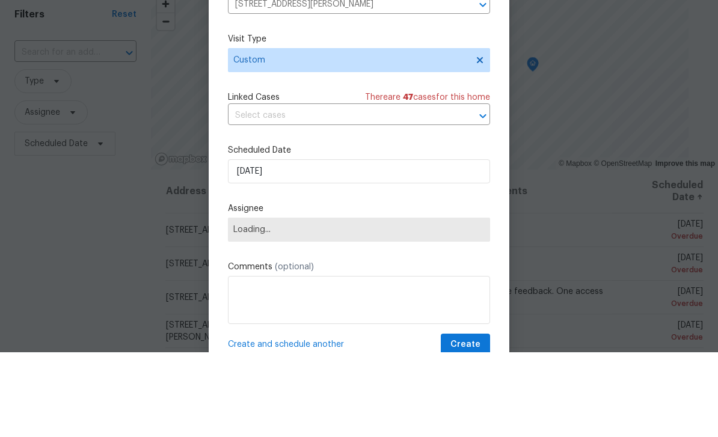
scroll to position [38, 0]
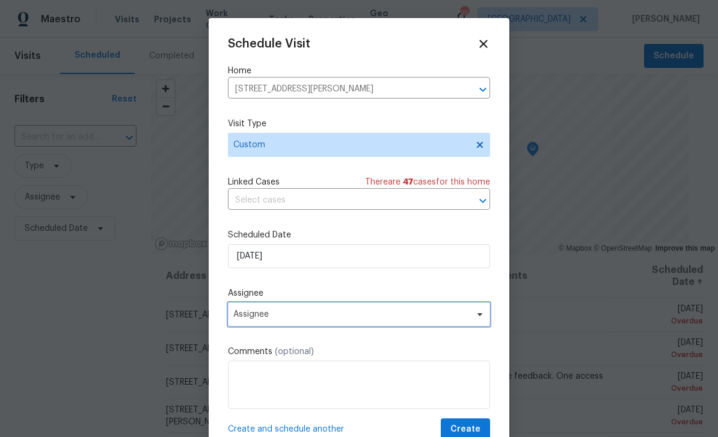
click at [388, 317] on span "Assignee" at bounding box center [351, 315] width 236 height 10
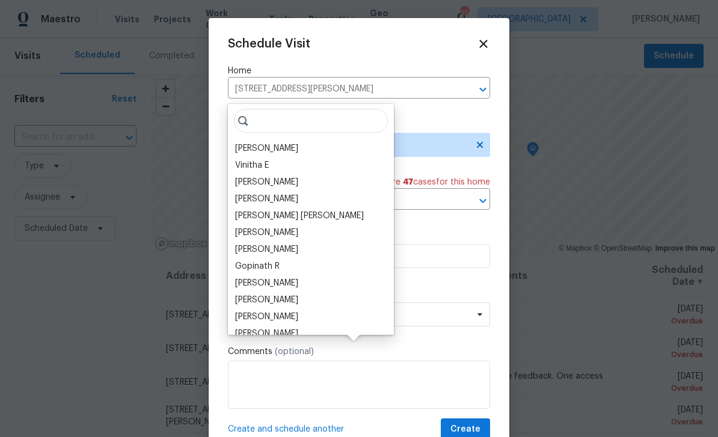
click at [282, 143] on div "[PERSON_NAME]" at bounding box center [266, 149] width 63 height 12
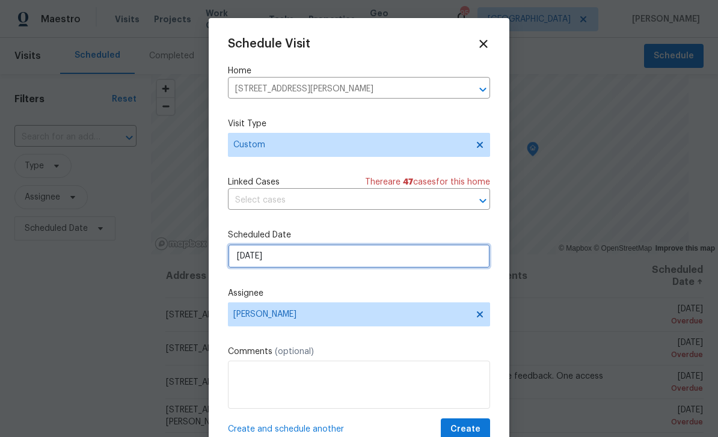
click at [399, 260] on input "8/27/2025" at bounding box center [359, 256] width 262 height 24
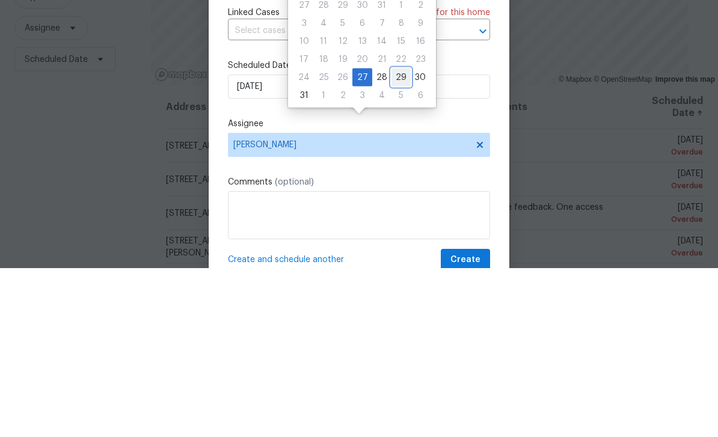
click at [397, 238] on div "29" at bounding box center [401, 246] width 19 height 17
type input "8/29/2025"
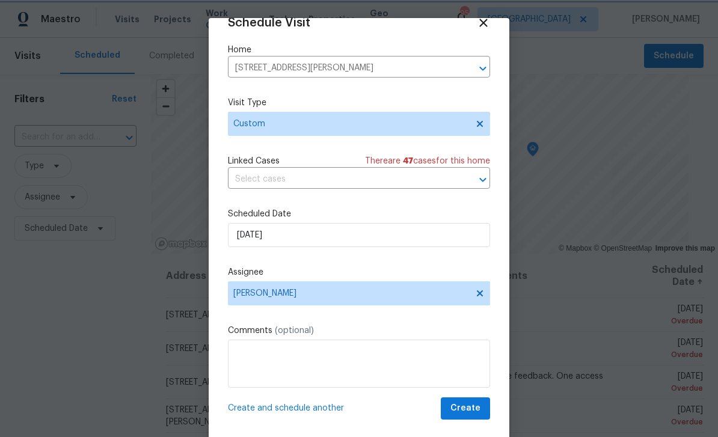
scroll to position [23, 0]
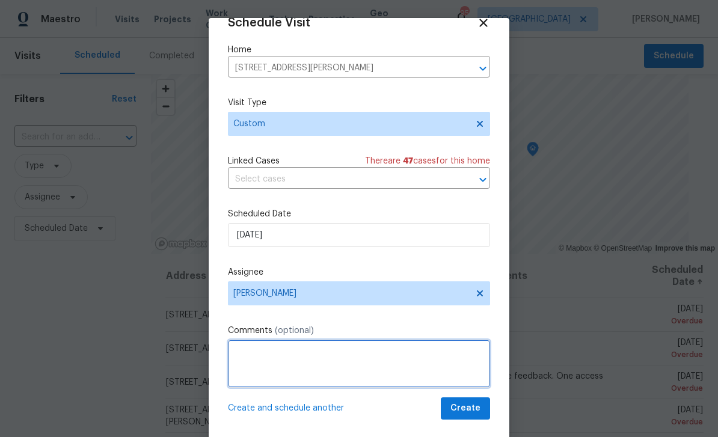
click at [427, 357] on textarea at bounding box center [359, 364] width 262 height 48
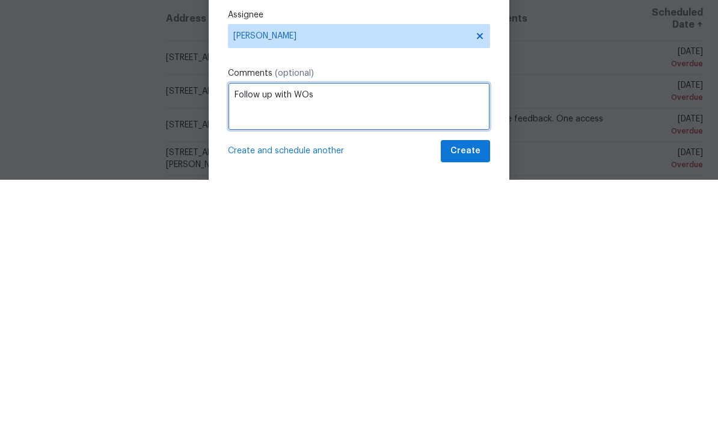
type textarea "Follow up with WOs"
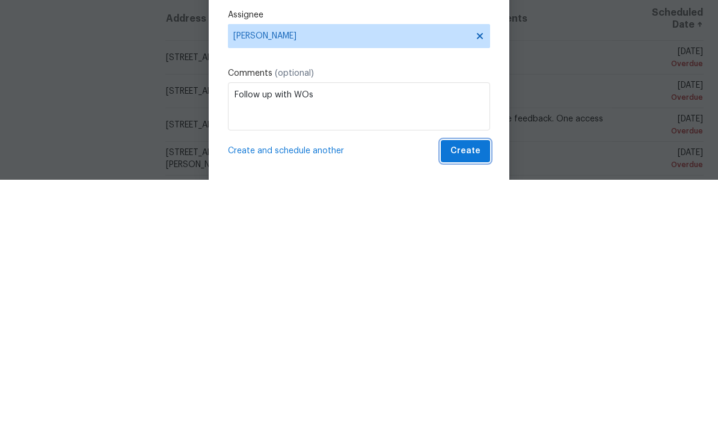
click at [484, 398] on button "Create" at bounding box center [465, 409] width 49 height 22
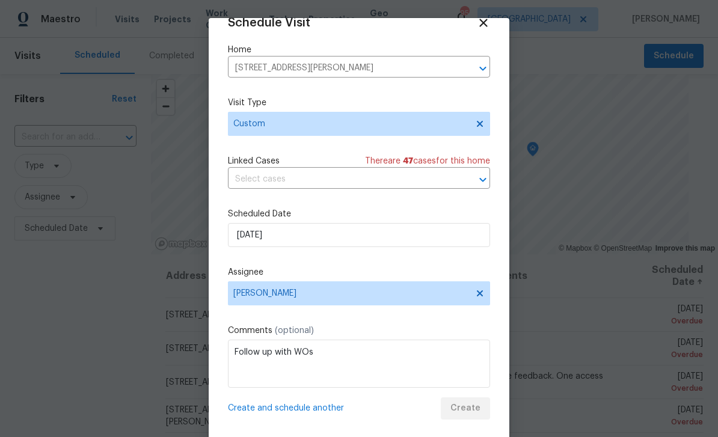
scroll to position [0, 0]
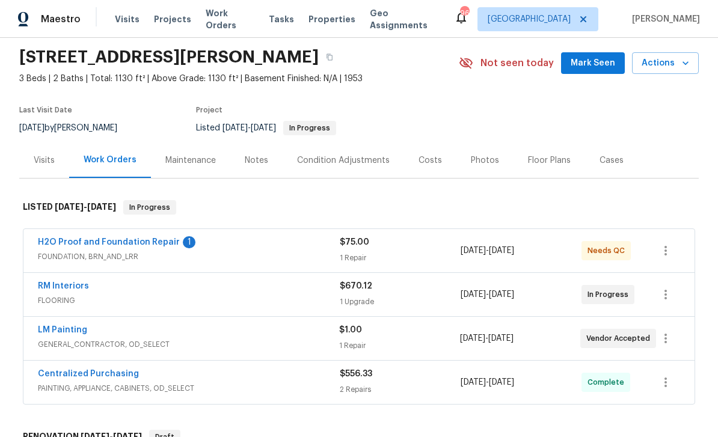
scroll to position [49, 0]
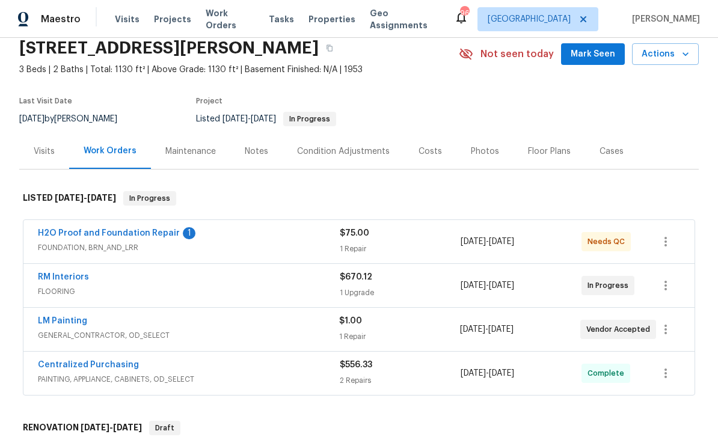
click at [60, 234] on link "H2O Proof and Foundation Repair" at bounding box center [109, 233] width 142 height 8
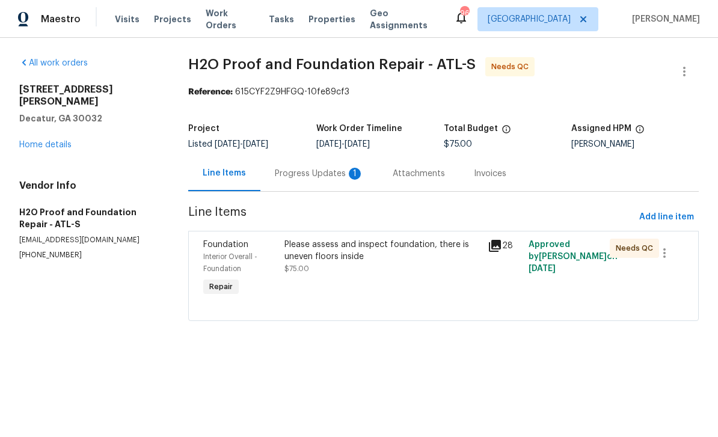
click at [350, 178] on div "1" at bounding box center [355, 174] width 12 height 12
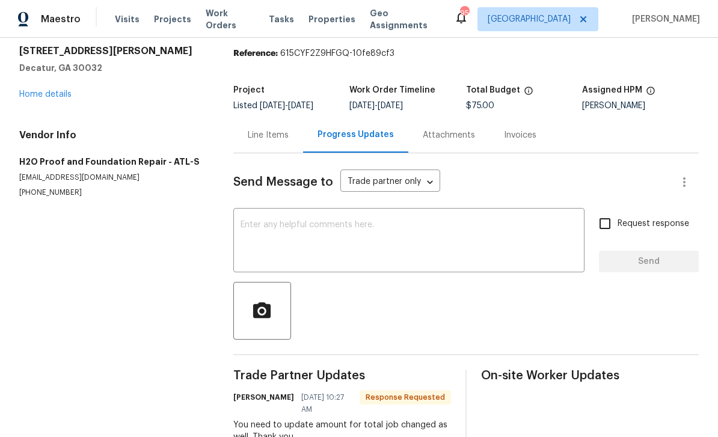
scroll to position [18, 0]
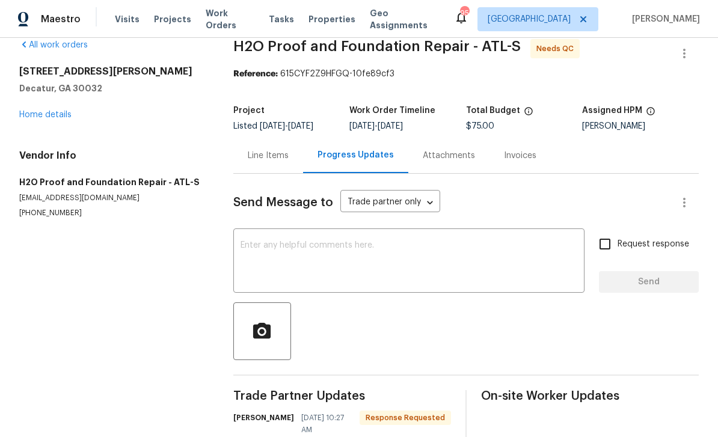
click at [43, 115] on link "Home details" at bounding box center [45, 115] width 52 height 8
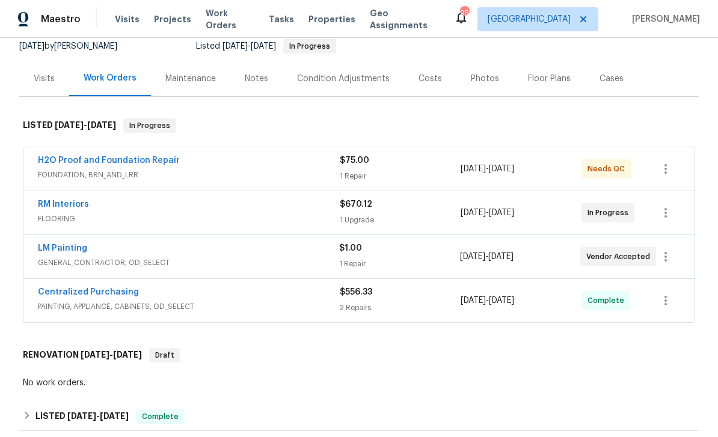
scroll to position [148, 0]
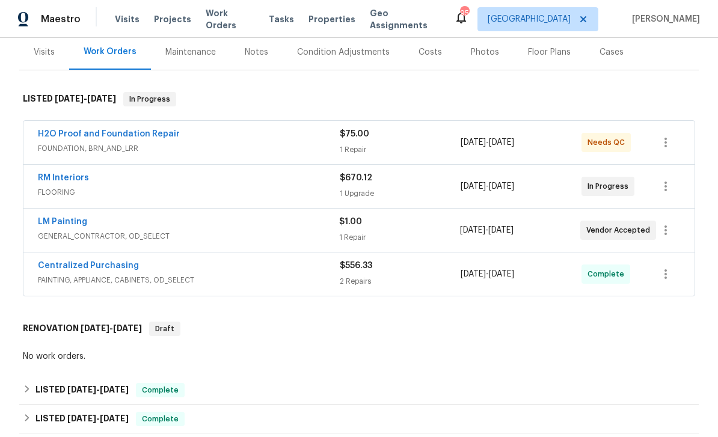
click at [54, 220] on link "LM Painting" at bounding box center [62, 222] width 49 height 8
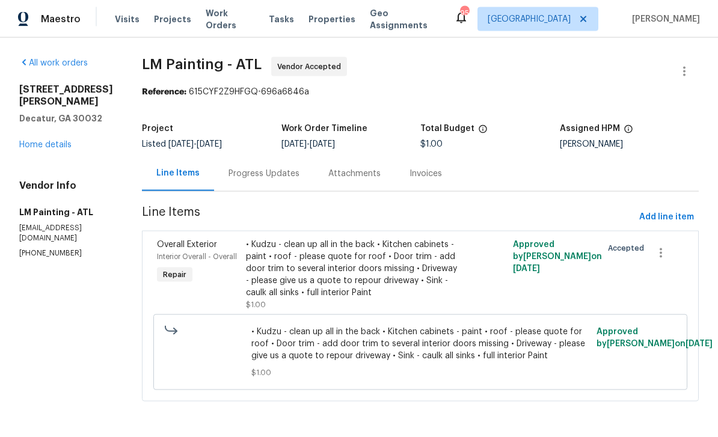
scroll to position [23, 0]
click at [43, 141] on link "Home details" at bounding box center [45, 145] width 52 height 8
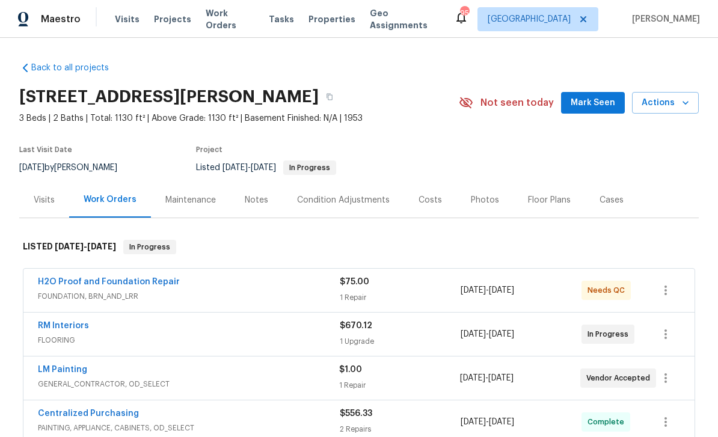
click at [68, 278] on link "H2O Proof and Foundation Repair" at bounding box center [109, 282] width 142 height 8
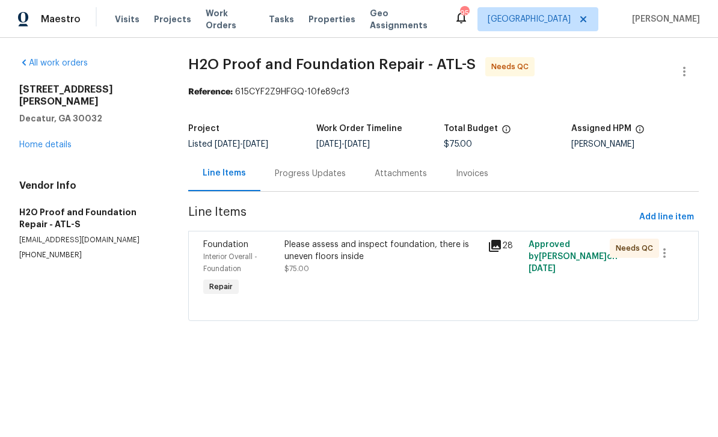
click at [493, 251] on icon at bounding box center [495, 246] width 12 height 12
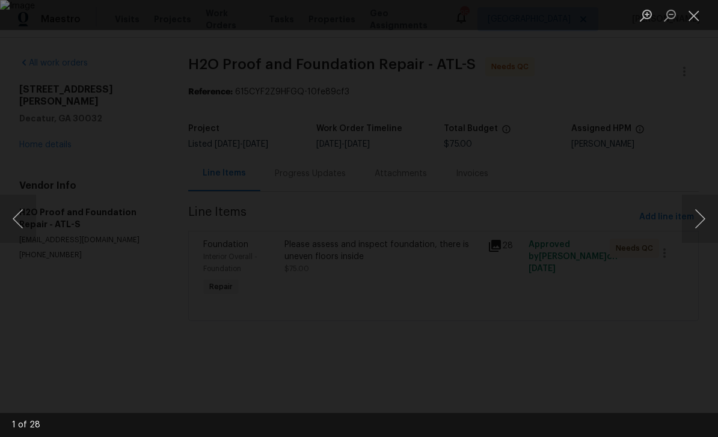
click at [702, 217] on button "Next image" at bounding box center [700, 219] width 36 height 48
click at [702, 220] on button "Next image" at bounding box center [700, 219] width 36 height 48
click at [705, 220] on button "Next image" at bounding box center [700, 219] width 36 height 48
click at [703, 221] on button "Next image" at bounding box center [700, 219] width 36 height 48
click at [704, 221] on button "Next image" at bounding box center [700, 219] width 36 height 48
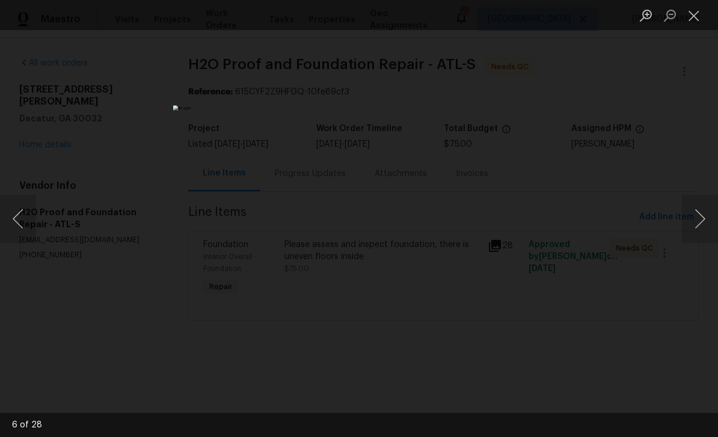
click at [702, 221] on button "Next image" at bounding box center [700, 219] width 36 height 48
click at [702, 222] on button "Next image" at bounding box center [700, 219] width 36 height 48
click at [704, 223] on button "Next image" at bounding box center [700, 219] width 36 height 48
click at [705, 223] on button "Next image" at bounding box center [700, 219] width 36 height 48
click at [701, 227] on button "Next image" at bounding box center [700, 219] width 36 height 48
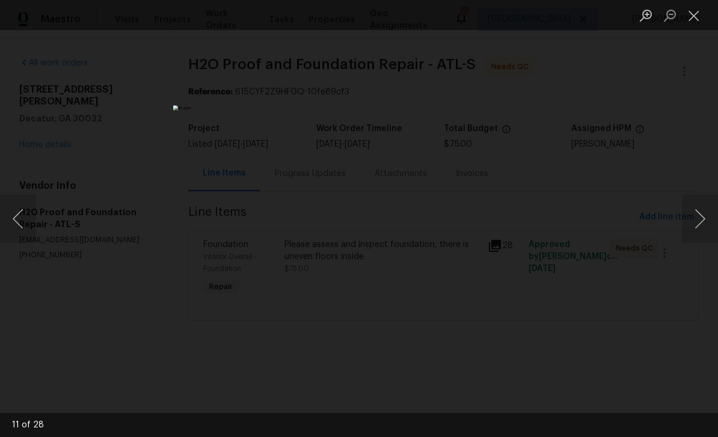
click at [702, 230] on button "Next image" at bounding box center [700, 219] width 36 height 48
click at [704, 221] on button "Next image" at bounding box center [700, 219] width 36 height 48
click at [704, 222] on button "Next image" at bounding box center [700, 219] width 36 height 48
click at [25, 222] on button "Previous image" at bounding box center [18, 219] width 36 height 48
click at [704, 221] on button "Next image" at bounding box center [700, 219] width 36 height 48
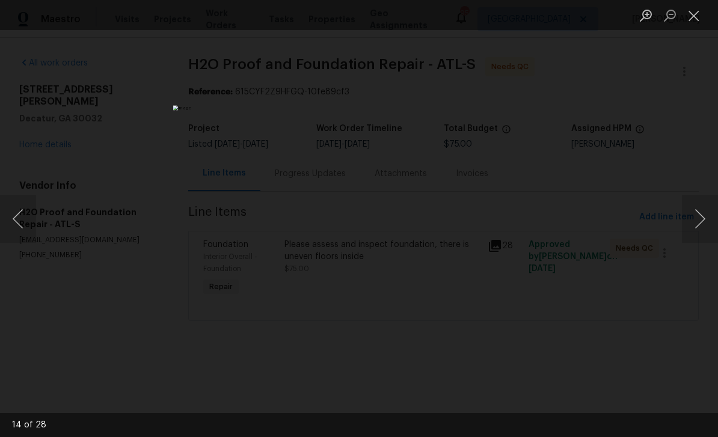
click at [705, 221] on button "Next image" at bounding box center [700, 219] width 36 height 48
click at [701, 226] on button "Next image" at bounding box center [700, 219] width 36 height 48
click at [702, 221] on button "Next image" at bounding box center [700, 219] width 36 height 48
click at [703, 221] on button "Next image" at bounding box center [700, 219] width 36 height 48
click at [697, 11] on button "Close lightbox" at bounding box center [694, 15] width 24 height 21
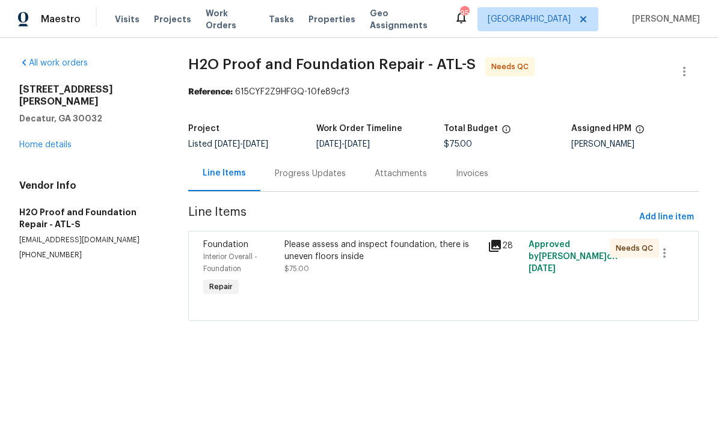
click at [343, 176] on div "Progress Updates" at bounding box center [310, 174] width 71 height 12
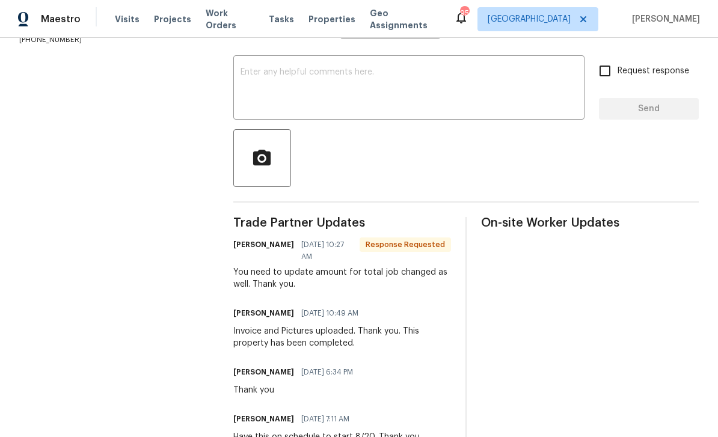
scroll to position [128, 0]
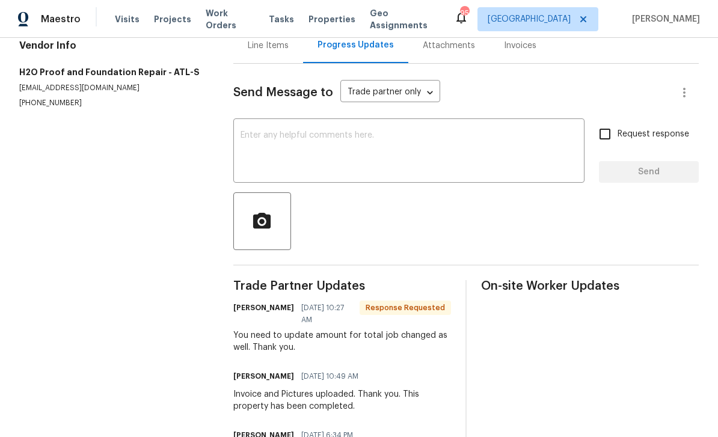
click at [501, 131] on textarea at bounding box center [409, 152] width 337 height 42
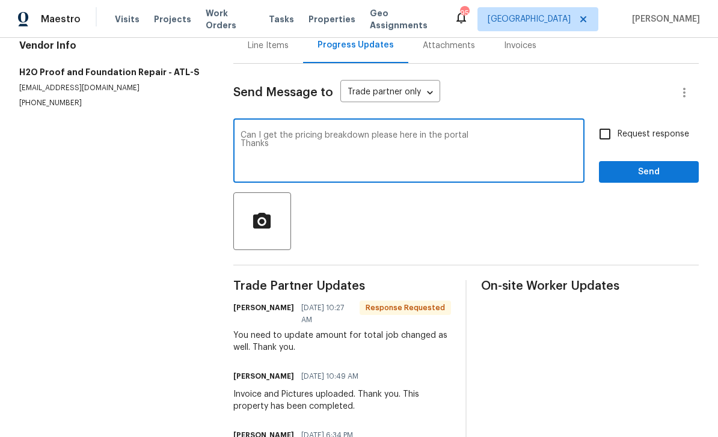
type textarea "Can I get the pricing breakdown please here in the portal Thanks"
click at [616, 121] on input "Request response" at bounding box center [604, 133] width 25 height 25
checkbox input "true"
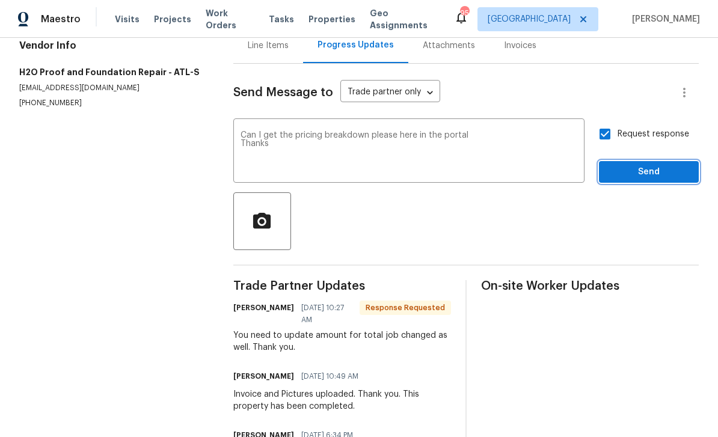
click at [642, 165] on span "Send" at bounding box center [649, 172] width 81 height 15
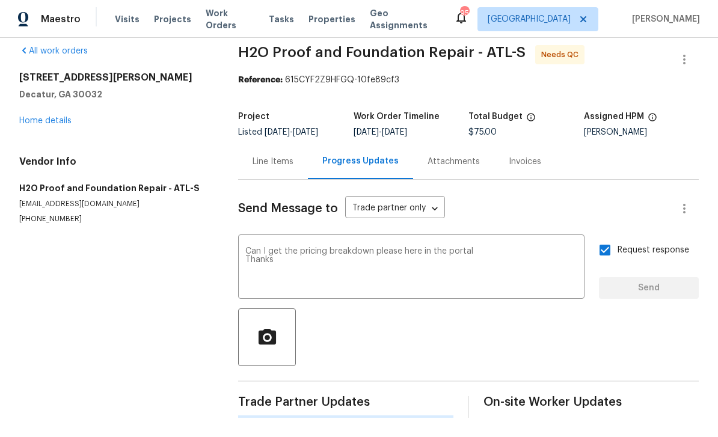
scroll to position [0, 0]
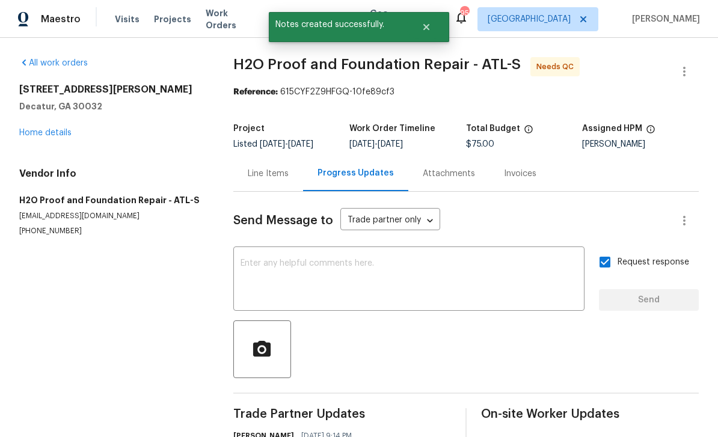
click at [37, 129] on link "Home details" at bounding box center [45, 133] width 52 height 8
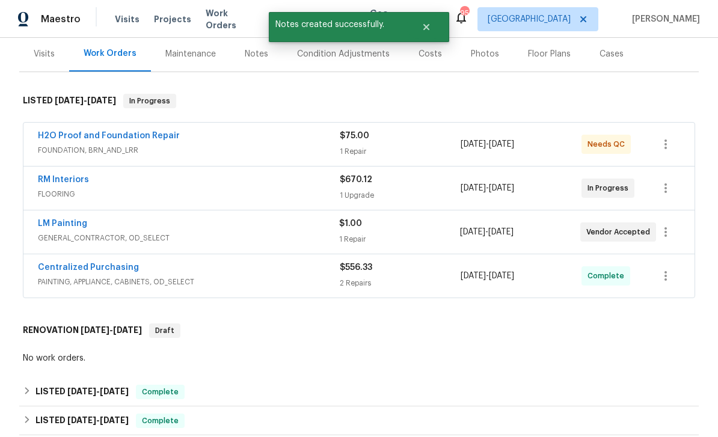
scroll to position [152, 0]
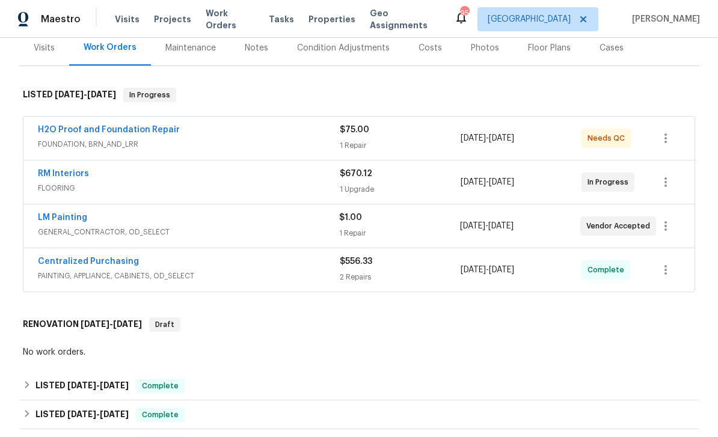
click at [60, 170] on link "RM Interiors" at bounding box center [63, 174] width 51 height 8
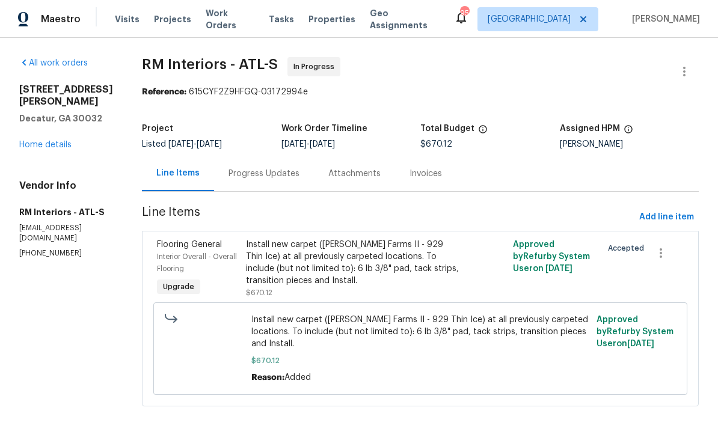
click at [294, 171] on div "Progress Updates" at bounding box center [264, 174] width 71 height 12
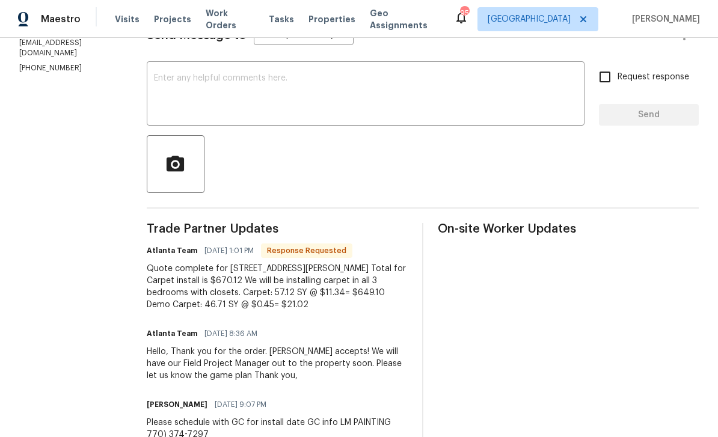
scroll to position [185, 0]
click at [538, 84] on textarea at bounding box center [365, 96] width 423 height 42
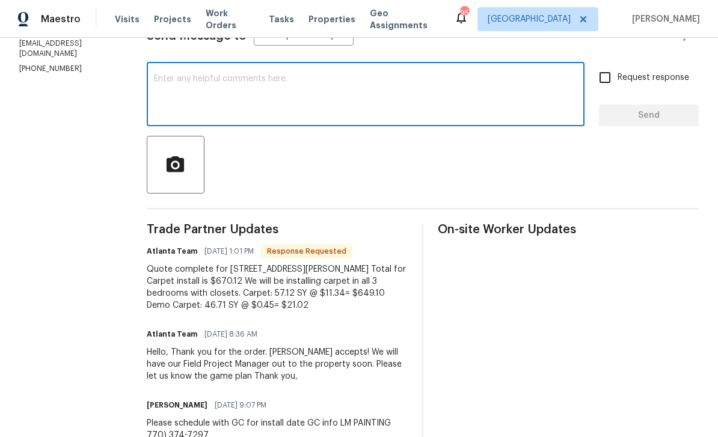
click at [531, 79] on textarea at bounding box center [365, 96] width 423 height 42
type textarea "Can you Schedule this asap , thanks"
click at [606, 73] on input "Request response" at bounding box center [604, 77] width 25 height 25
checkbox input "true"
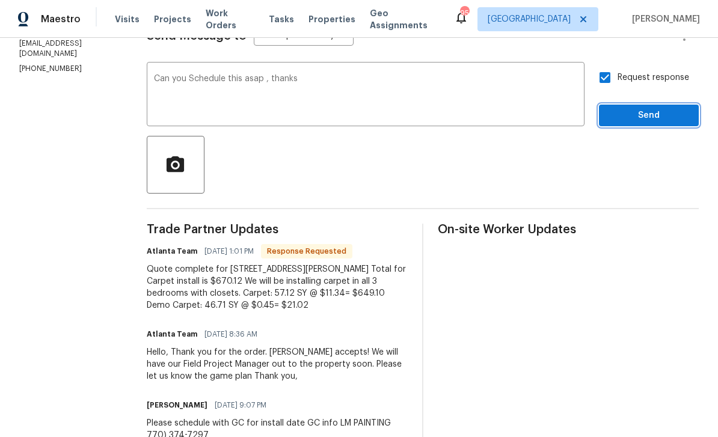
click at [653, 117] on span "Send" at bounding box center [649, 115] width 81 height 15
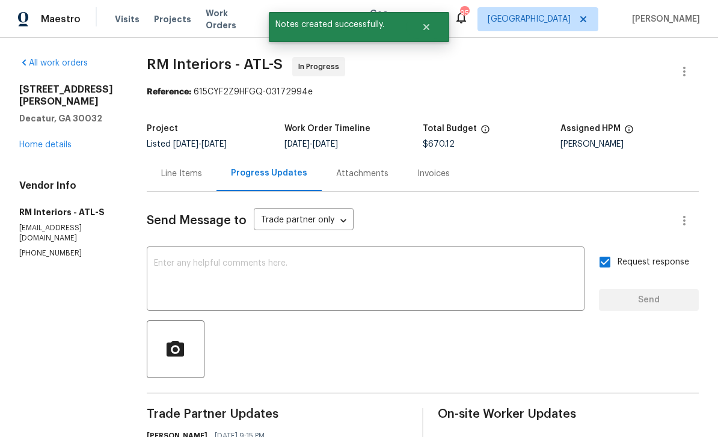
click at [43, 141] on link "Home details" at bounding box center [45, 145] width 52 height 8
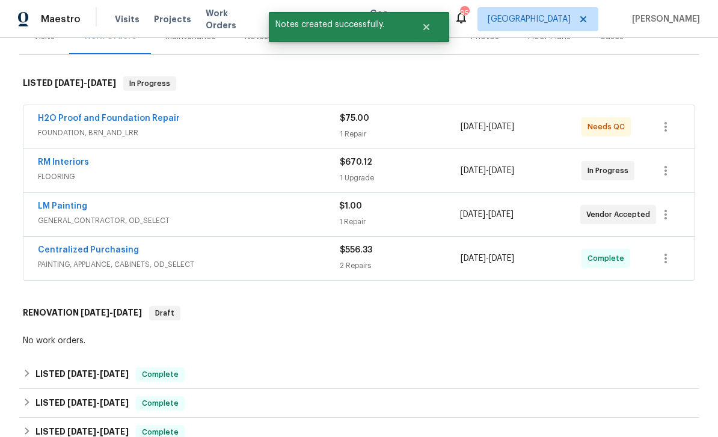
scroll to position [159, 0]
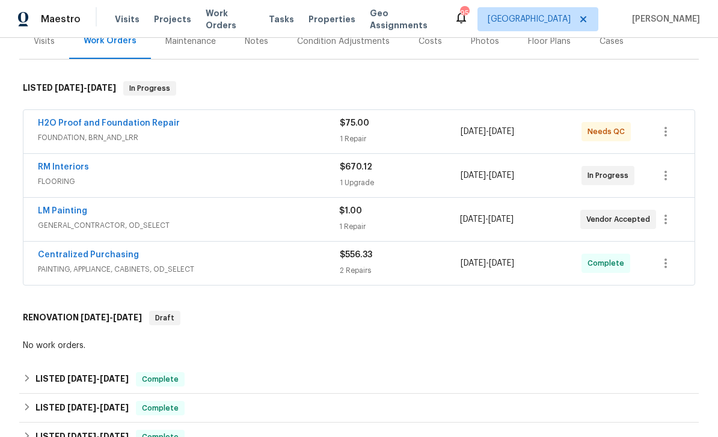
click at [55, 214] on link "LM Painting" at bounding box center [62, 211] width 49 height 8
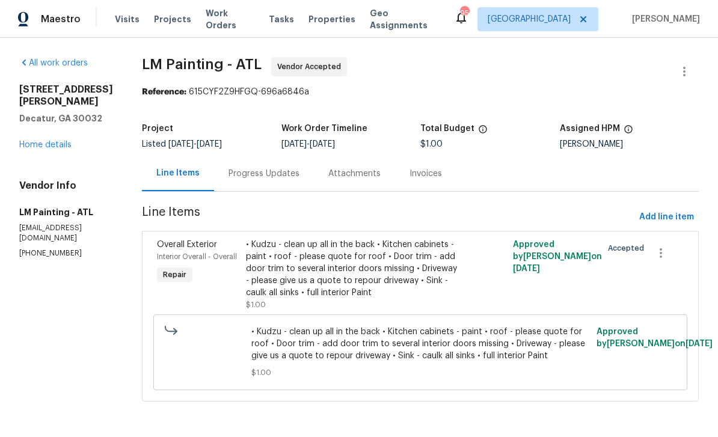
scroll to position [23, 0]
click at [300, 168] on div "Progress Updates" at bounding box center [264, 174] width 71 height 12
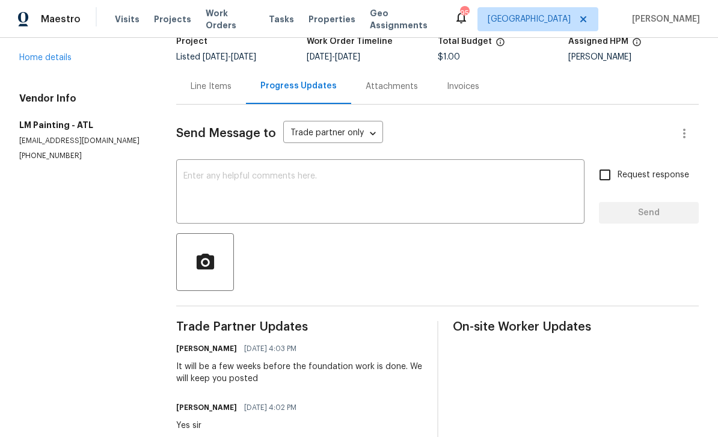
scroll to position [87, 0]
click at [534, 173] on textarea at bounding box center [380, 194] width 394 height 42
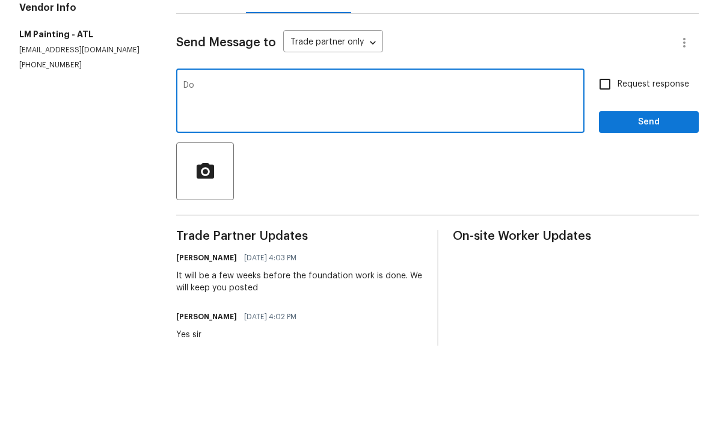
type textarea "D"
type textarea "Foundation is complete , do you have a quote please"
click at [601, 163] on input "Request response" at bounding box center [604, 175] width 25 height 25
checkbox input "true"
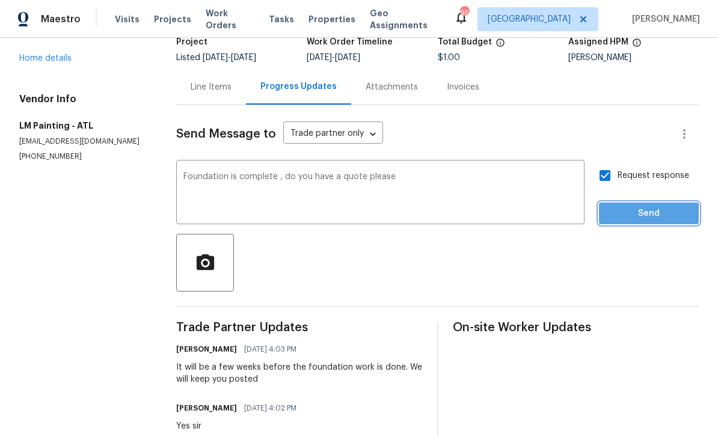
click at [649, 206] on span "Send" at bounding box center [649, 213] width 81 height 15
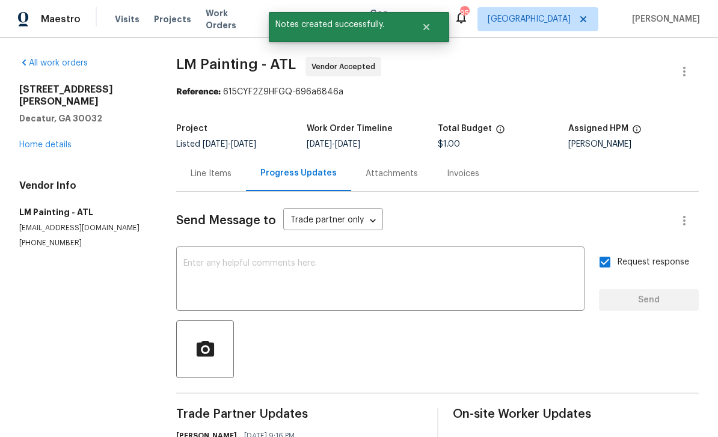
click at [220, 168] on div "Line Items" at bounding box center [211, 174] width 41 height 12
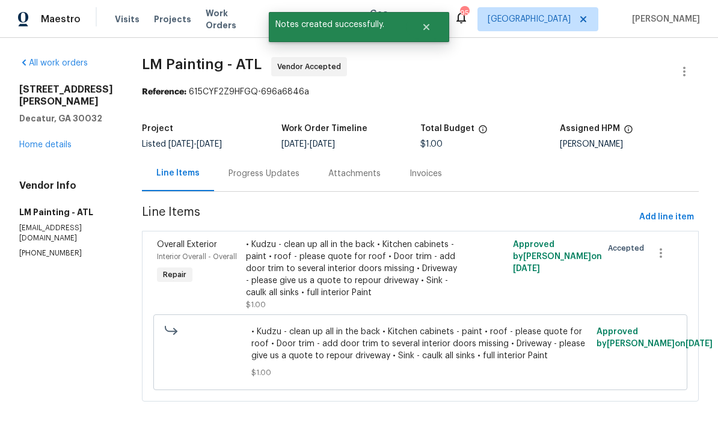
scroll to position [23, 0]
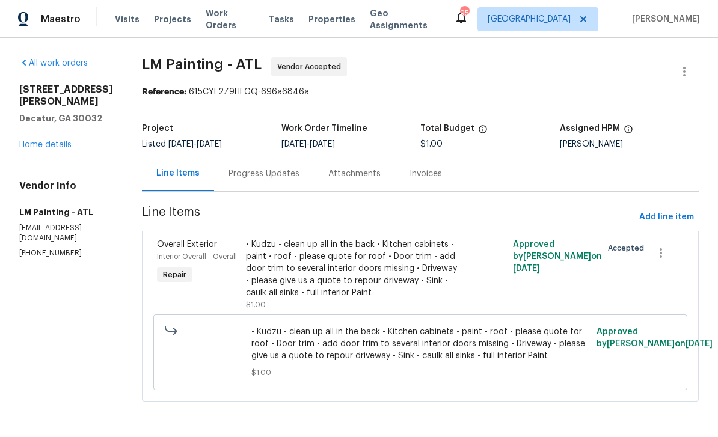
click at [45, 141] on link "Home details" at bounding box center [45, 145] width 52 height 8
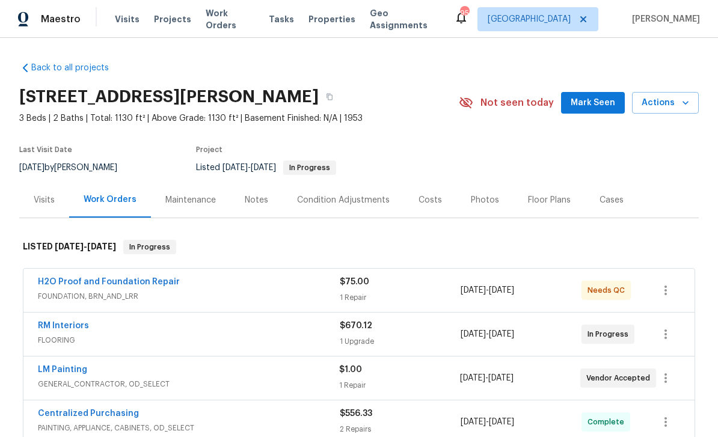
click at [62, 366] on link "LM Painting" at bounding box center [62, 370] width 49 height 8
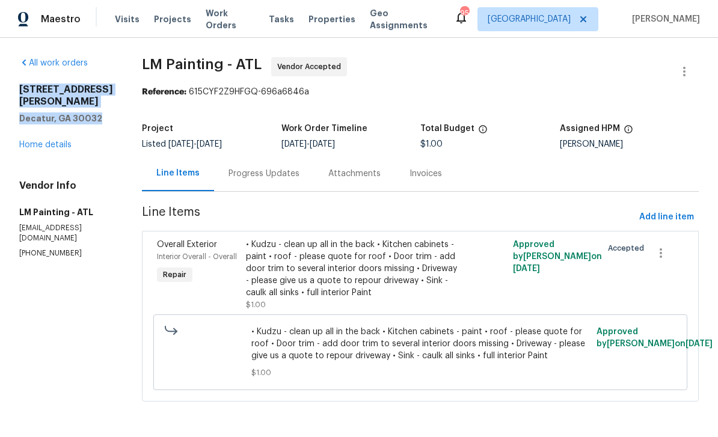
click at [38, 141] on link "Home details" at bounding box center [45, 145] width 52 height 8
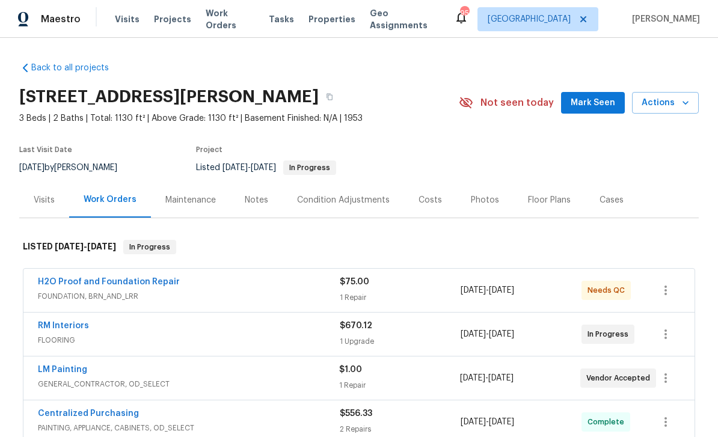
click at [49, 202] on div "Visits" at bounding box center [44, 200] width 21 height 12
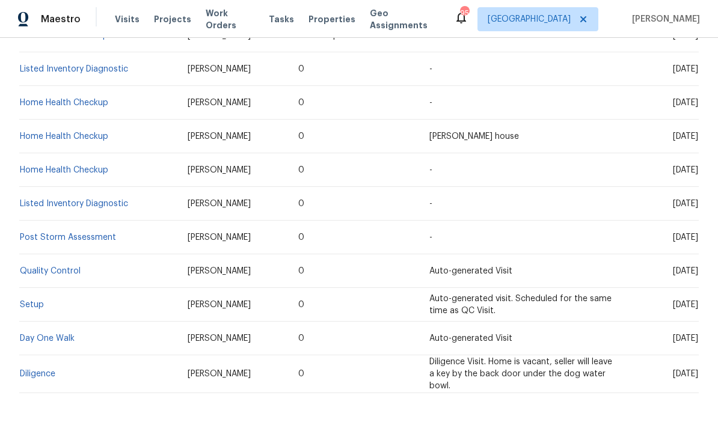
scroll to position [356, 0]
click at [32, 303] on link "Setup" at bounding box center [32, 305] width 24 height 8
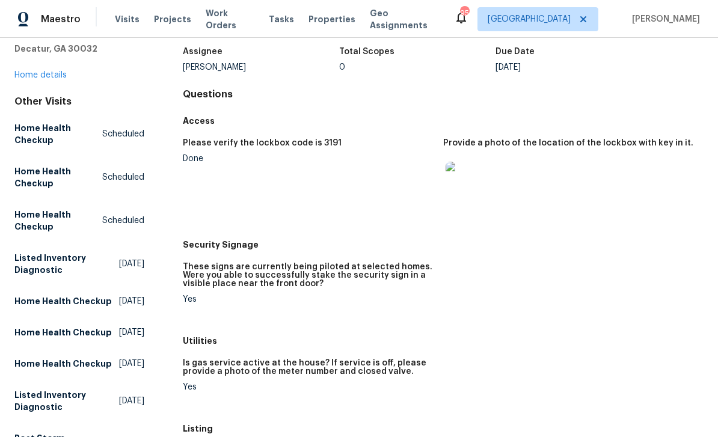
scroll to position [73, 0]
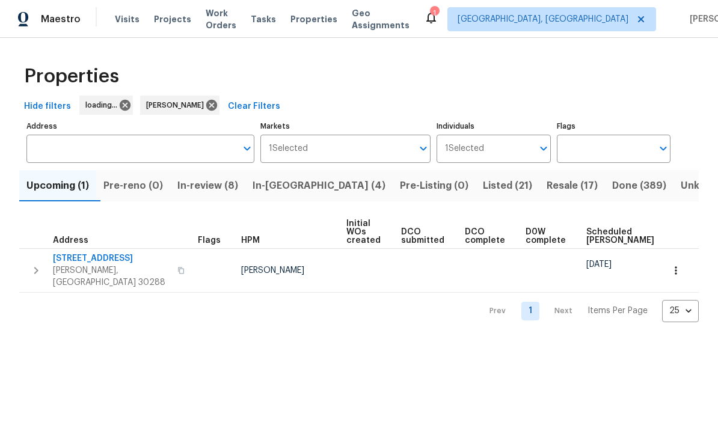
click at [547, 186] on span "Resale (17)" at bounding box center [572, 185] width 51 height 17
